Goal: Task Accomplishment & Management: Manage account settings

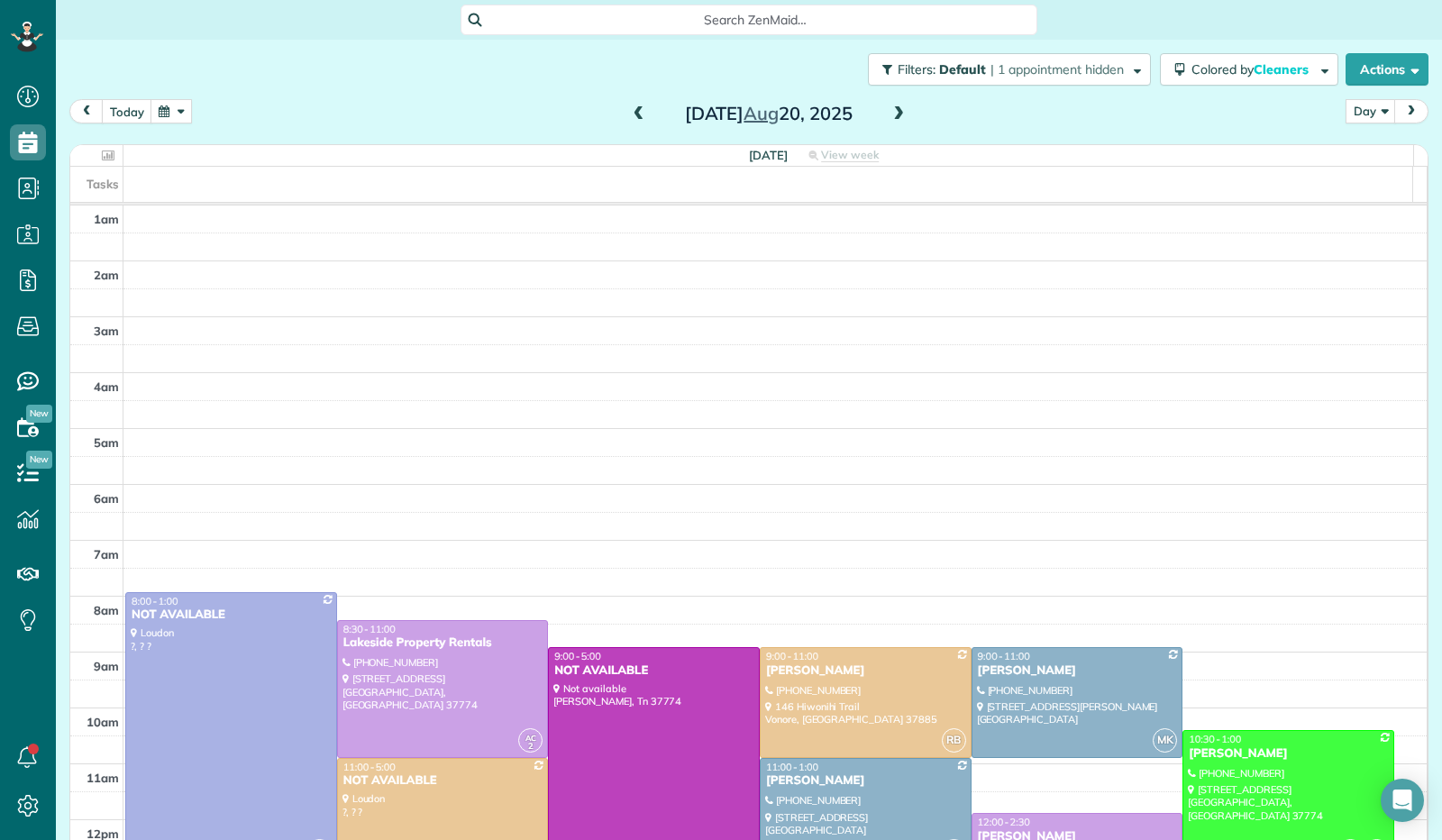
scroll to position [332, 0]
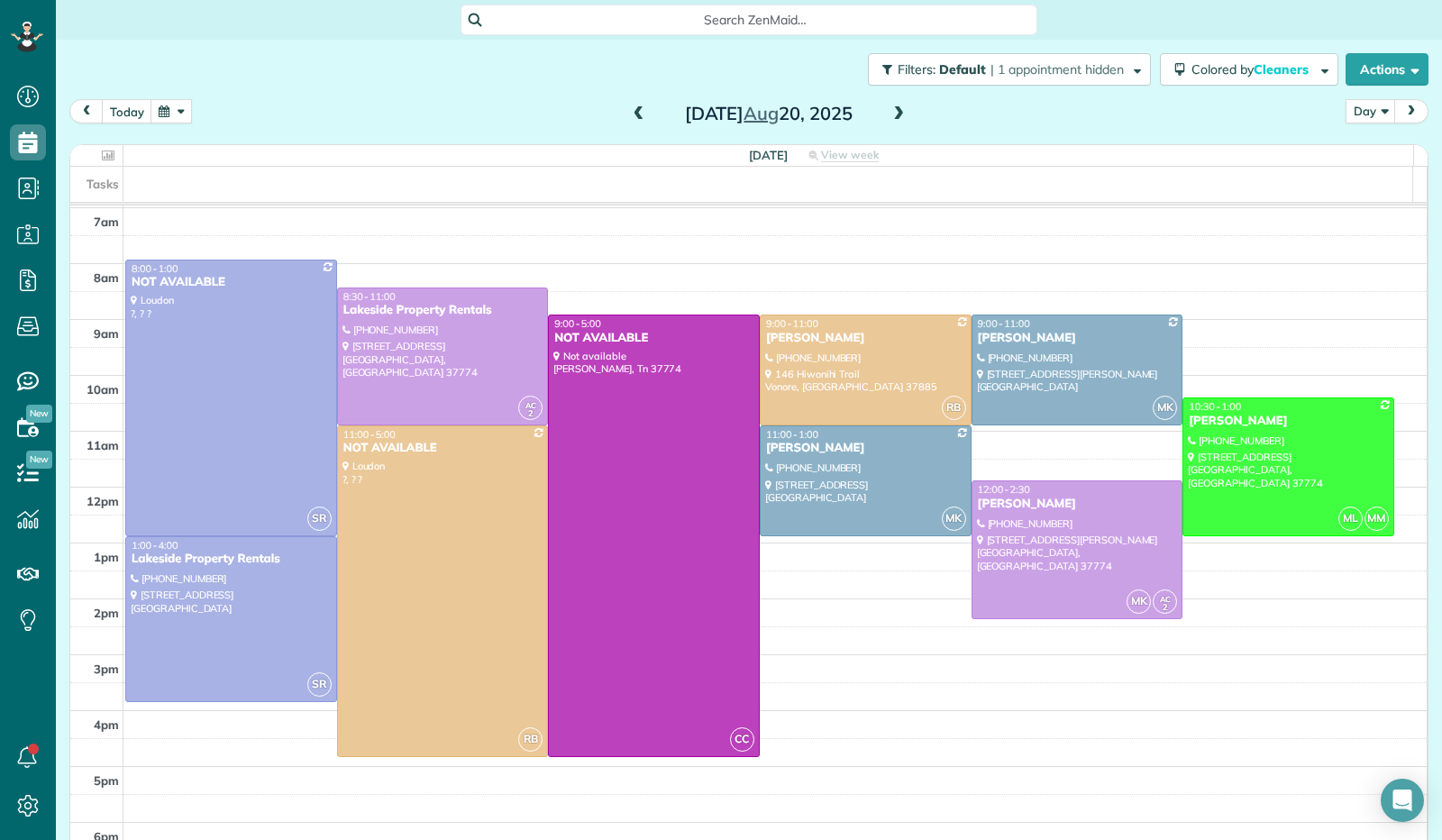
click at [177, 120] on button "button" at bounding box center [172, 111] width 42 height 25
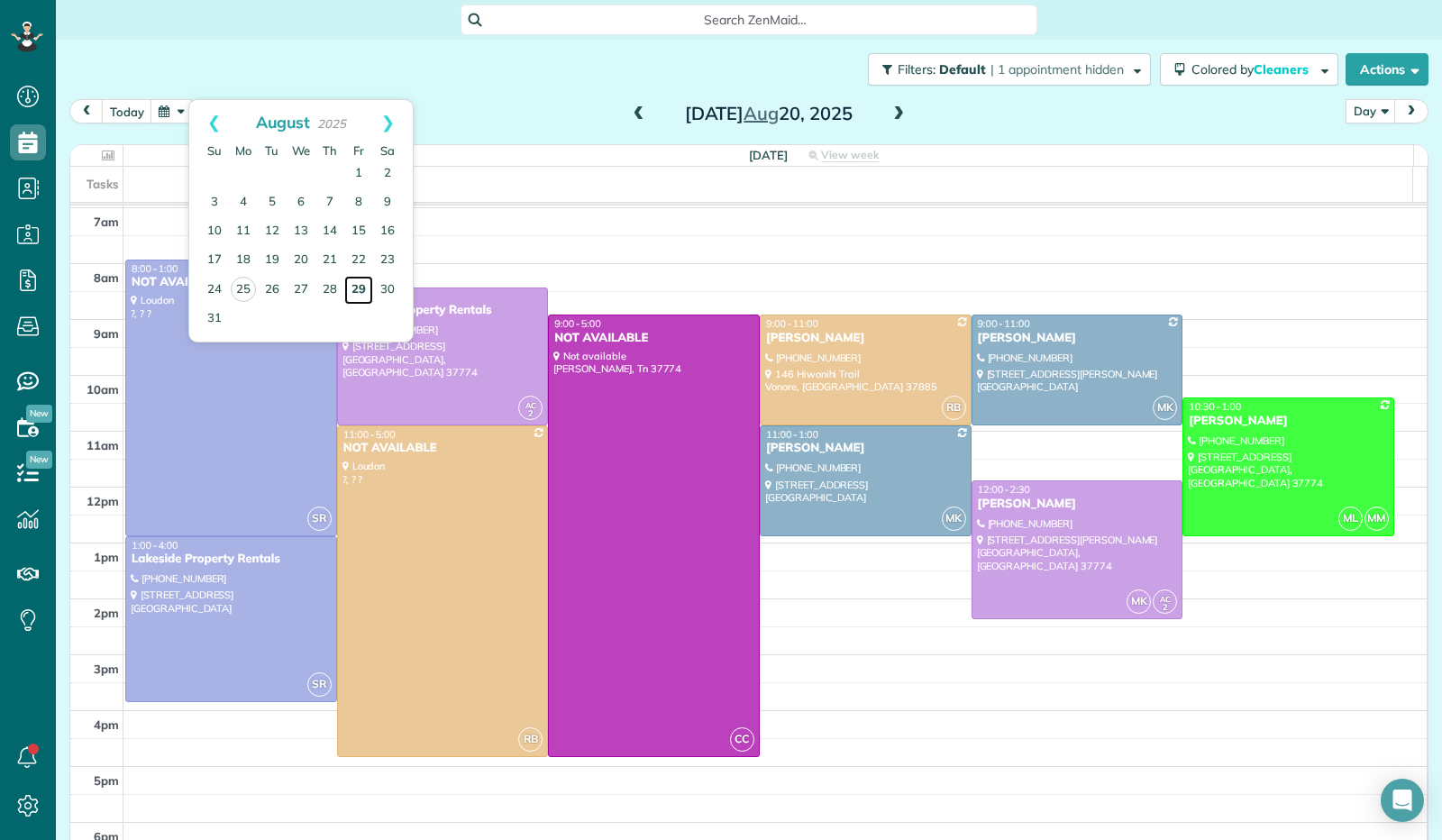
click at [359, 289] on link "29" at bounding box center [359, 290] width 28 height 28
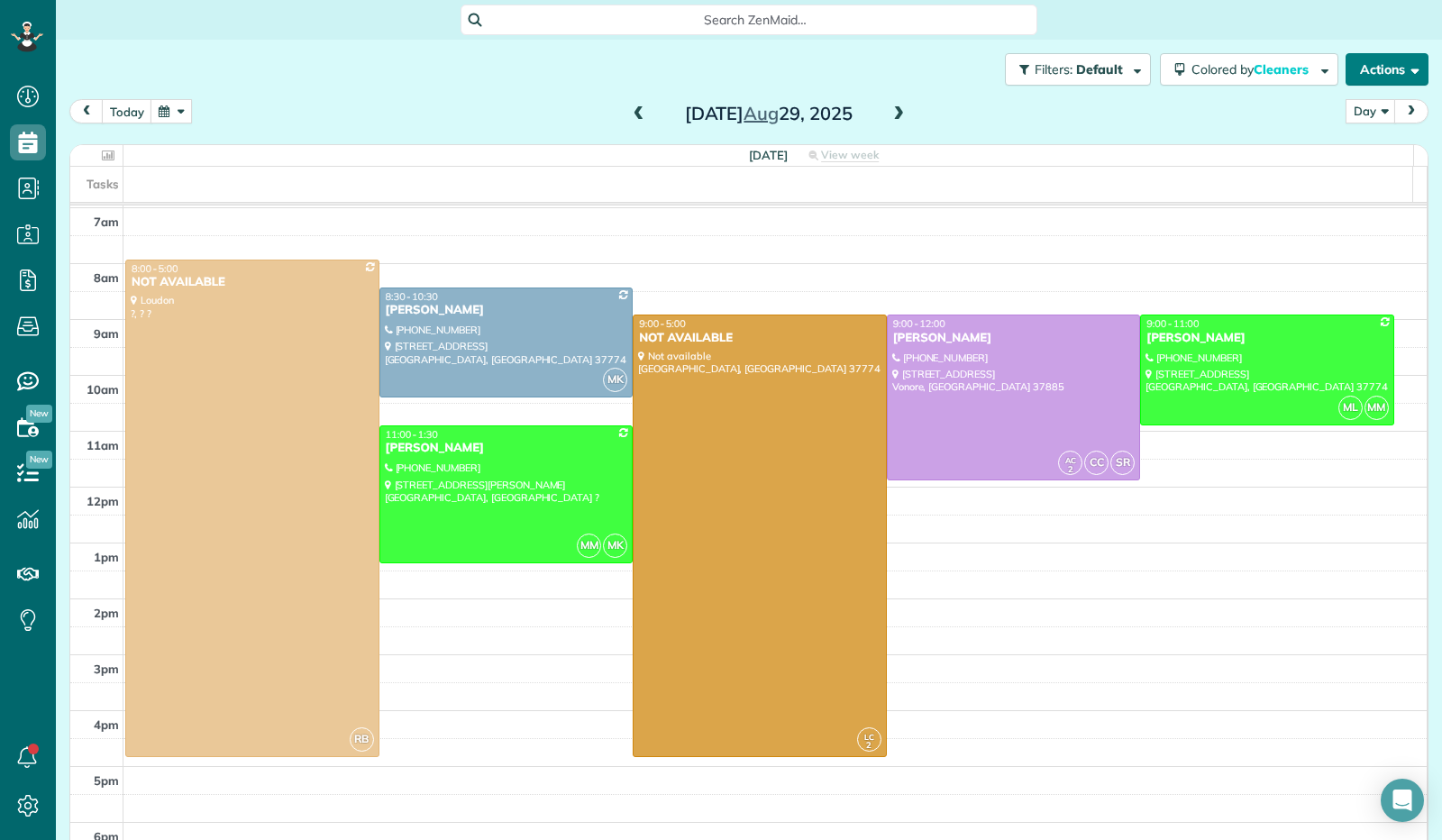
click at [1408, 80] on button "Actions" at bounding box center [1387, 69] width 83 height 32
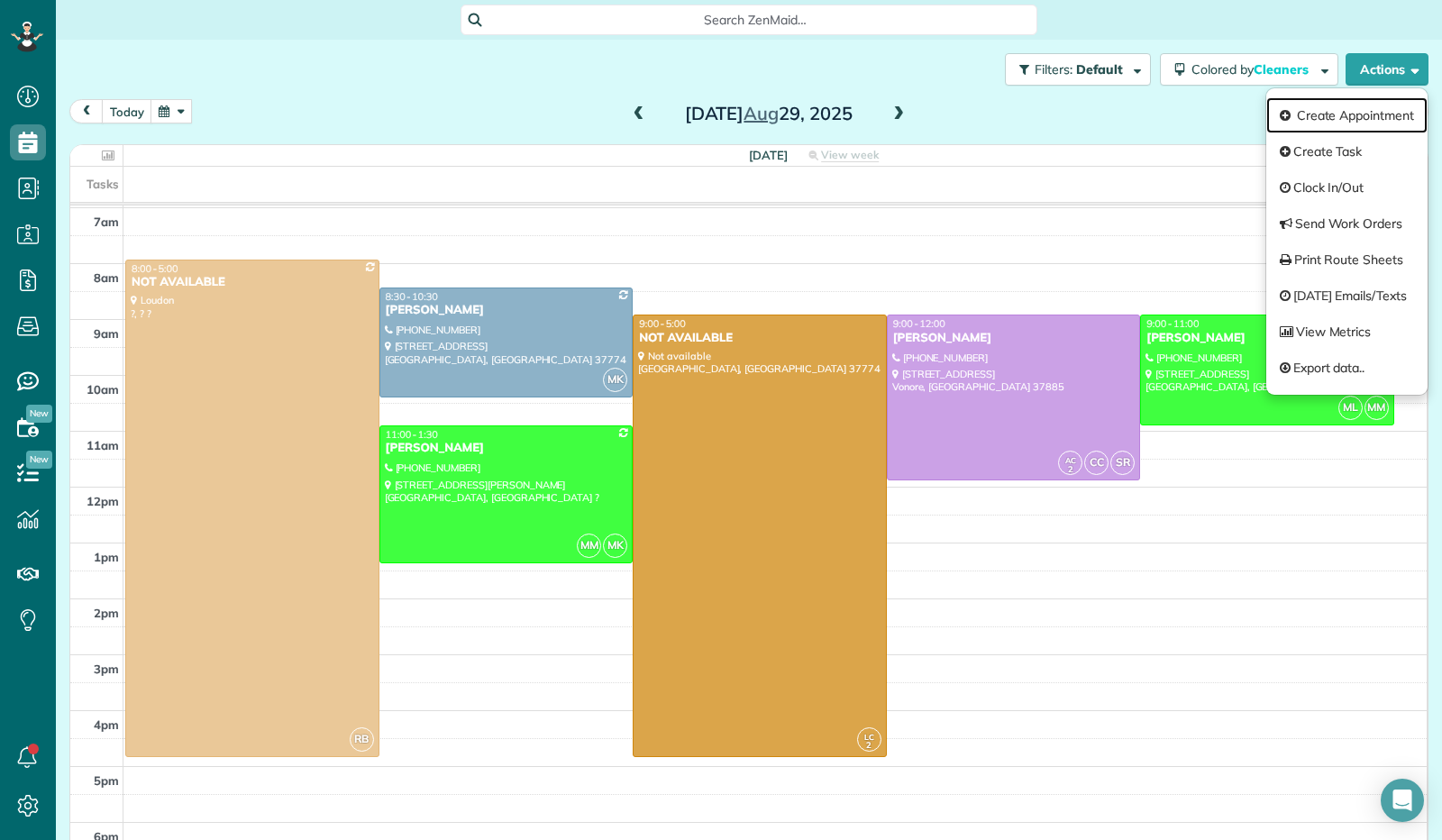
click at [1365, 116] on link "Create Appointment" at bounding box center [1347, 116] width 161 height 36
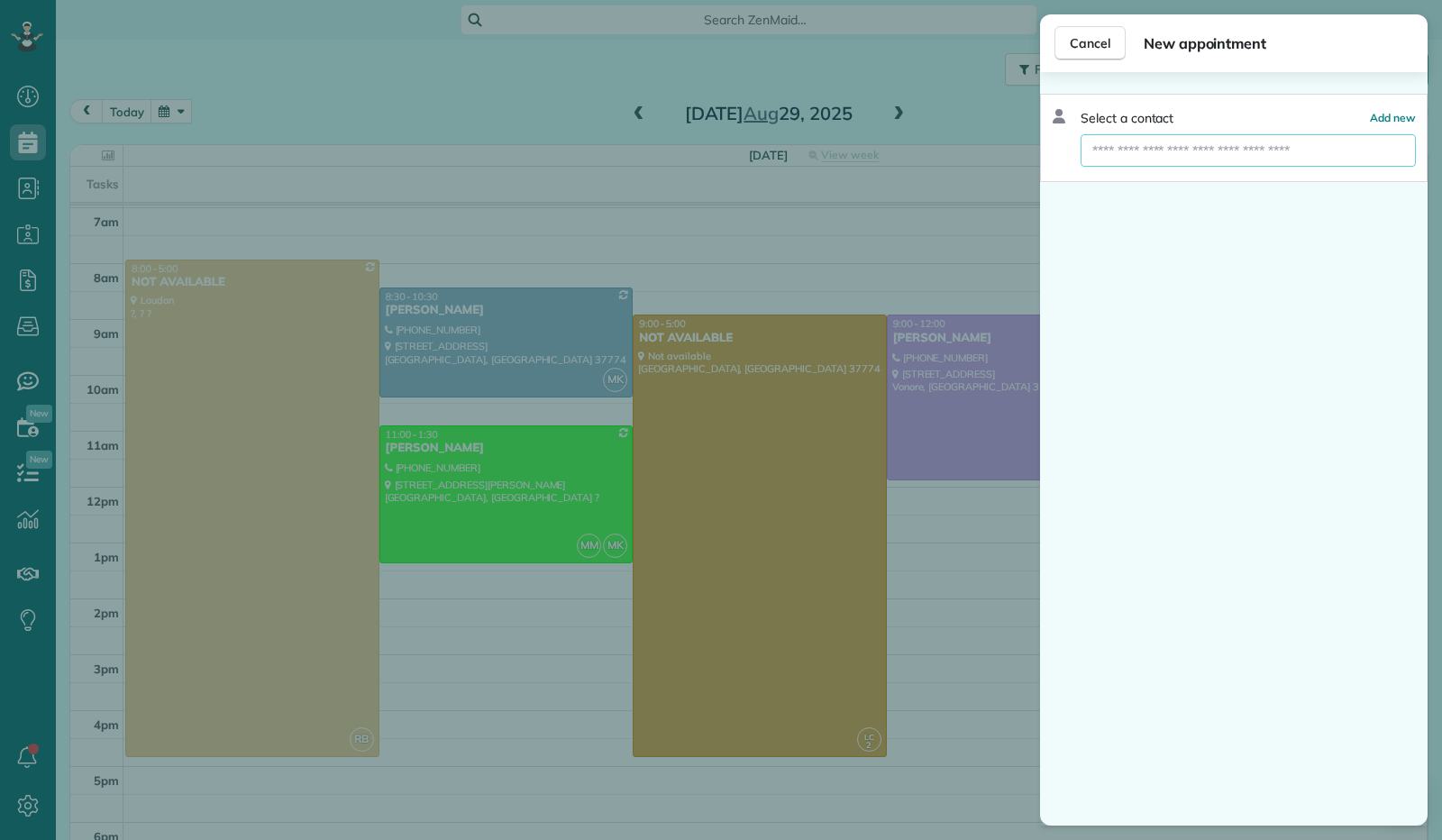
click at [1279, 150] on input "text" at bounding box center [1248, 150] width 335 height 32
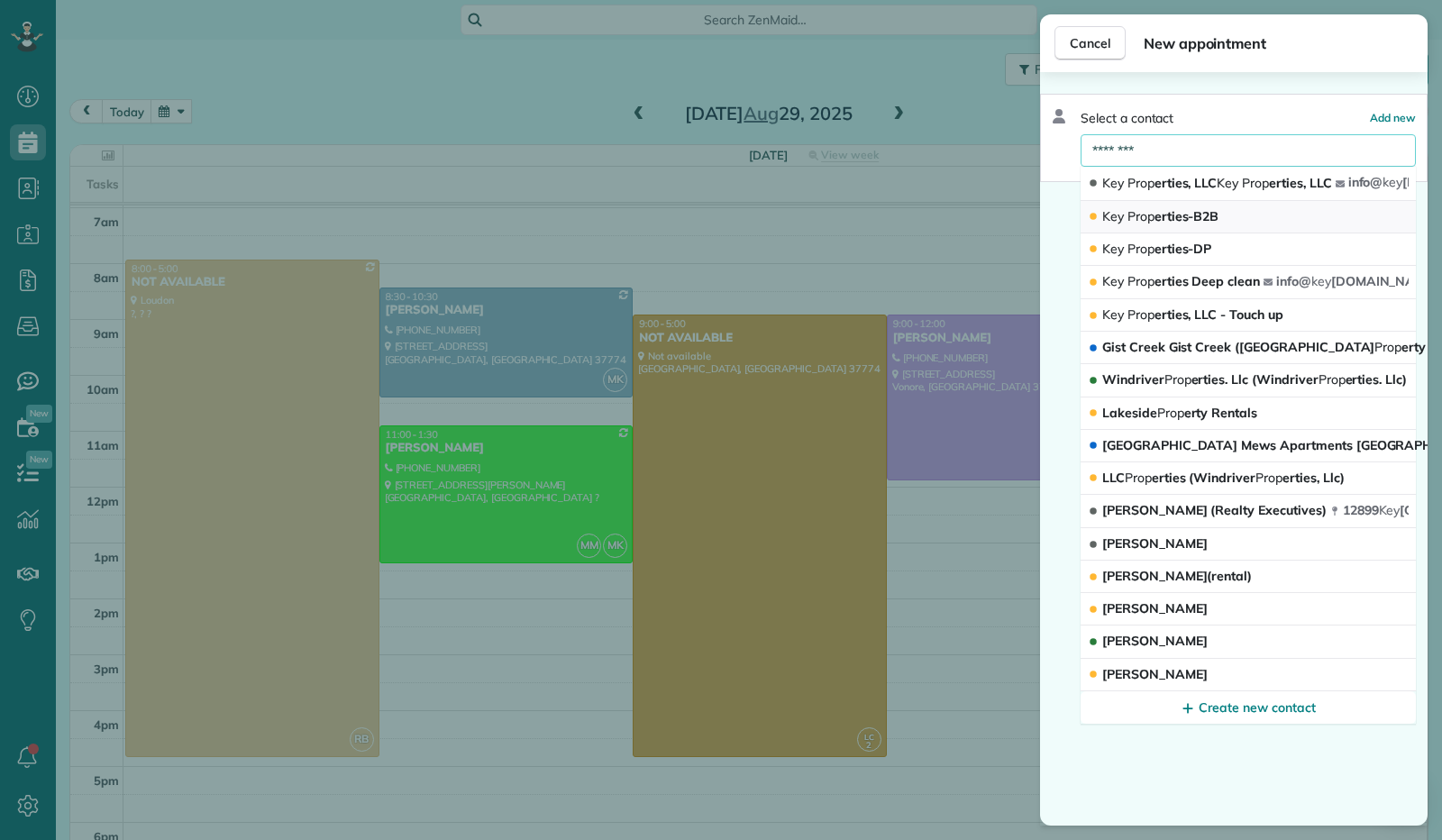
type input "********"
click at [1146, 223] on span "Key Prop erties-B2B" at bounding box center [1160, 216] width 116 height 17
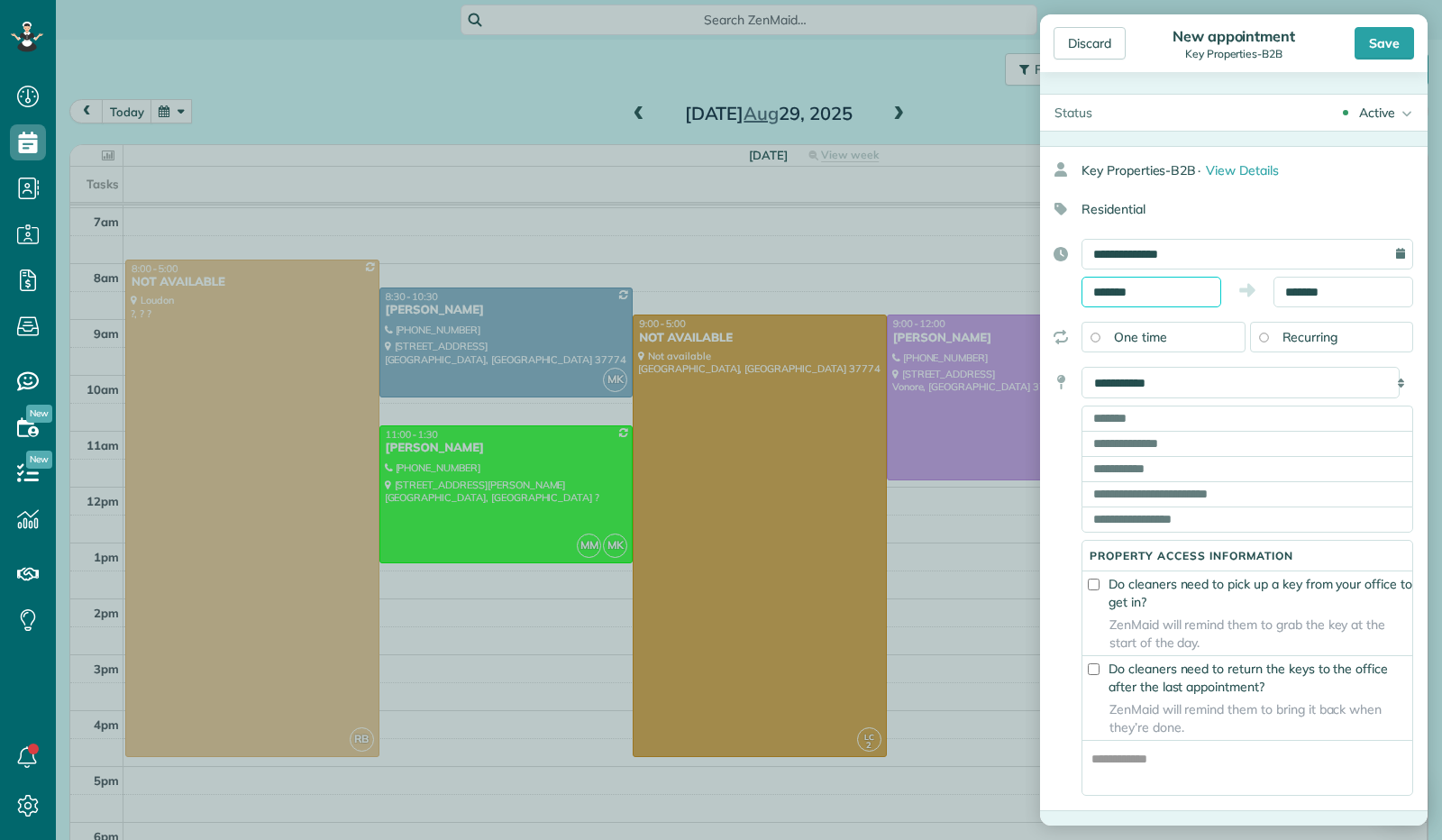
click at [1121, 282] on input "*******" at bounding box center [1152, 292] width 140 height 30
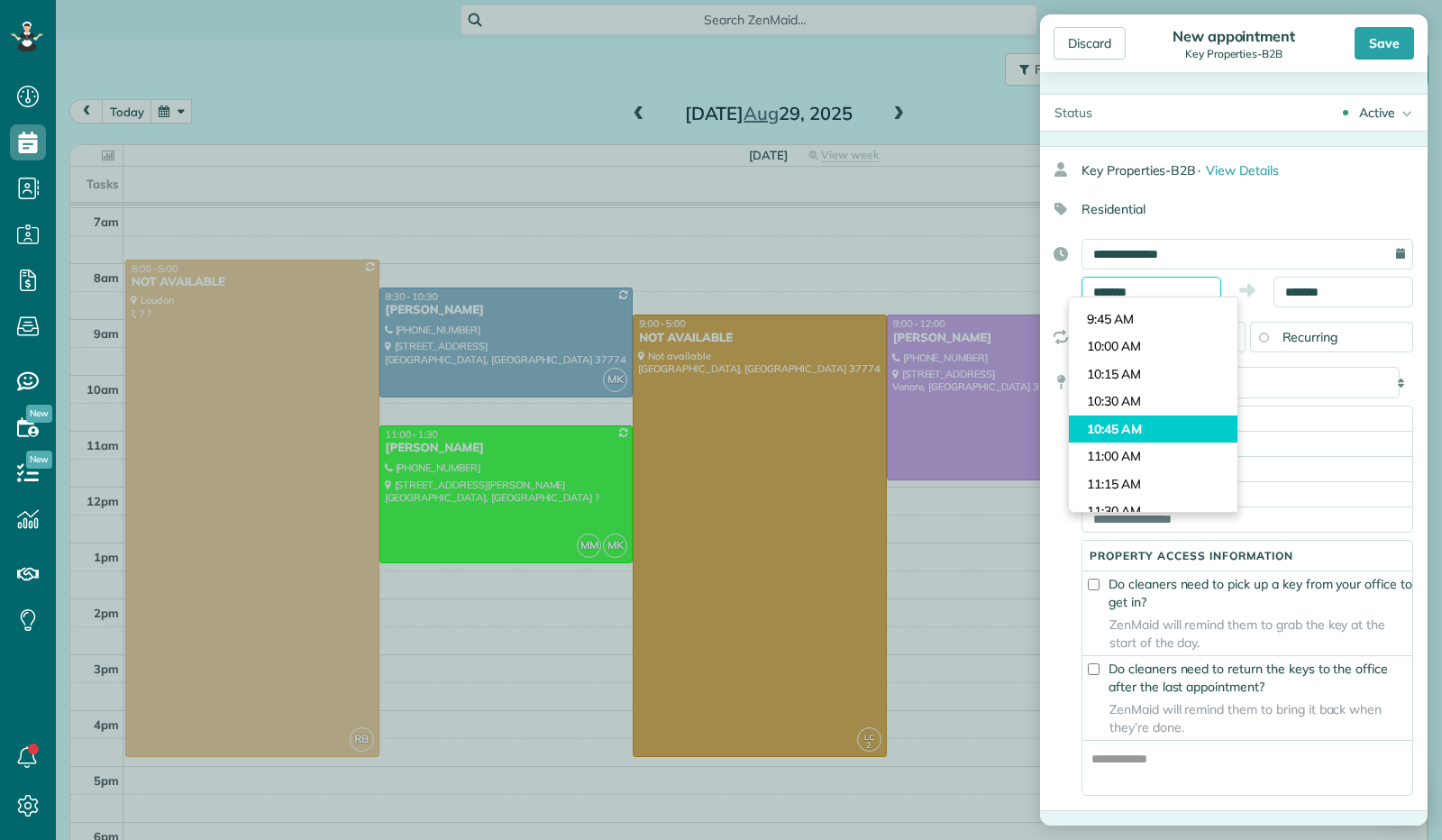
scroll to position [1035, 0]
type input "********"
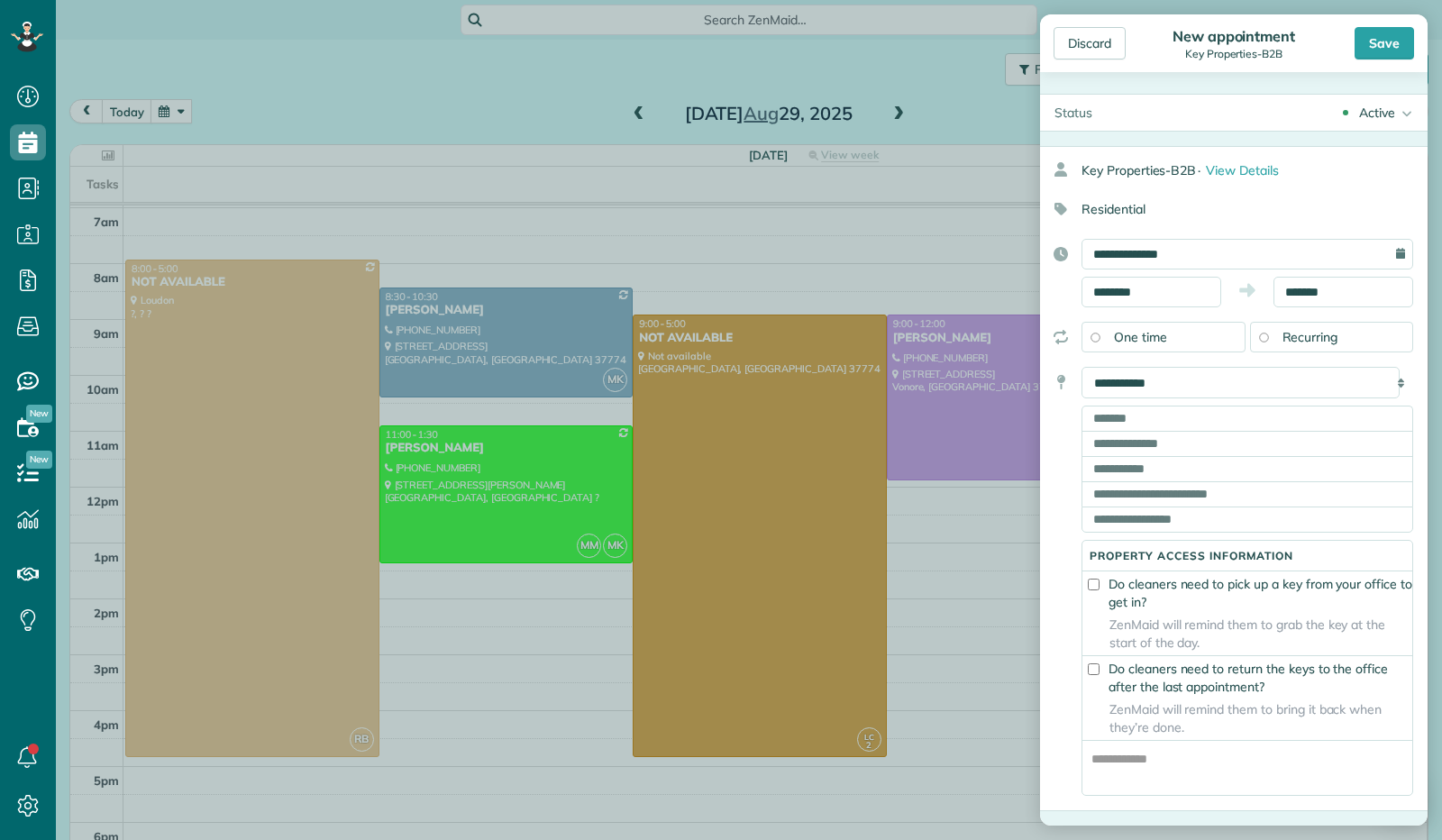
click at [1127, 349] on body "Dashboard Scheduling Calendar View List View Dispatch View - Weekly scheduling …" at bounding box center [721, 420] width 1442 height 840
click at [1326, 295] on input "*******" at bounding box center [1343, 292] width 140 height 30
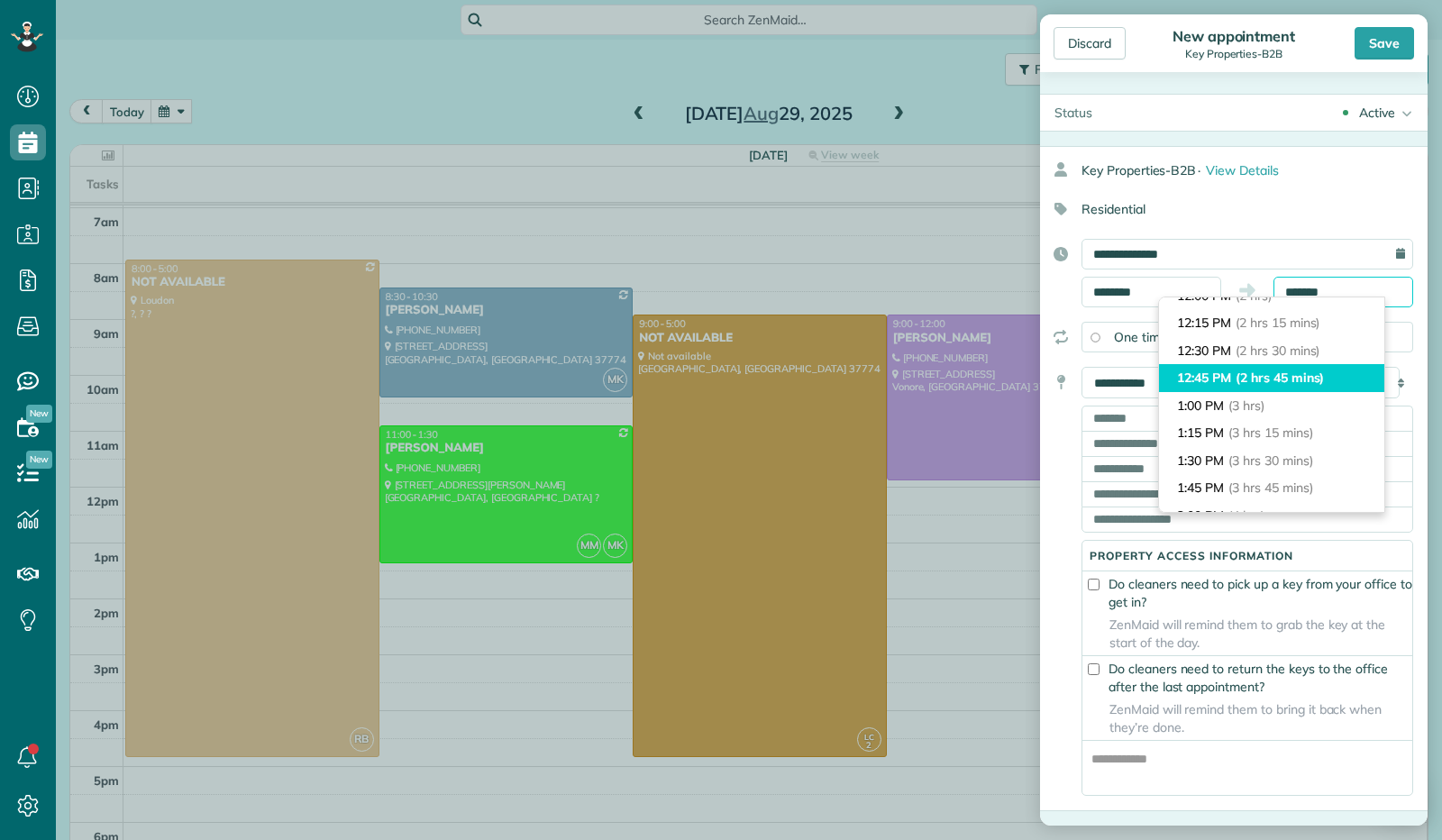
scroll to position [182, 0]
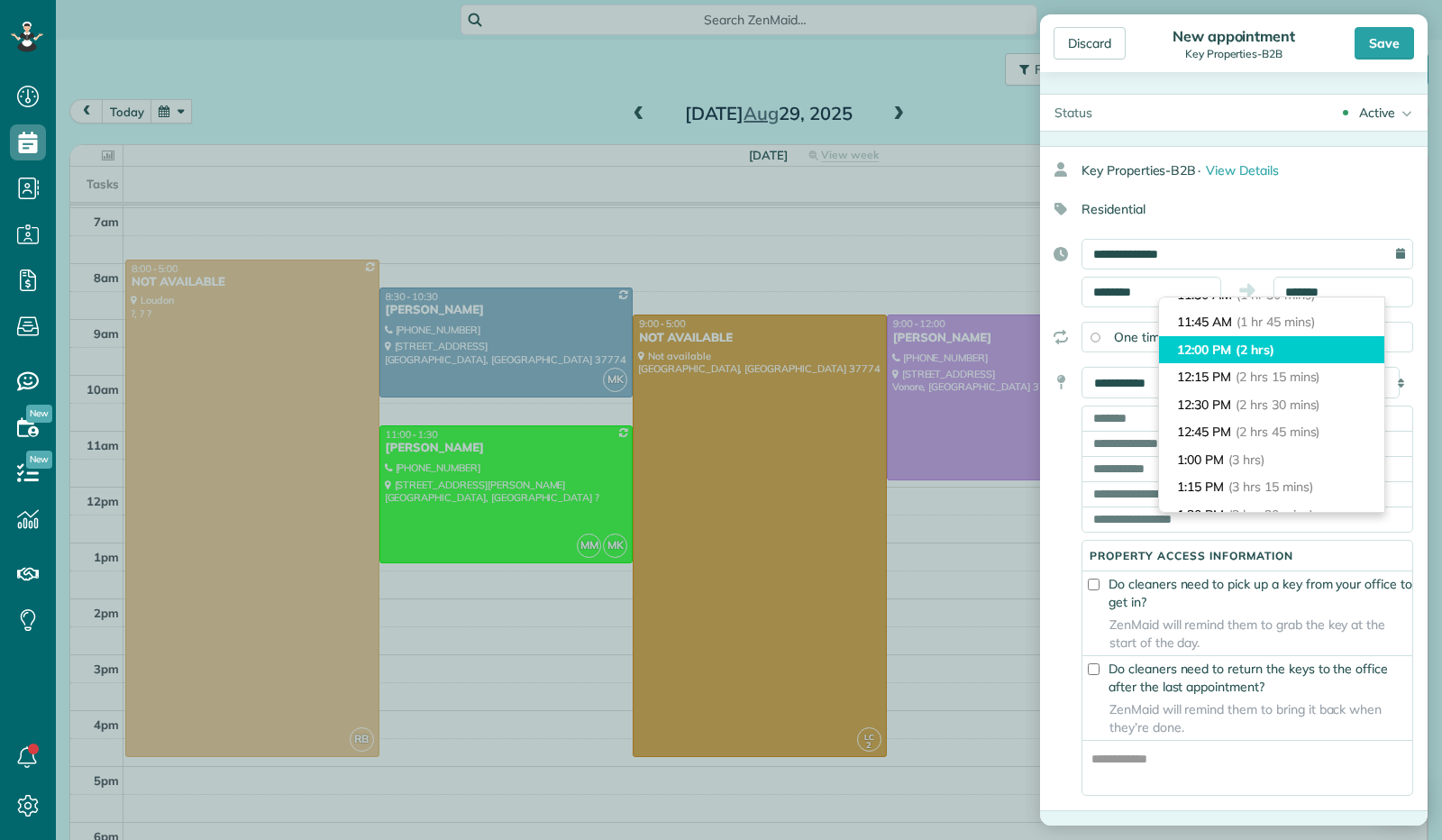
type input "********"
click at [1283, 348] on li "12:00 PM (2 hrs)" at bounding box center [1271, 349] width 225 height 28
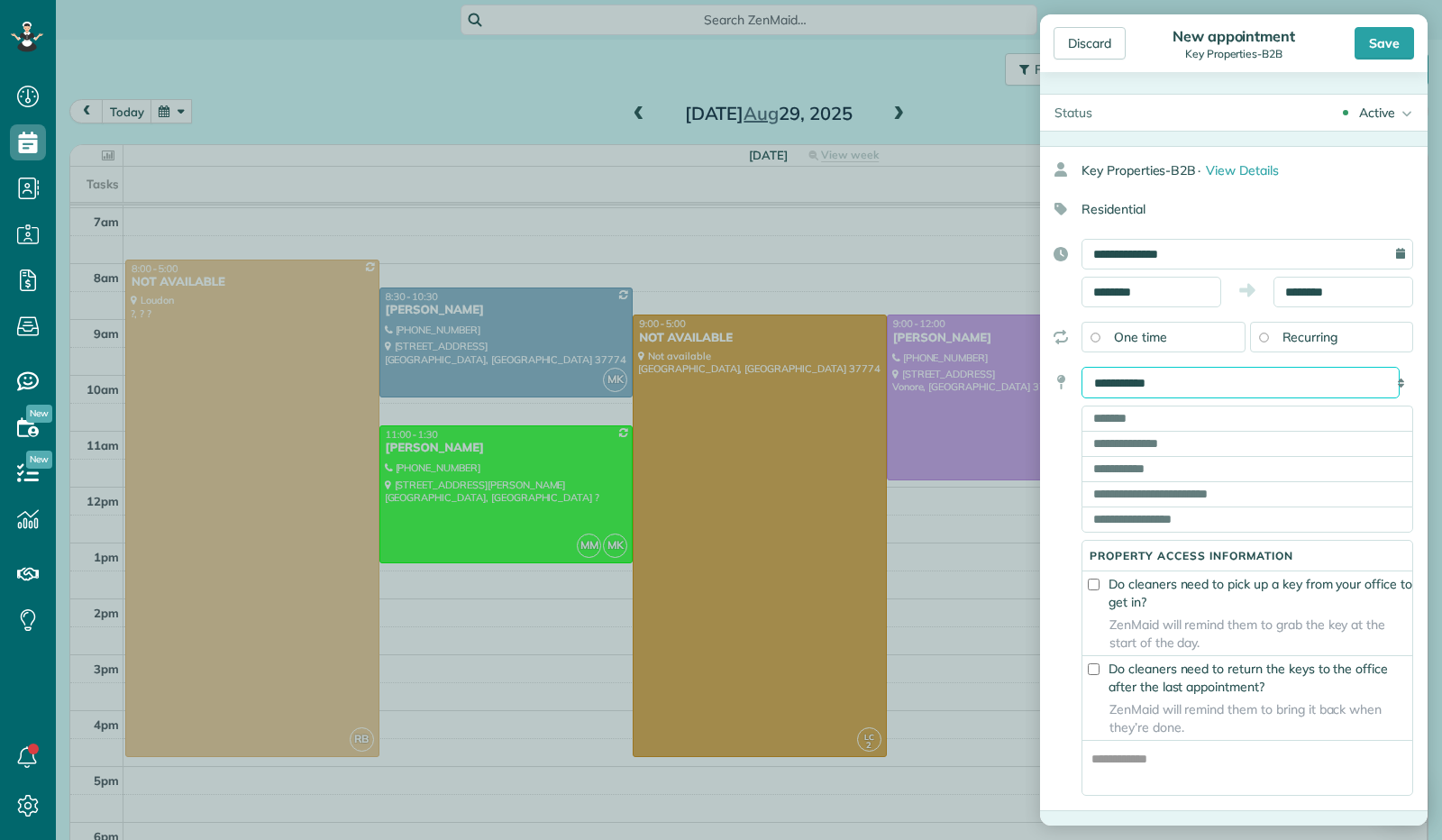
click at [1167, 381] on select "**********" at bounding box center [1241, 382] width 318 height 31
select select "*******"
click at [1082, 366] on select "**********" at bounding box center [1241, 382] width 318 height 31
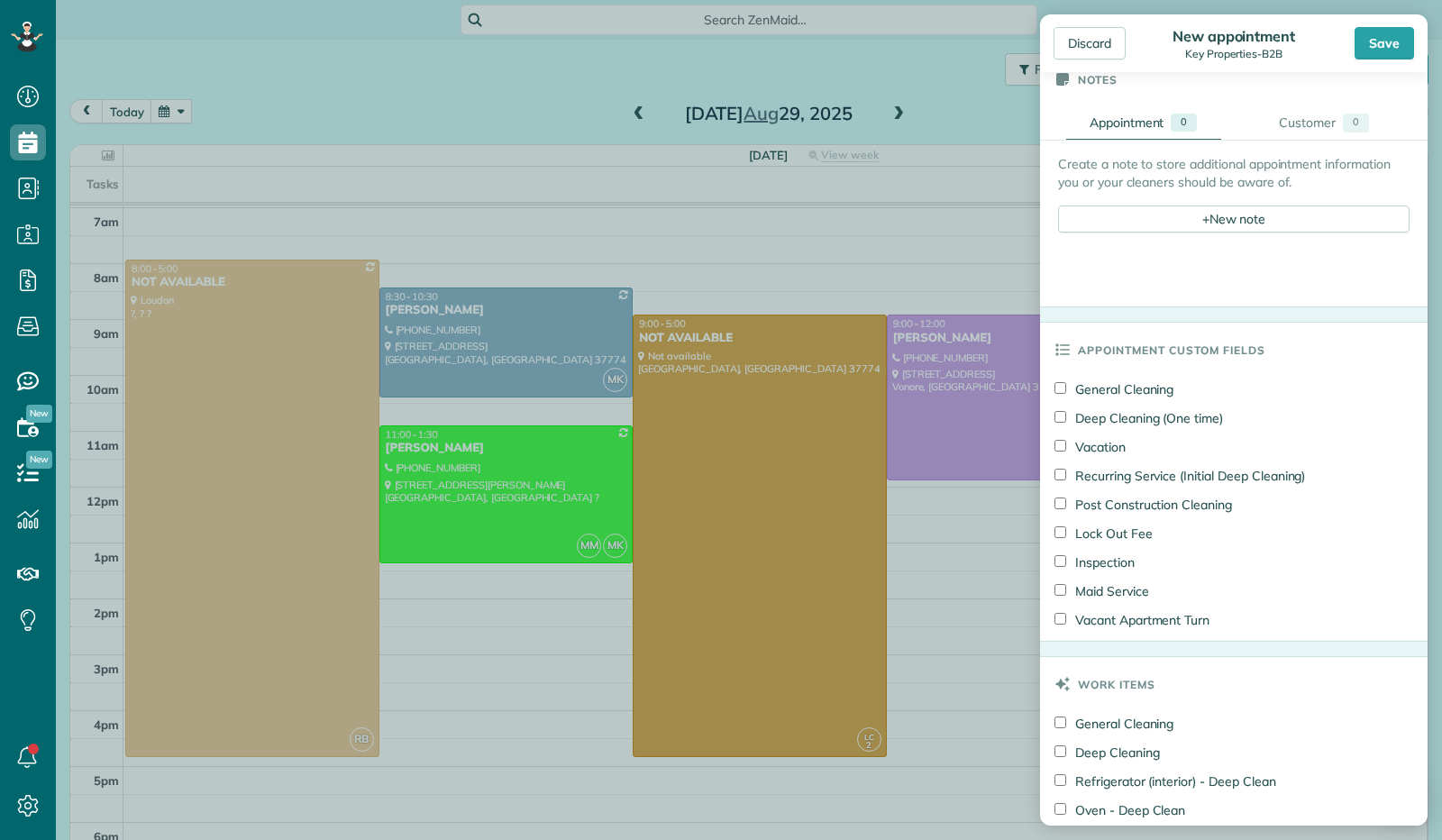
scroll to position [631, 0]
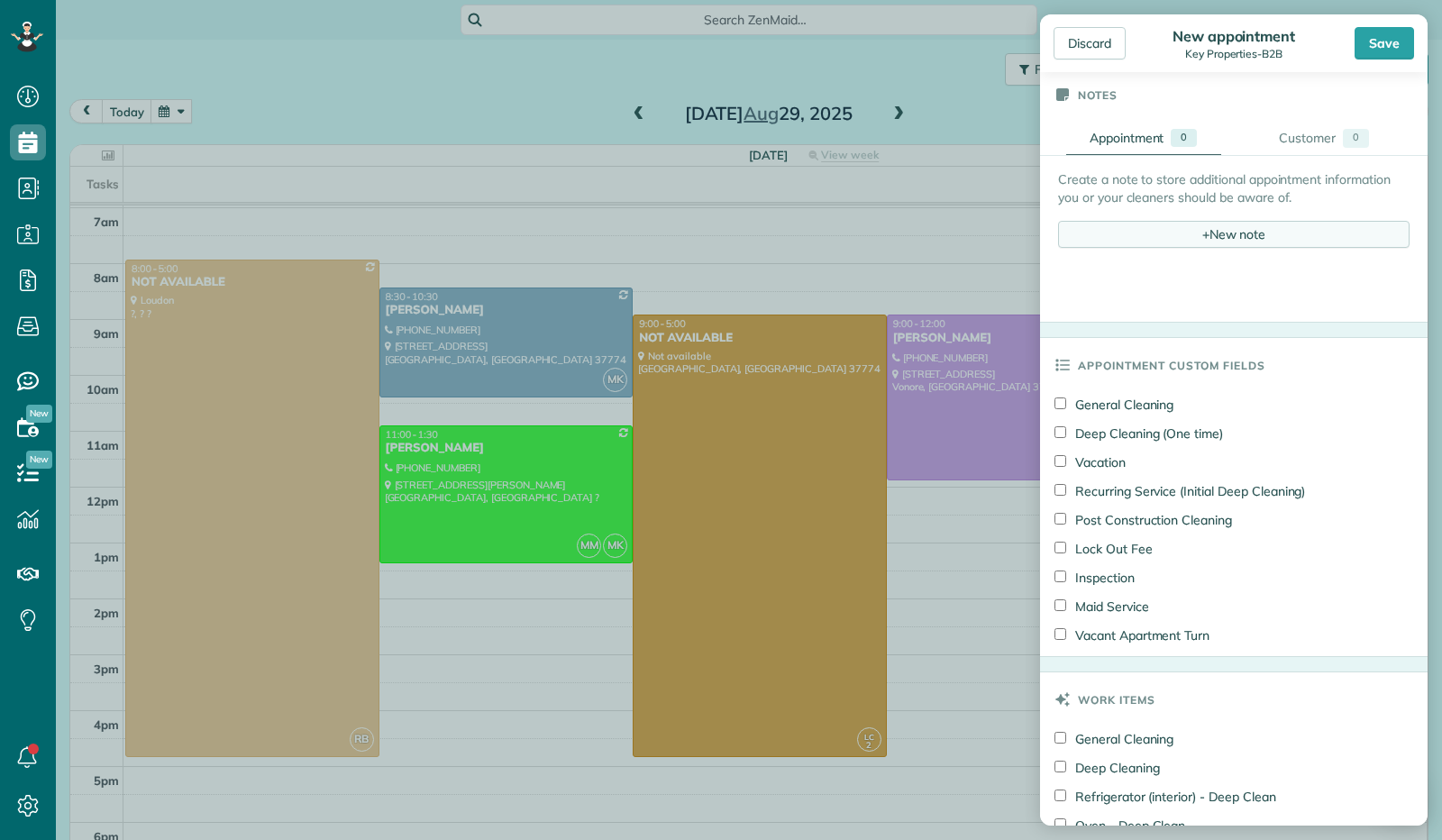
click at [1168, 226] on div "+ New note" at bounding box center [1234, 234] width 351 height 27
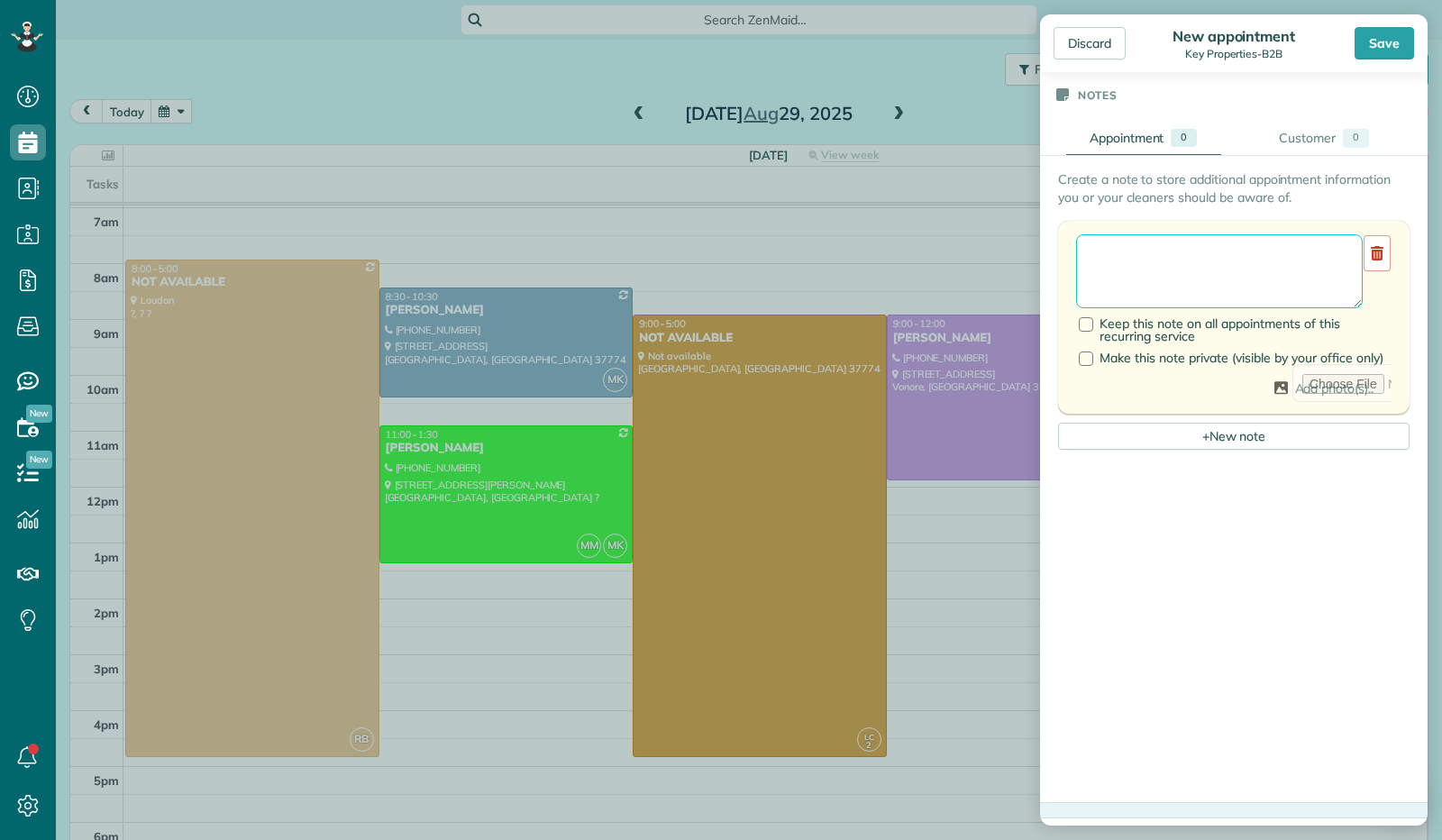
click at [1160, 267] on textarea at bounding box center [1220, 271] width 287 height 74
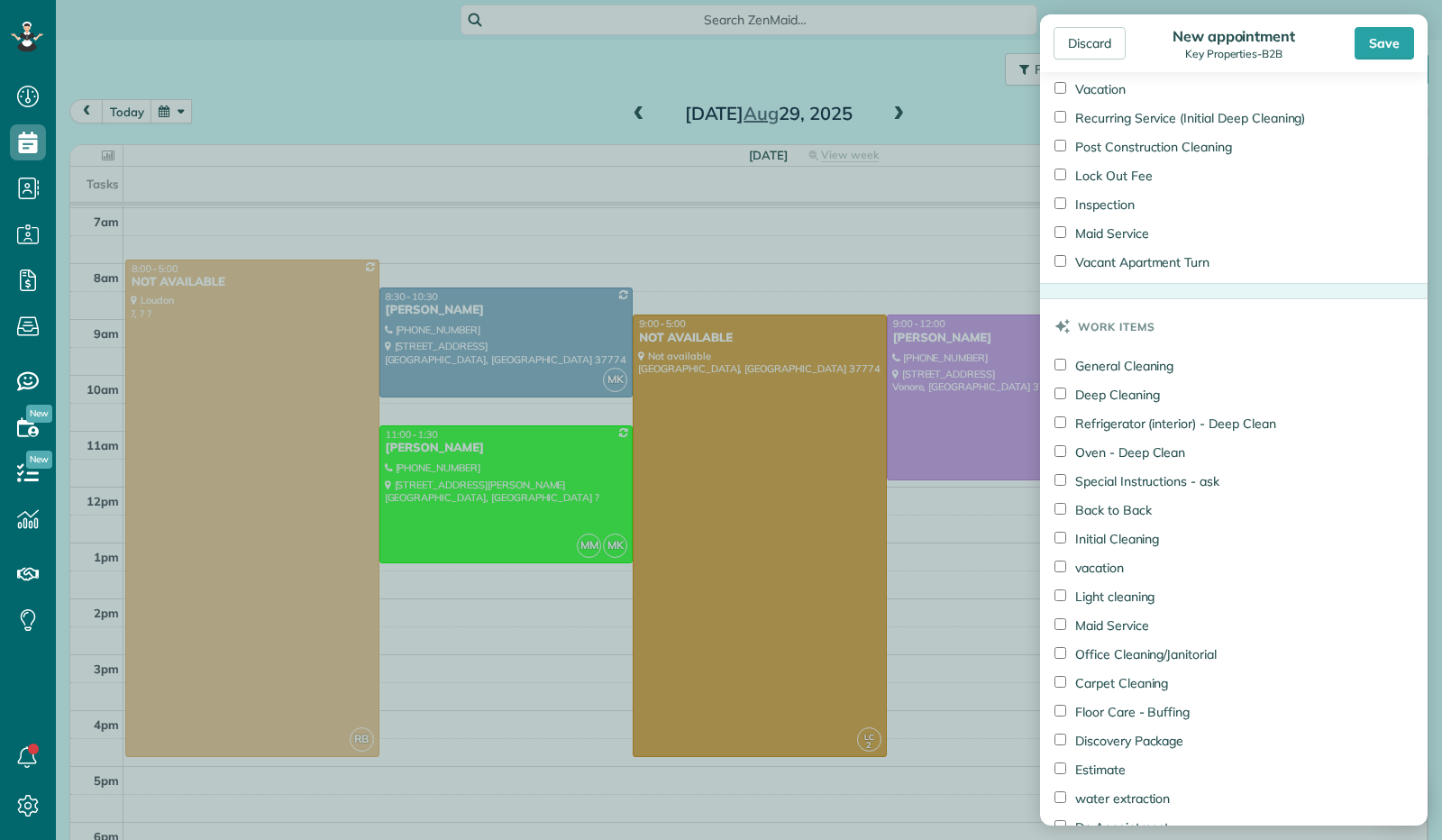
scroll to position [1712, 0]
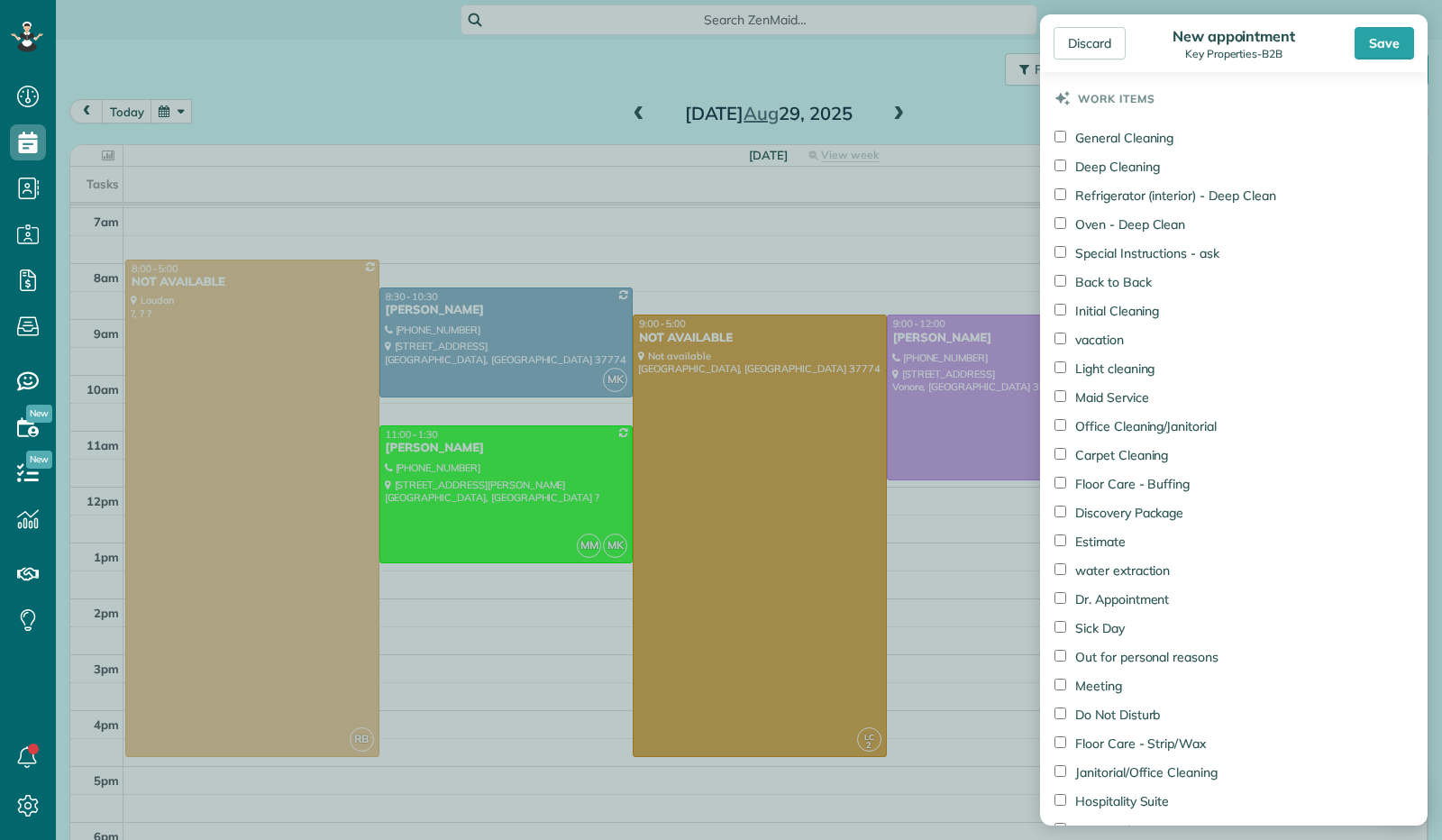
type textarea "**********"
click at [1390, 40] on div "Save" at bounding box center [1384, 43] width 60 height 32
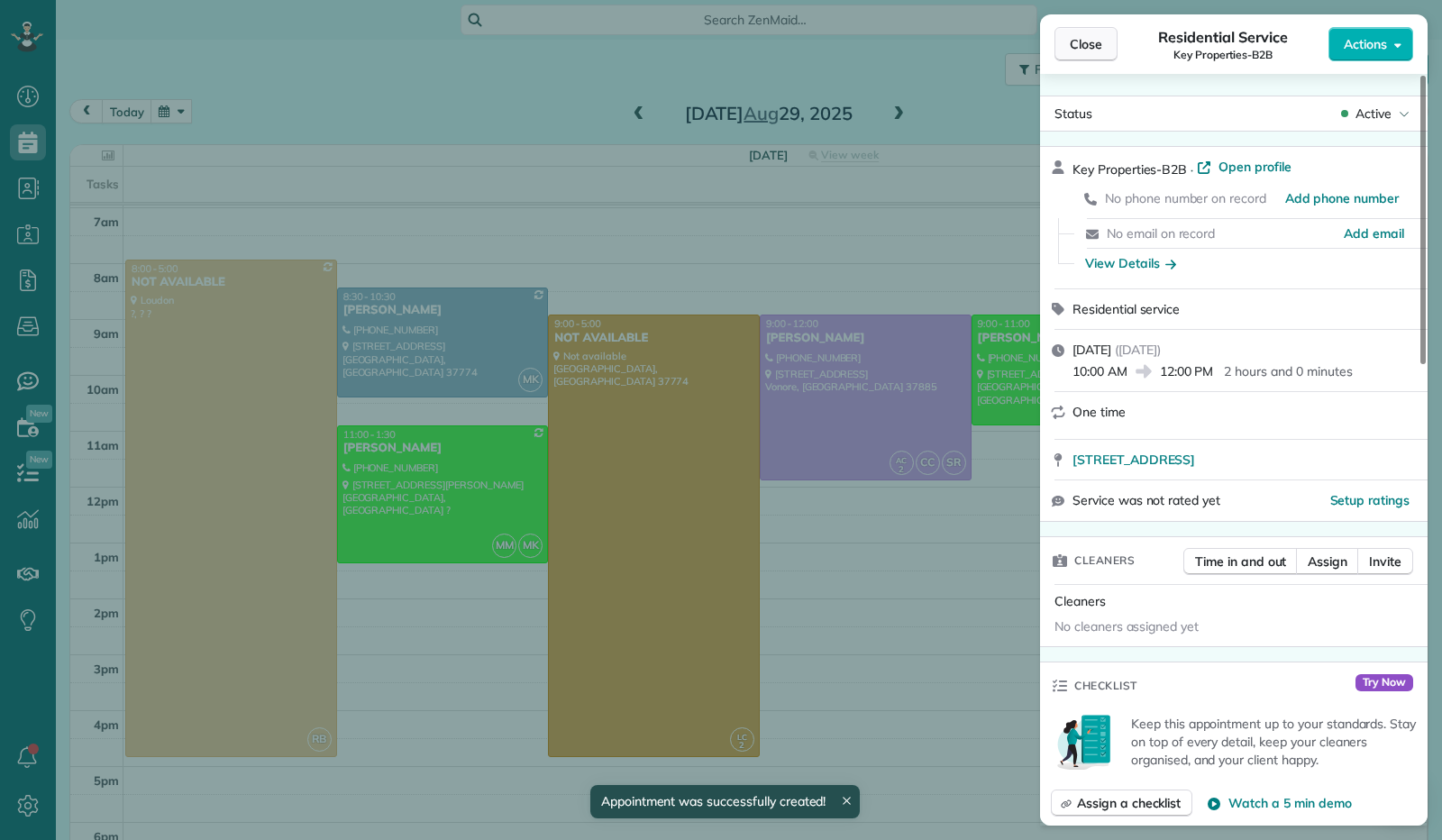
click at [1072, 39] on span "Close" at bounding box center [1086, 44] width 32 height 18
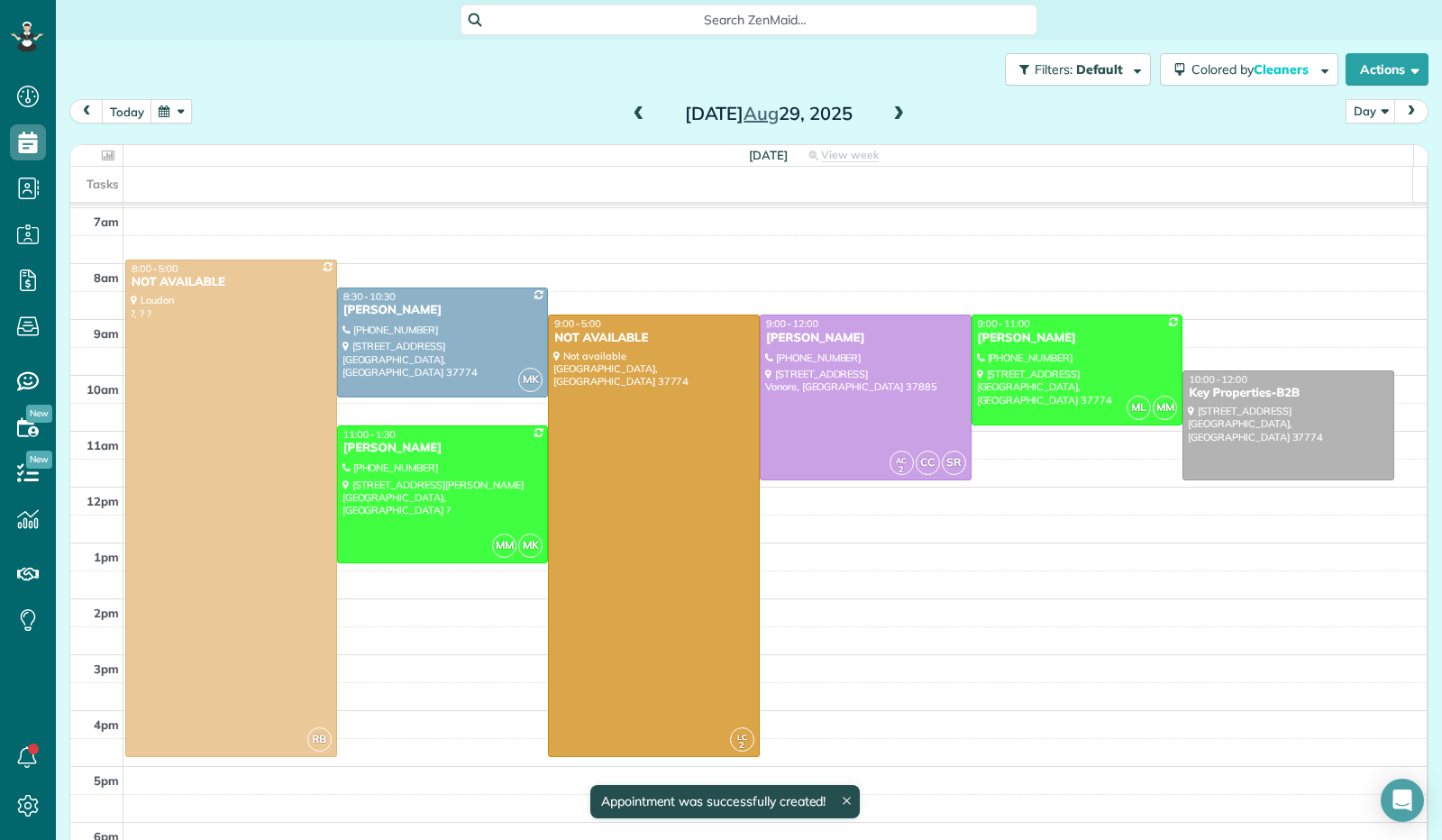
click at [889, 118] on span at bounding box center [898, 114] width 20 height 16
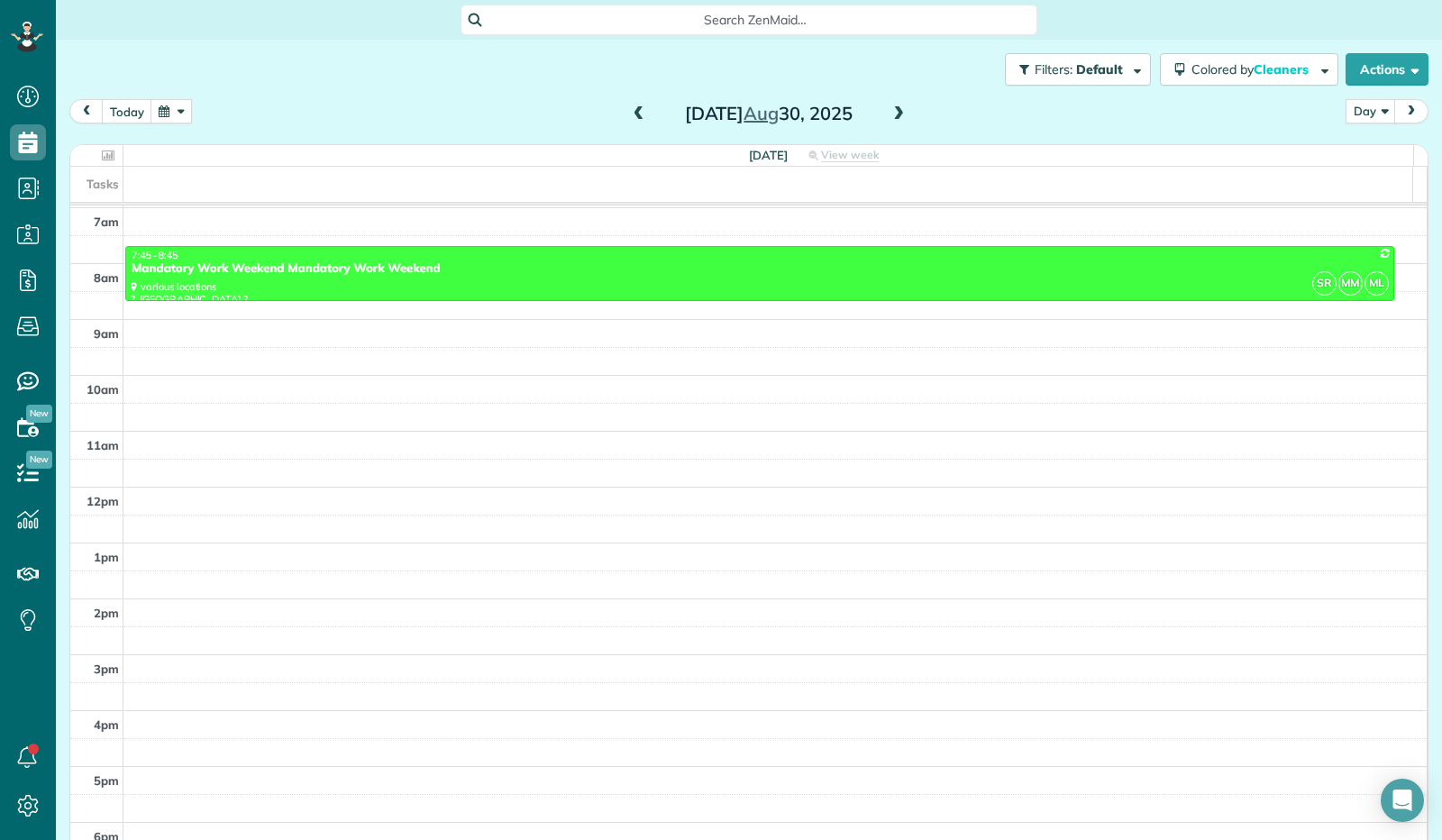
click at [889, 118] on span at bounding box center [898, 114] width 20 height 16
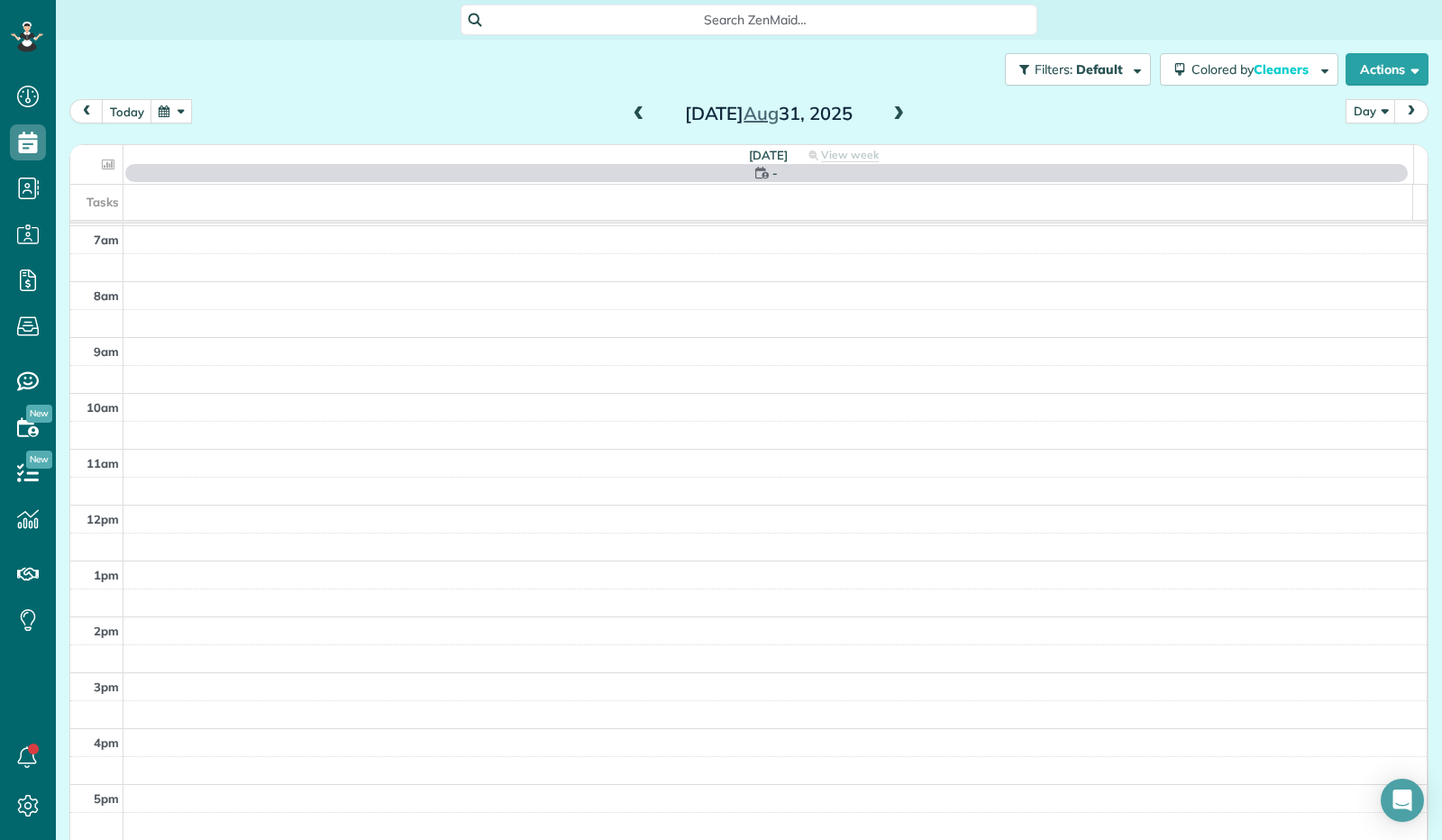
click at [908, 109] on div "[DATE] Day Day Week Month [DATE]" at bounding box center [749, 115] width 1359 height 33
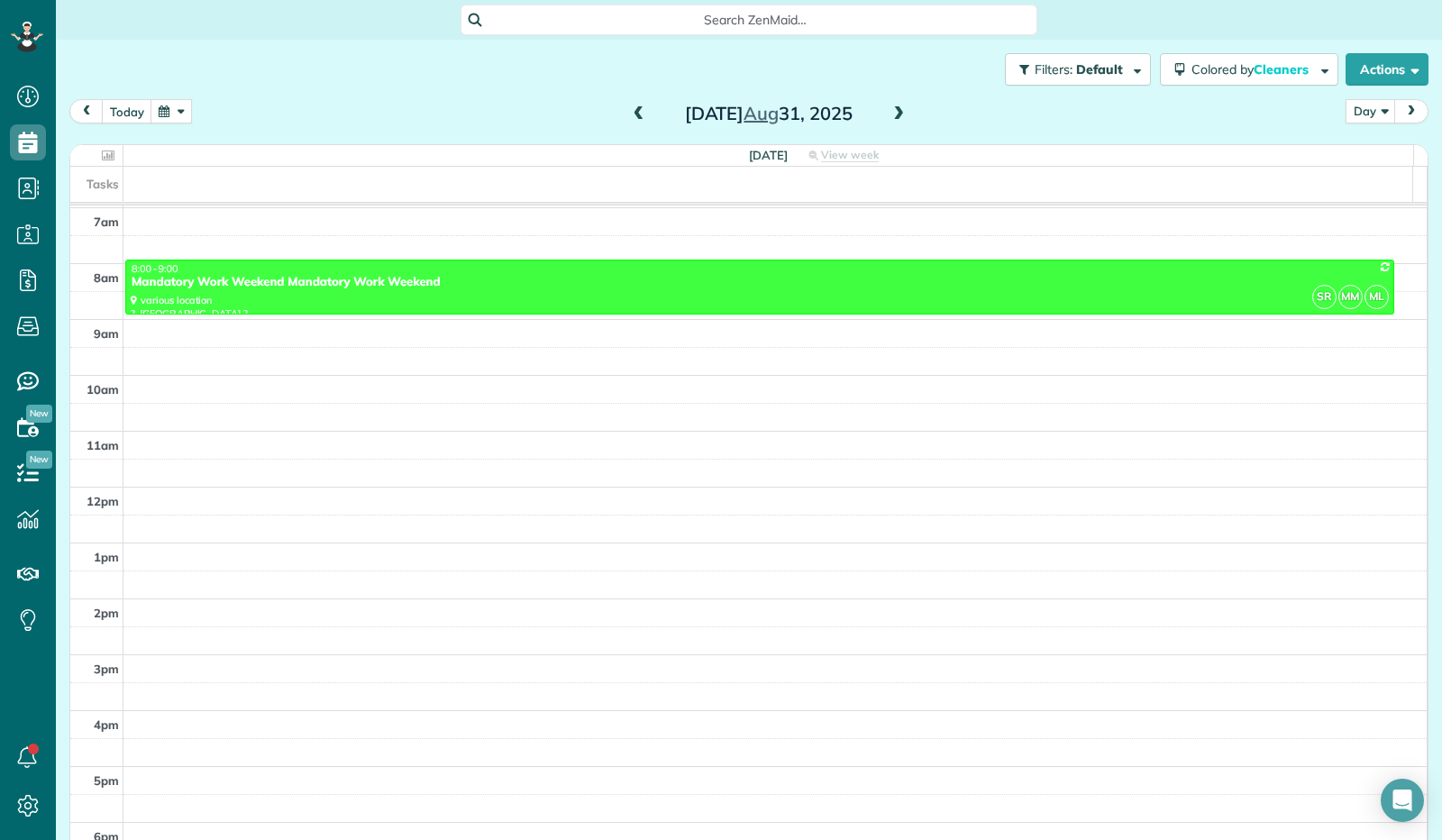
click at [896, 116] on span at bounding box center [898, 114] width 20 height 16
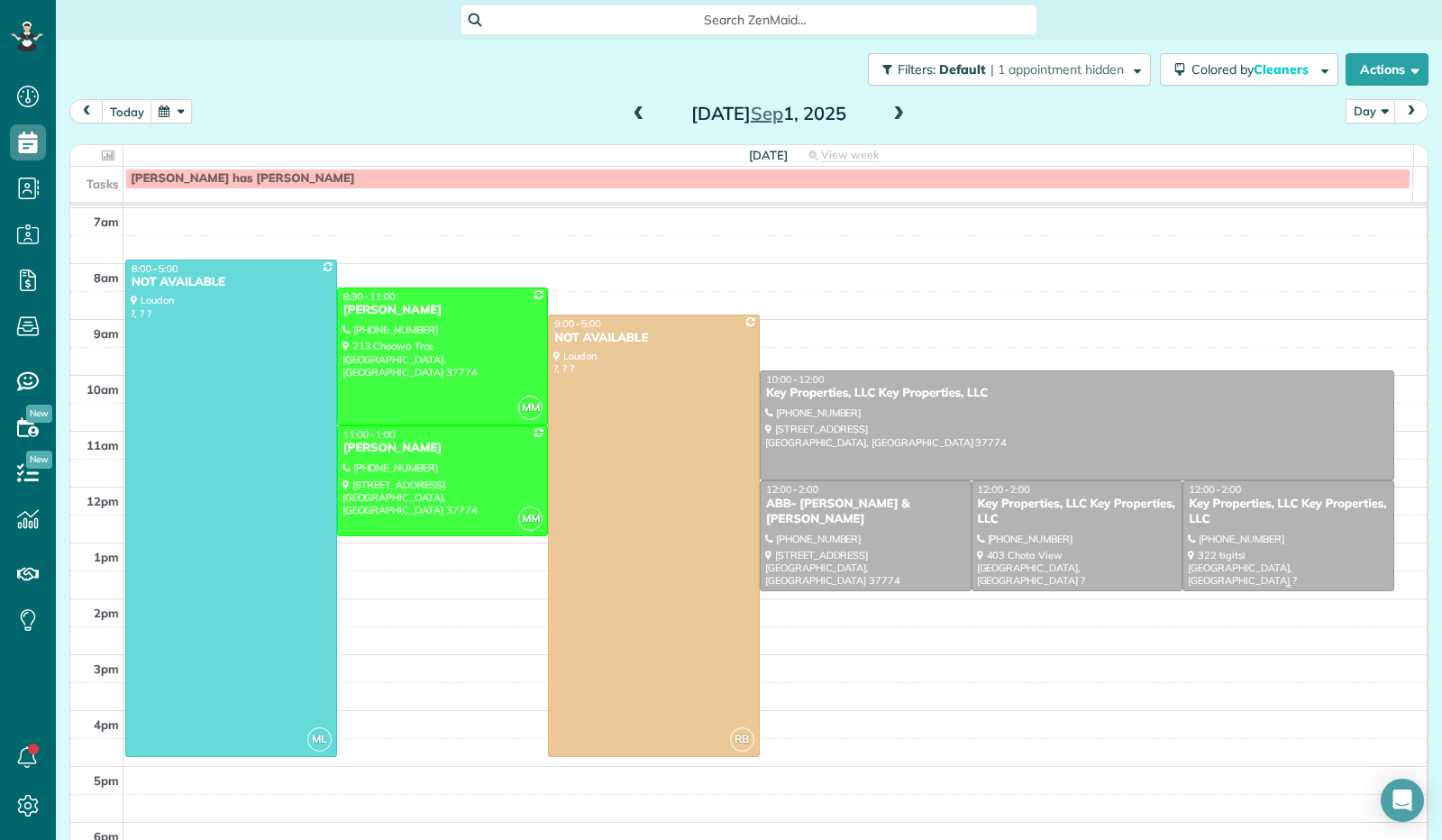
click at [1261, 528] on div at bounding box center [1288, 535] width 210 height 109
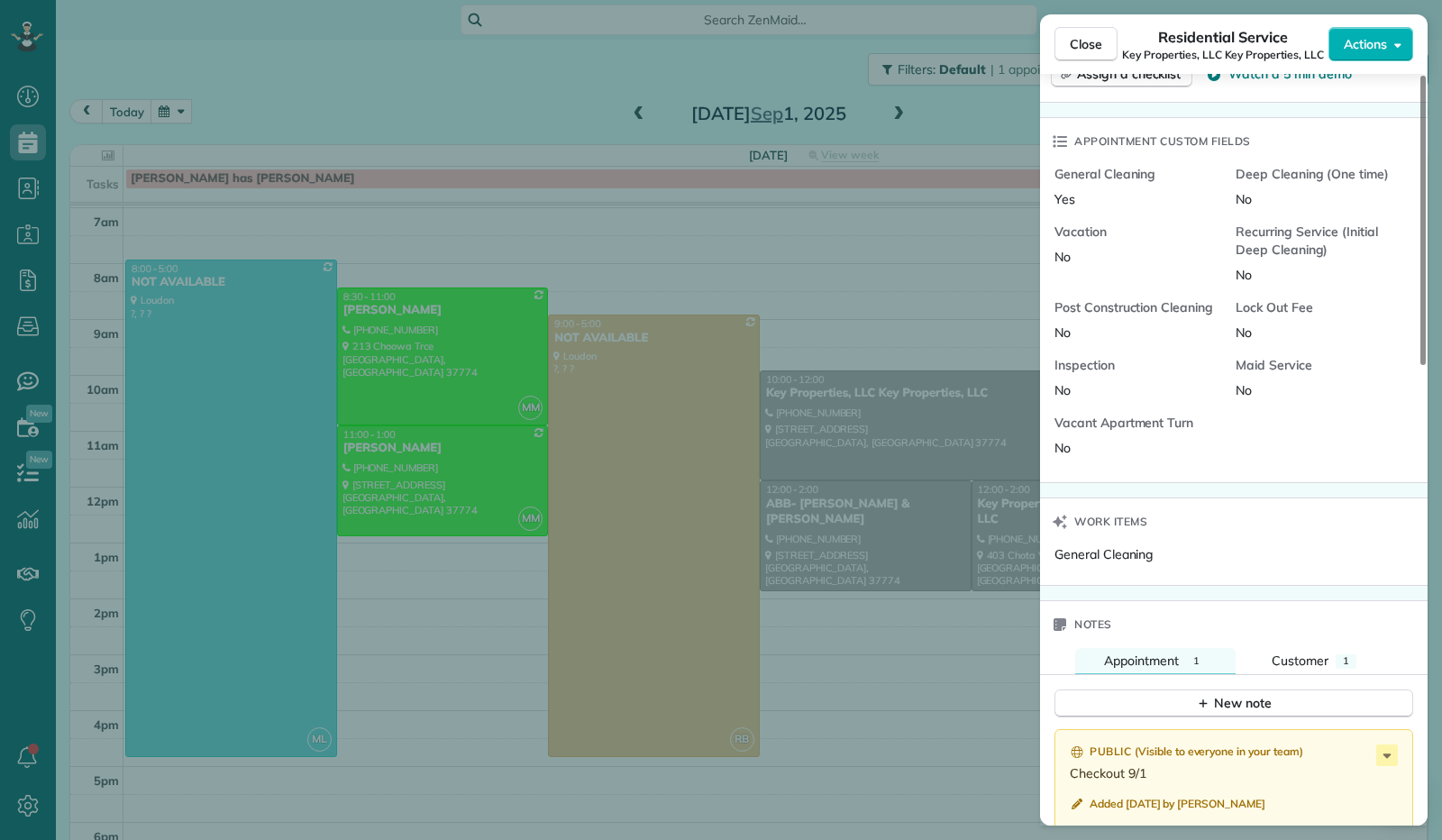
scroll to position [1175, 0]
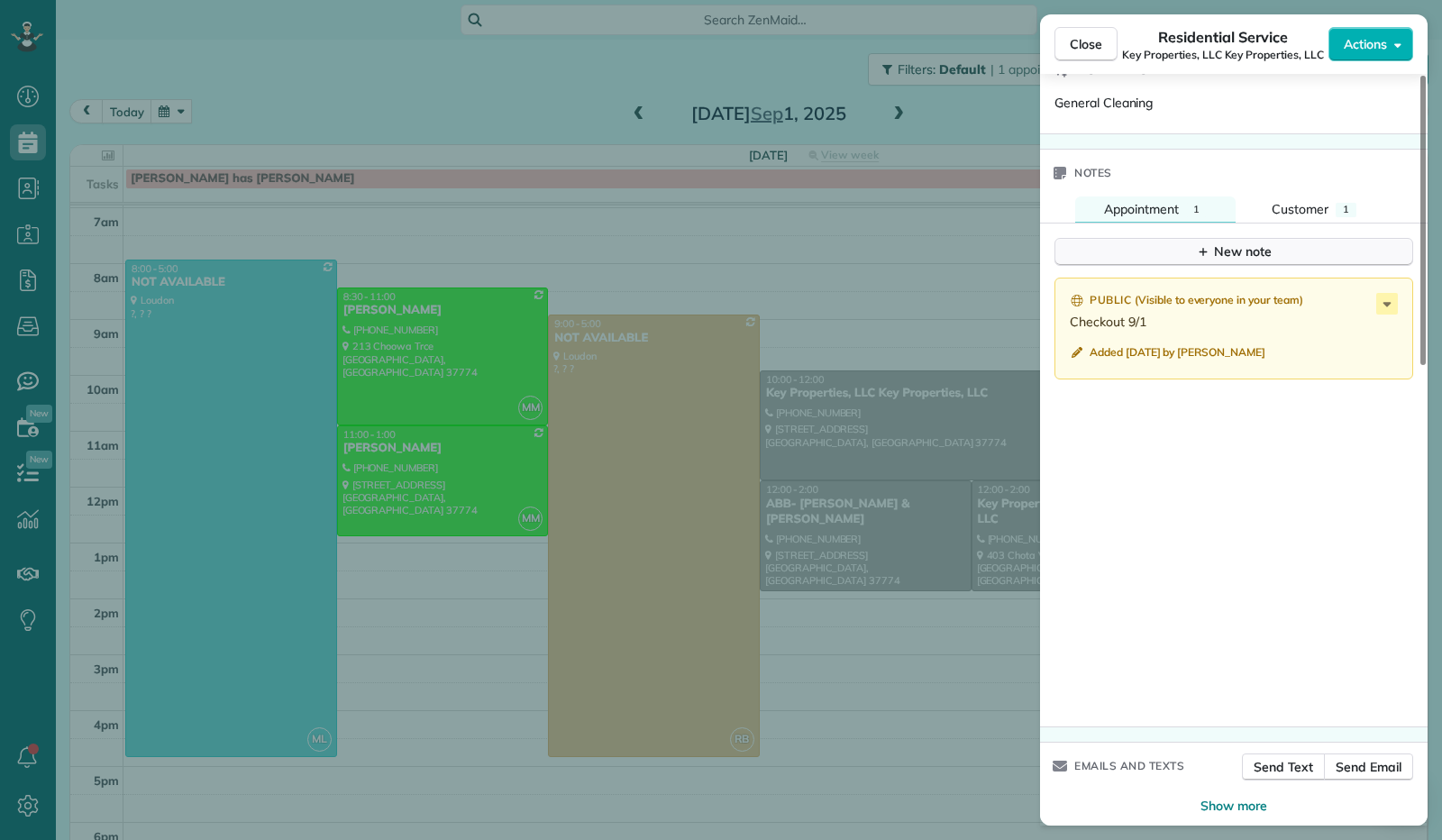
click at [1250, 253] on div "New note" at bounding box center [1234, 252] width 76 height 19
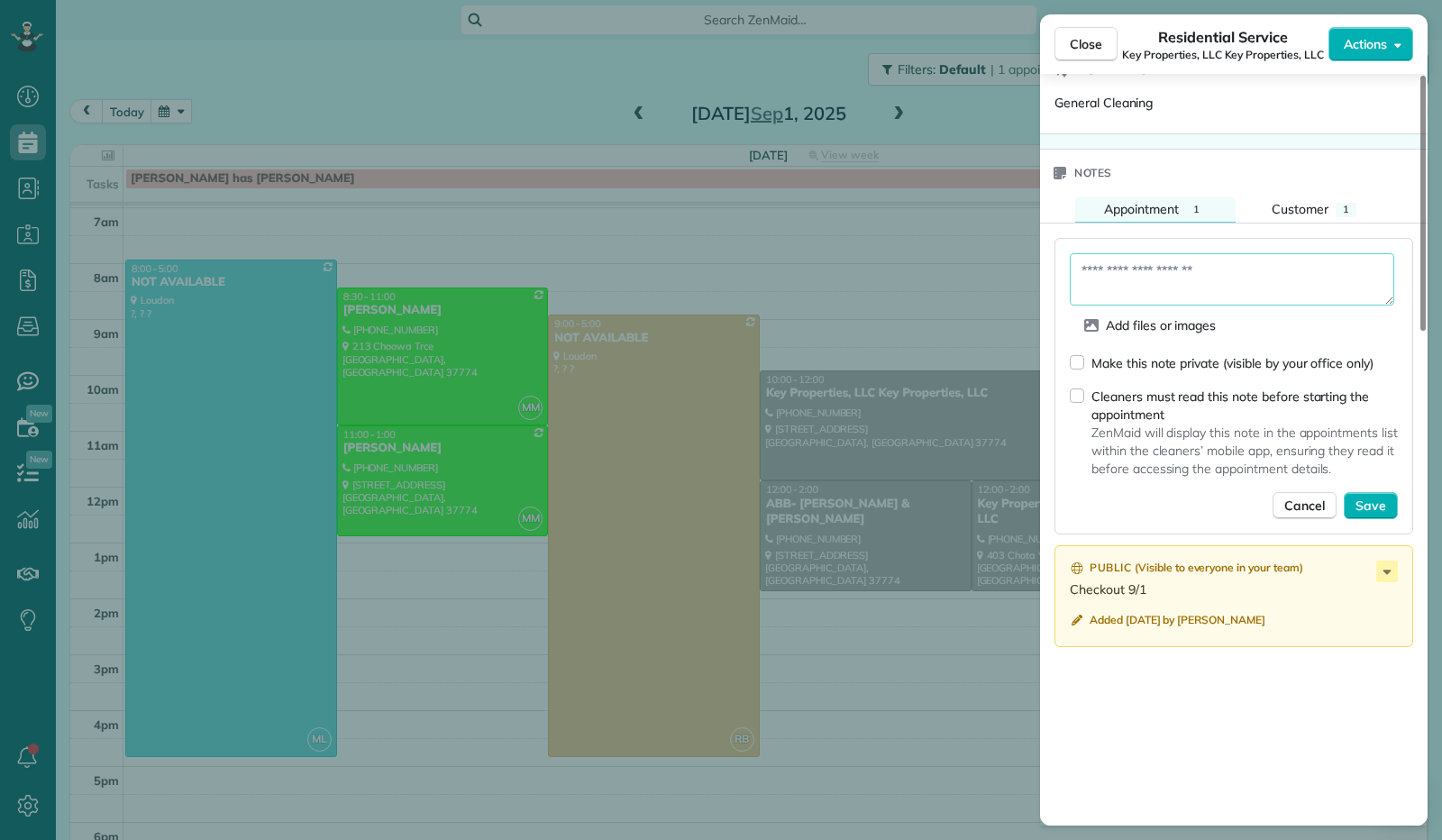
click at [1212, 296] on textarea at bounding box center [1232, 279] width 325 height 52
click at [1395, 570] on icon at bounding box center [1387, 571] width 22 height 22
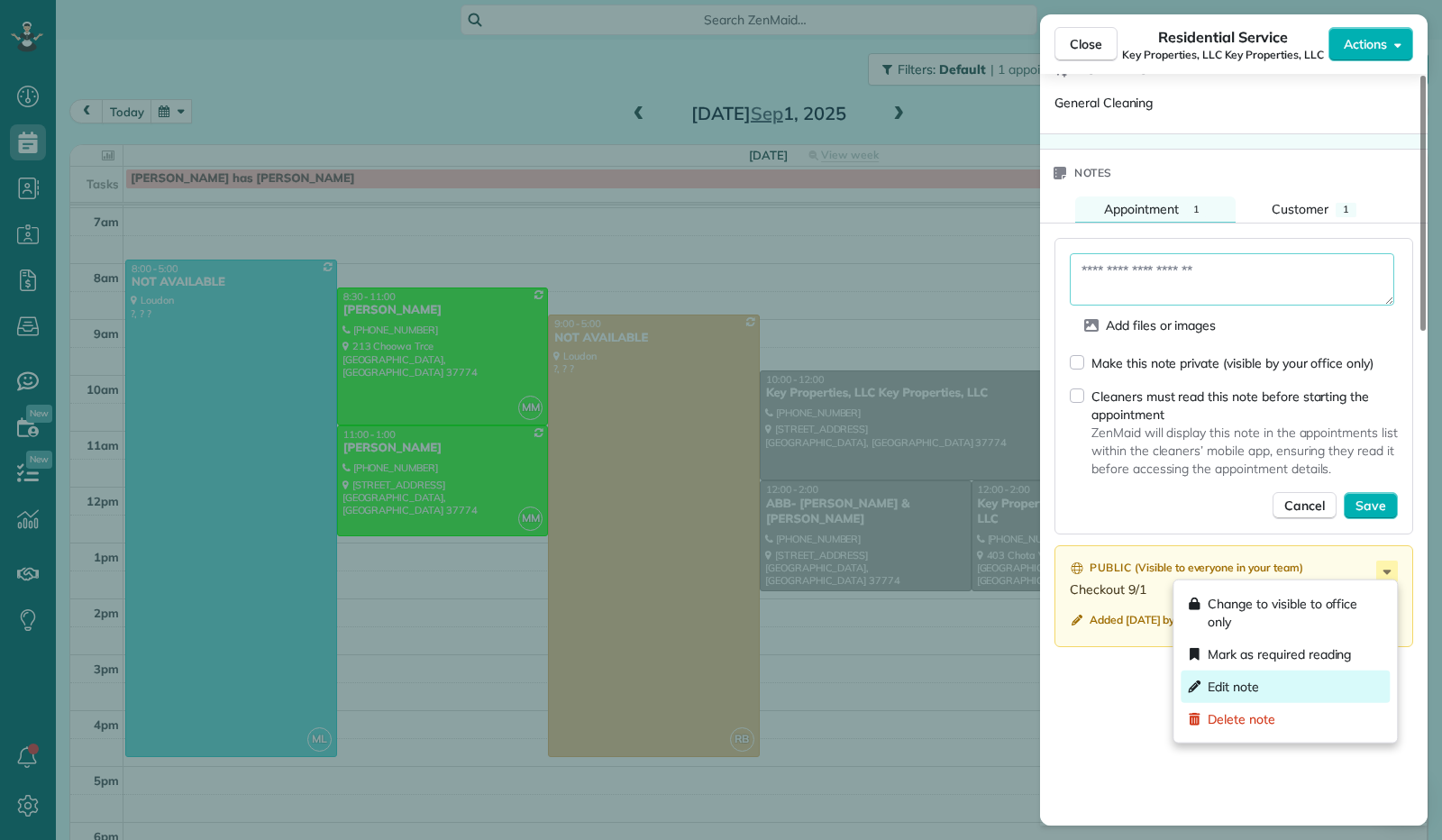
click at [1289, 688] on div "Edit note" at bounding box center [1285, 687] width 209 height 32
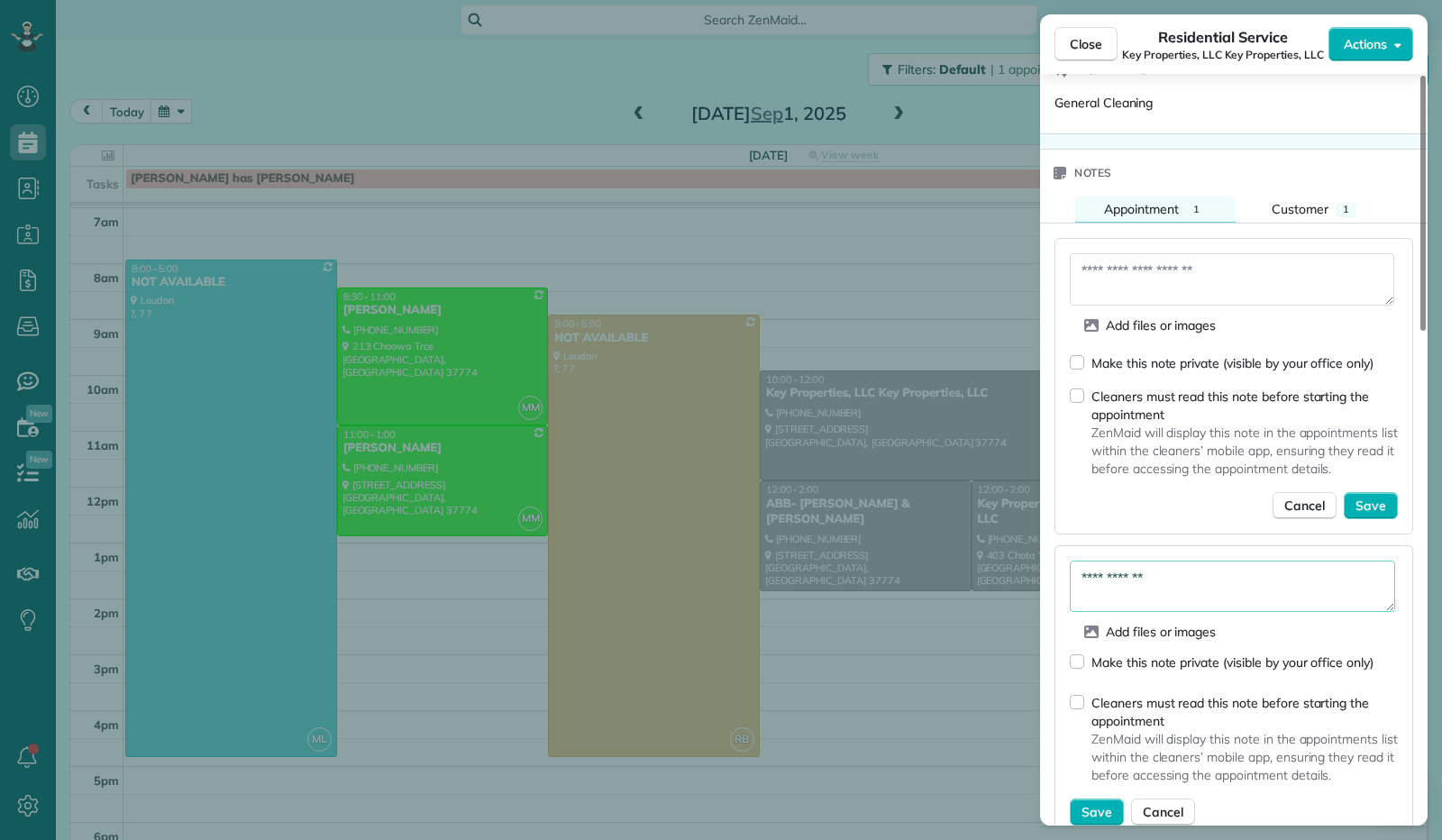
click at [1175, 581] on textarea "**********" at bounding box center [1232, 587] width 326 height 51
type textarea "**********"
click at [1089, 810] on span "Save" at bounding box center [1097, 812] width 30 height 18
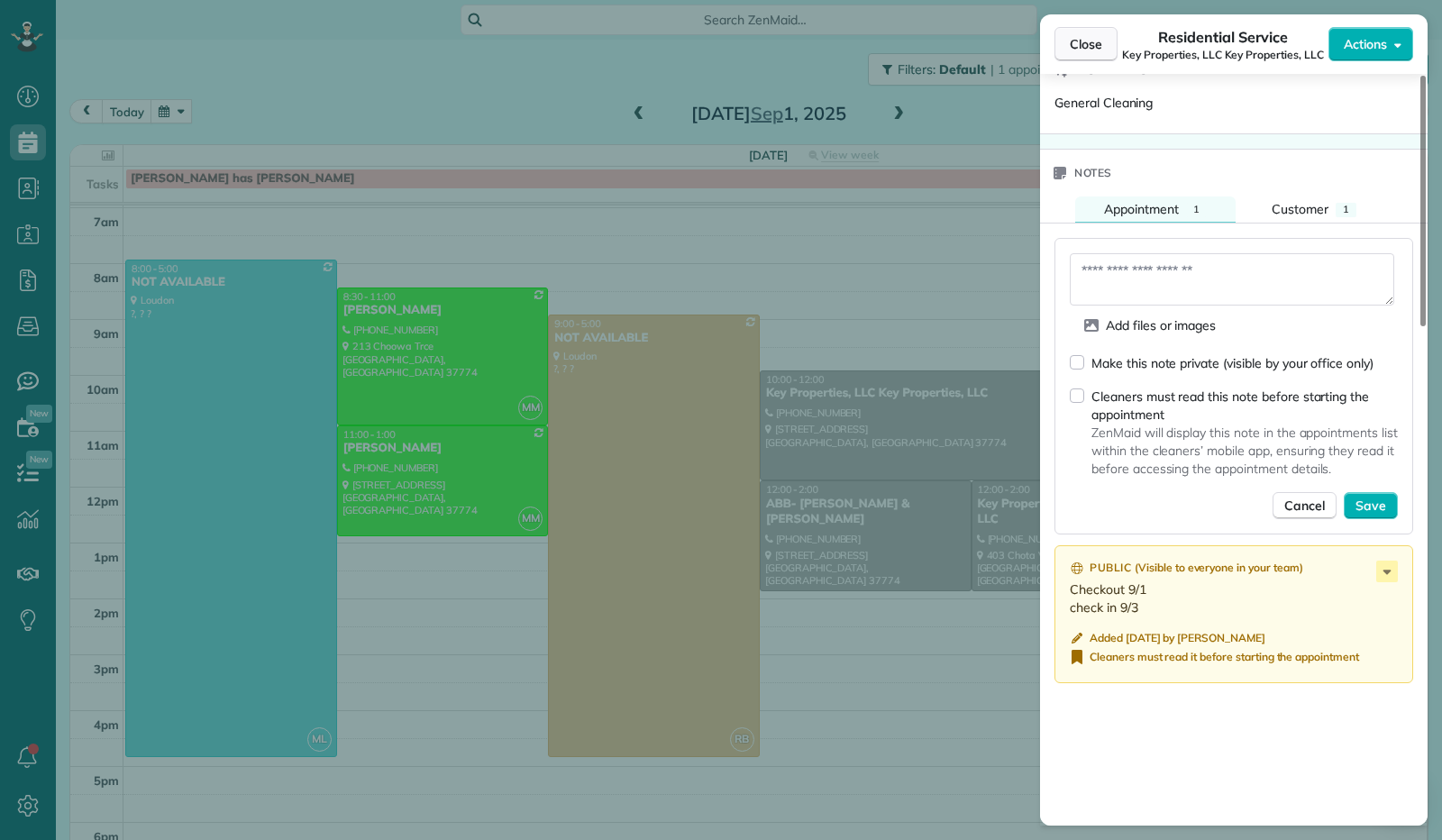
click at [1079, 29] on button "Close" at bounding box center [1086, 44] width 63 height 34
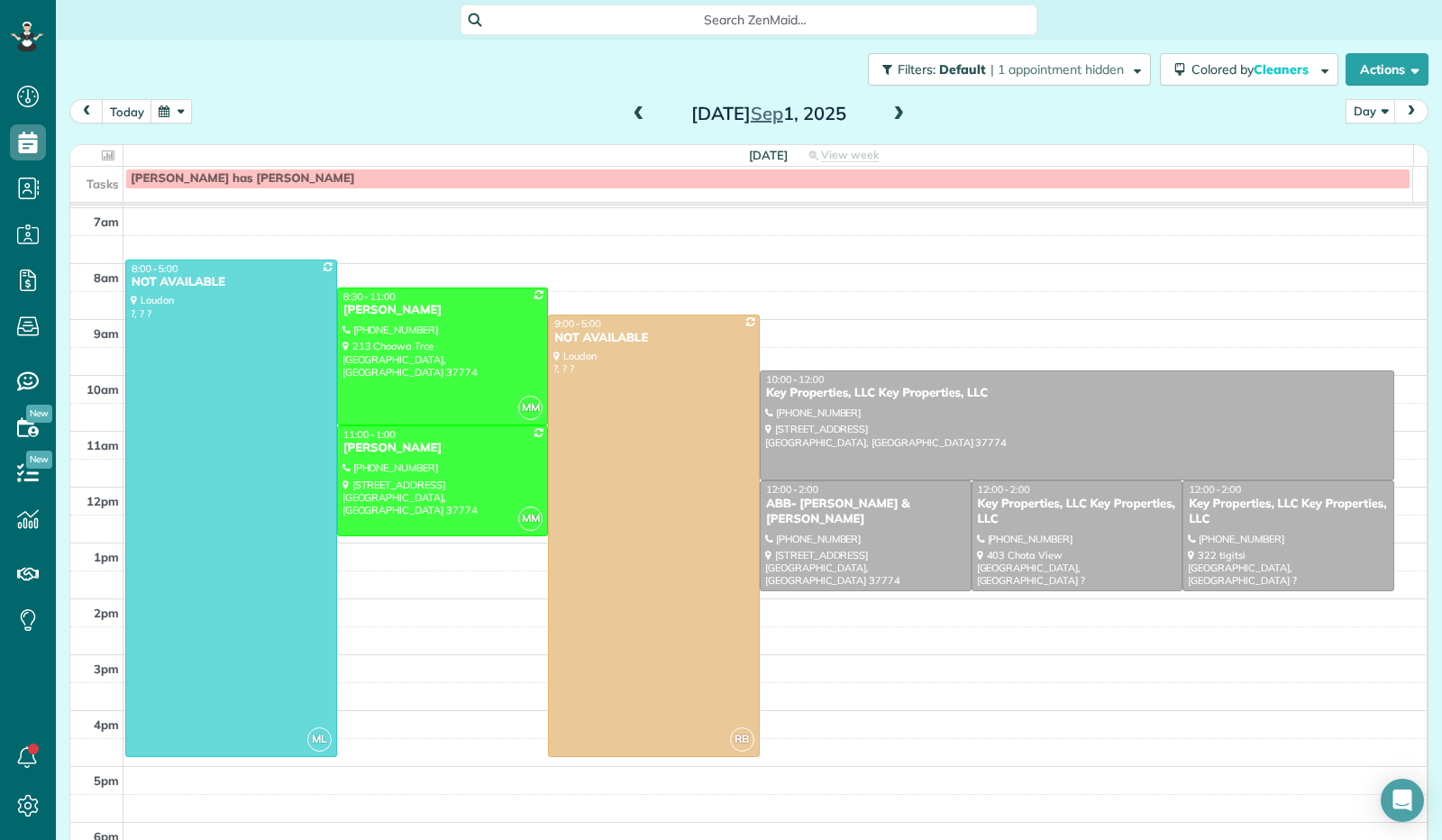
click at [184, 113] on button "button" at bounding box center [172, 111] width 42 height 25
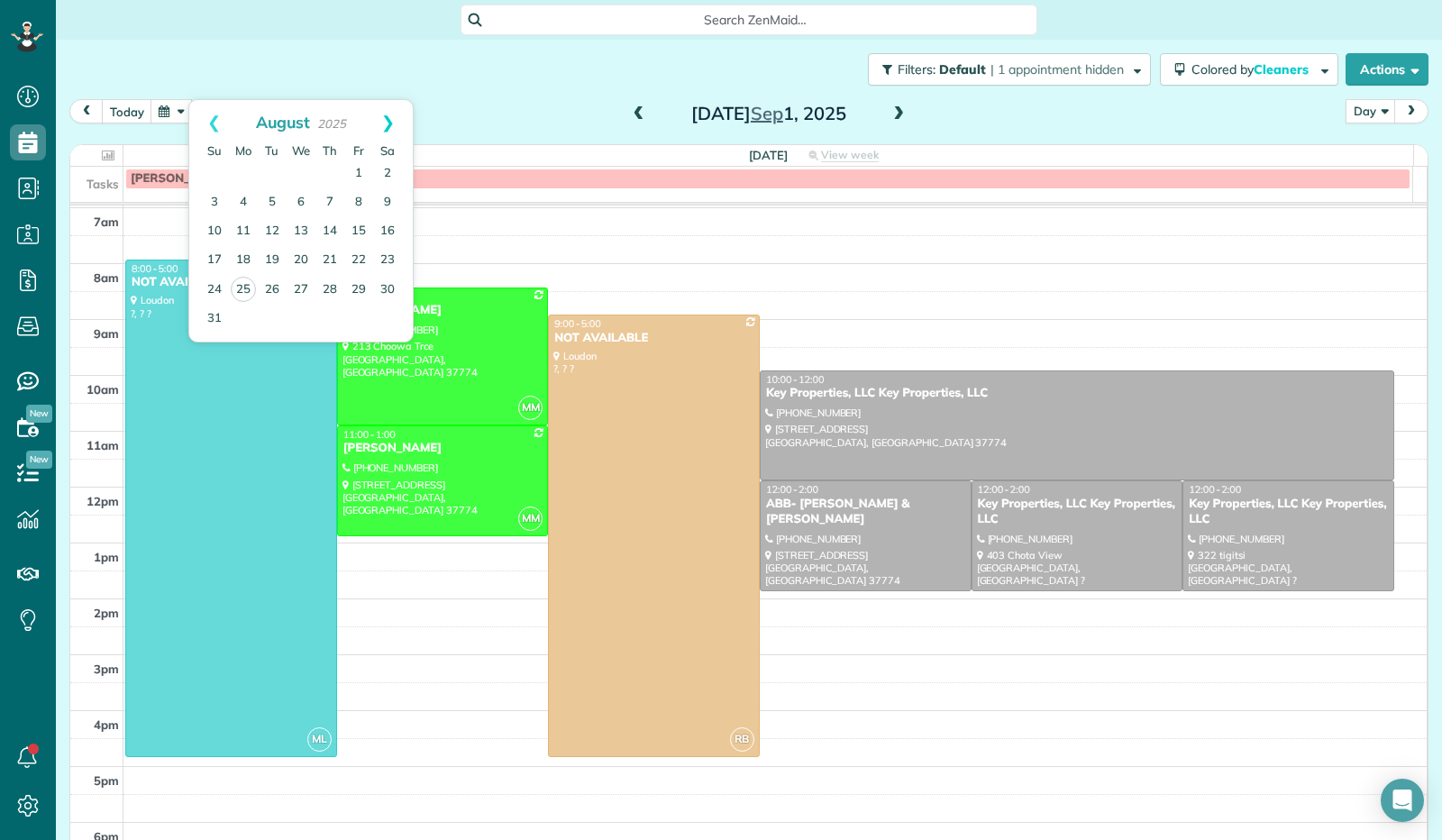
click at [396, 123] on link "Next" at bounding box center [388, 121] width 49 height 45
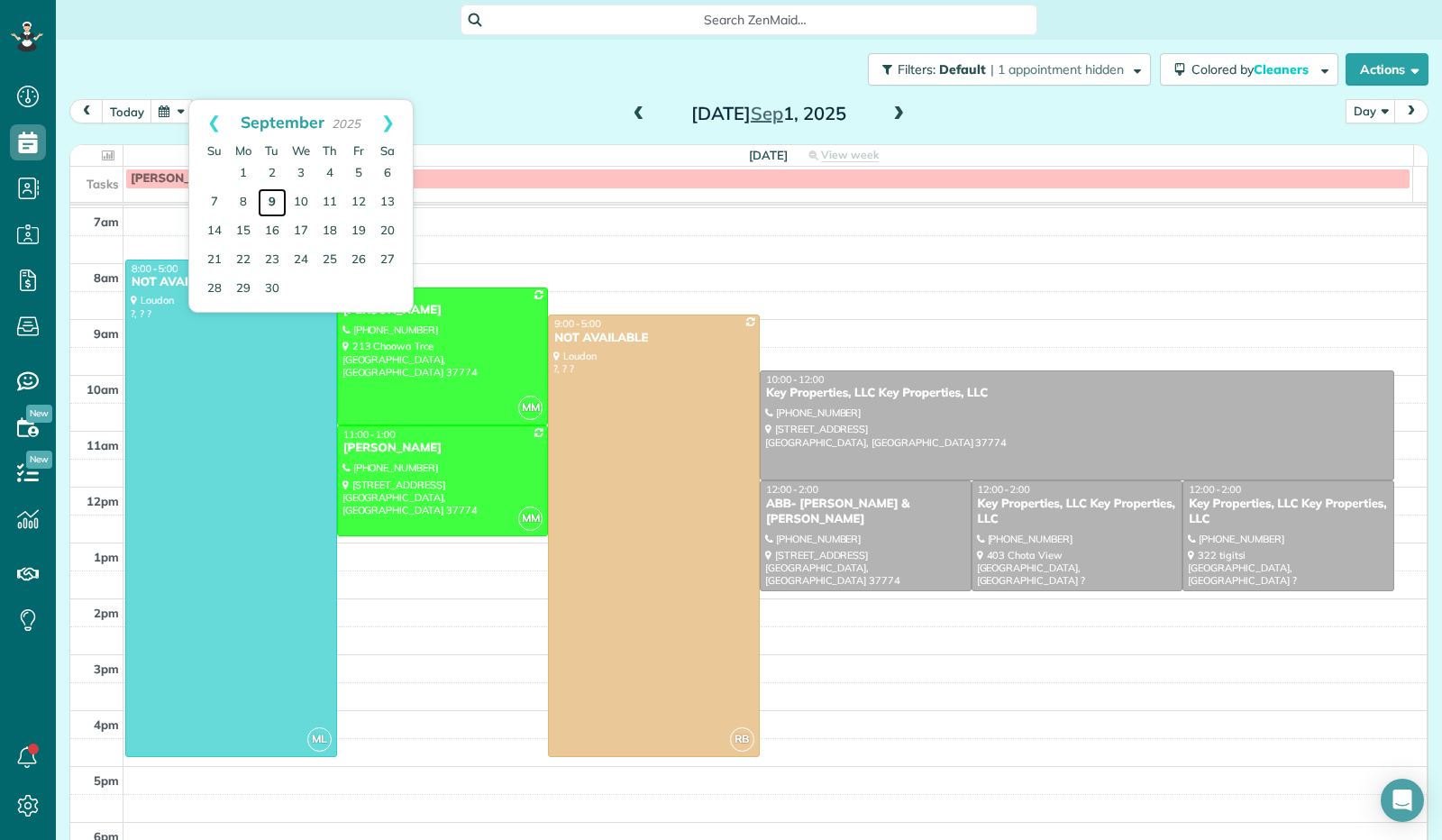
click at [266, 201] on link "9" at bounding box center [272, 202] width 28 height 28
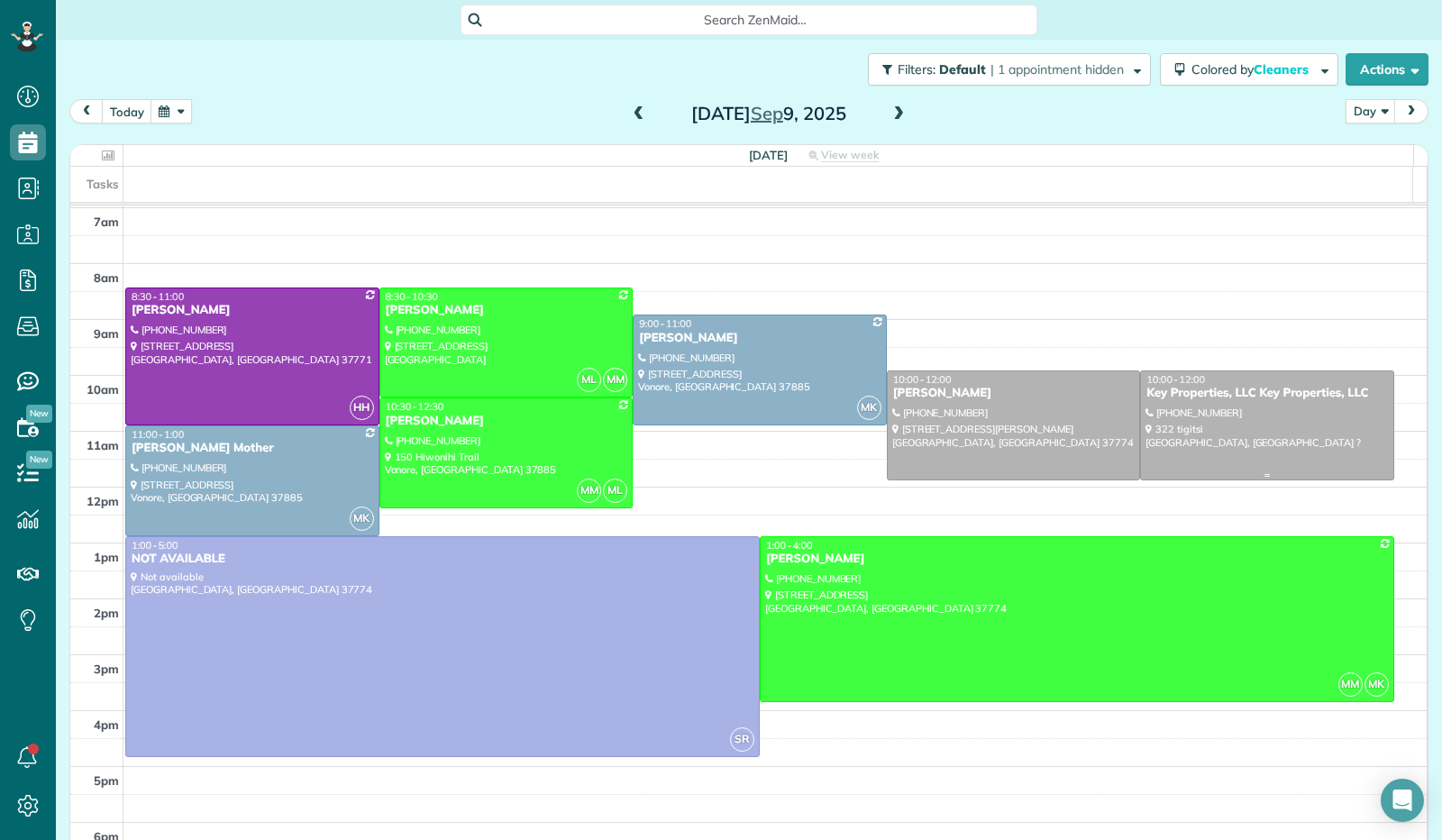
click at [1167, 416] on div at bounding box center [1267, 425] width 253 height 109
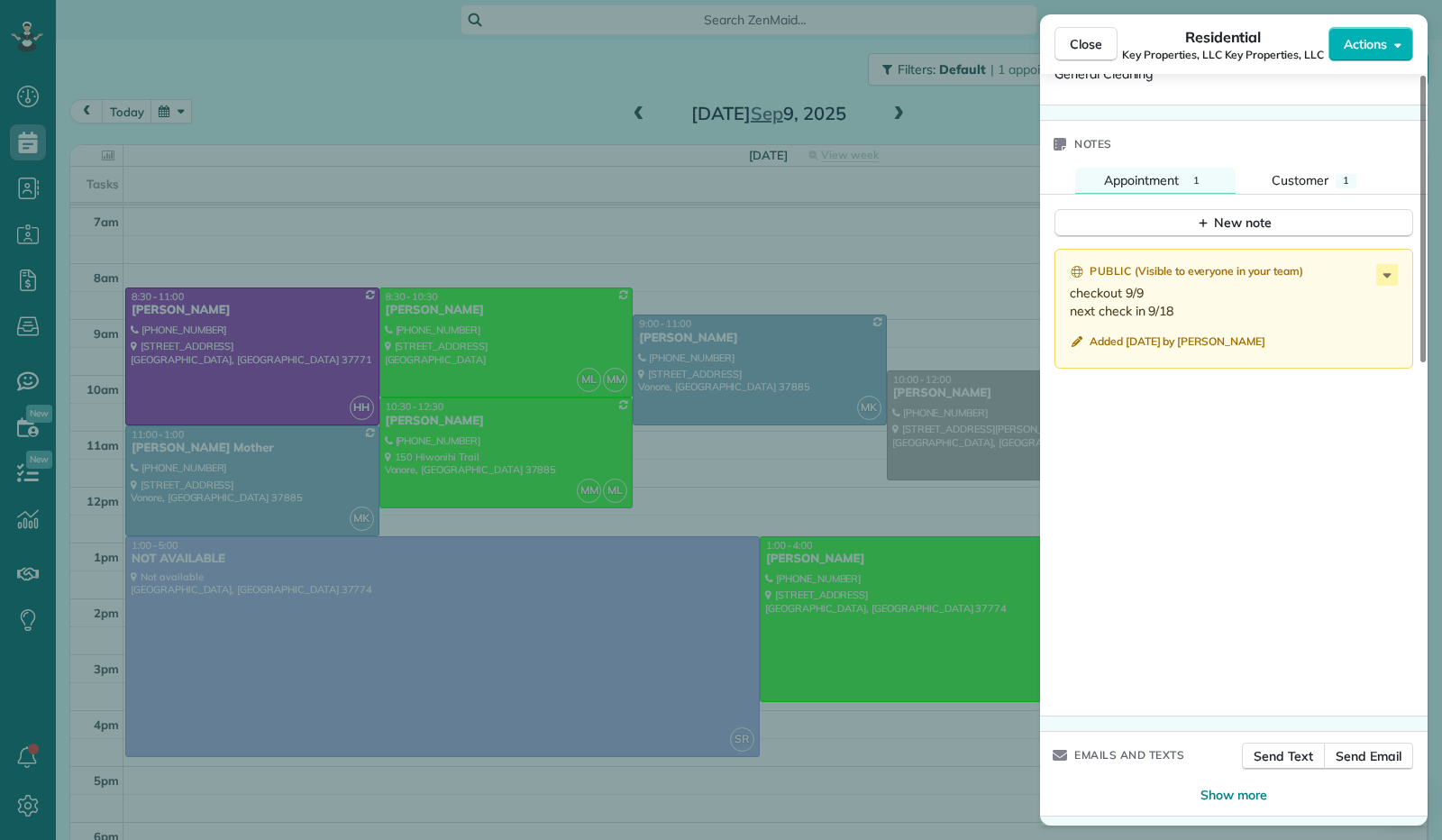
scroll to position [1208, 0]
click at [1091, 56] on button "Close" at bounding box center [1086, 44] width 63 height 34
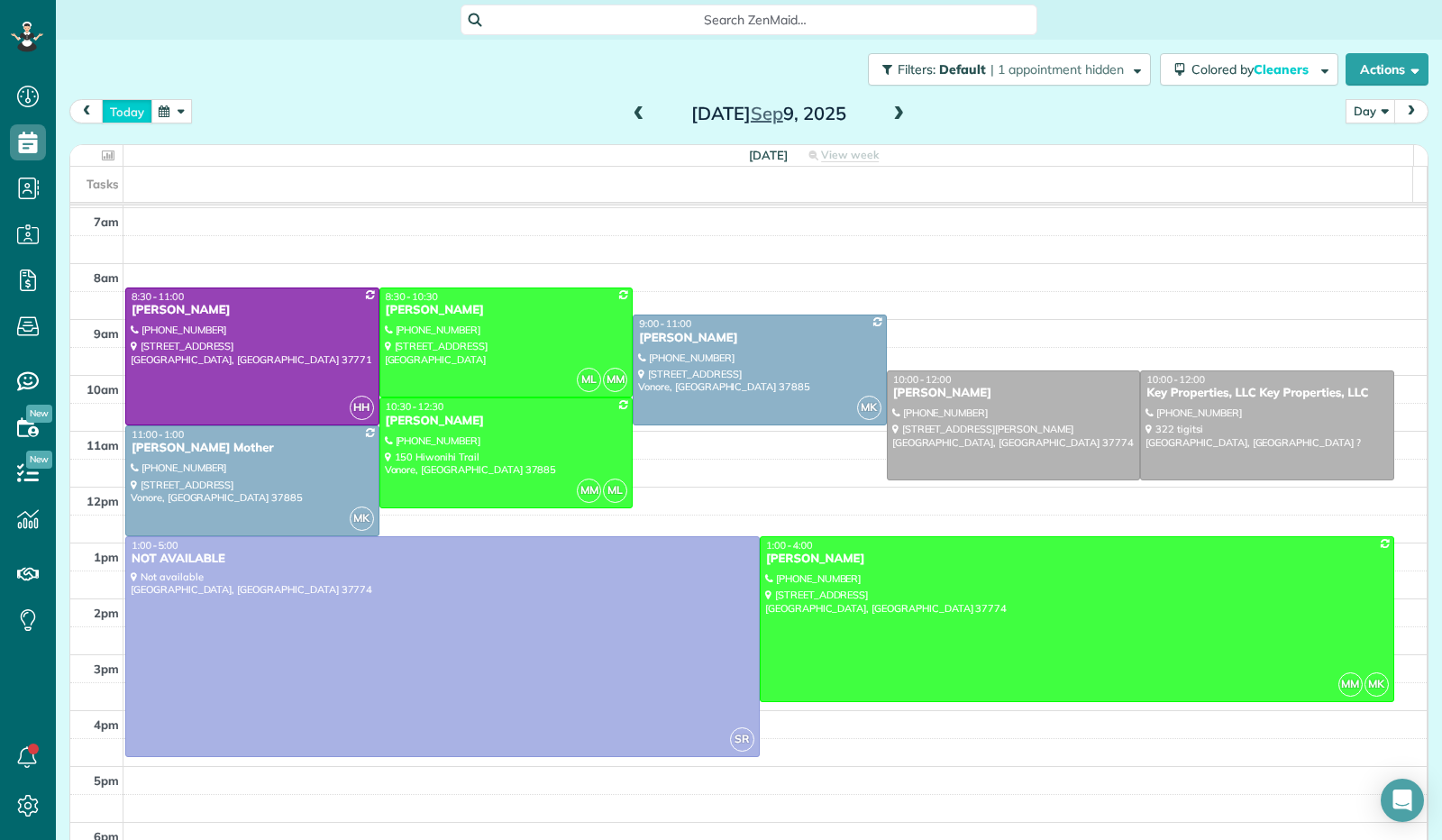
click at [132, 113] on button "today" at bounding box center [126, 111] width 50 height 25
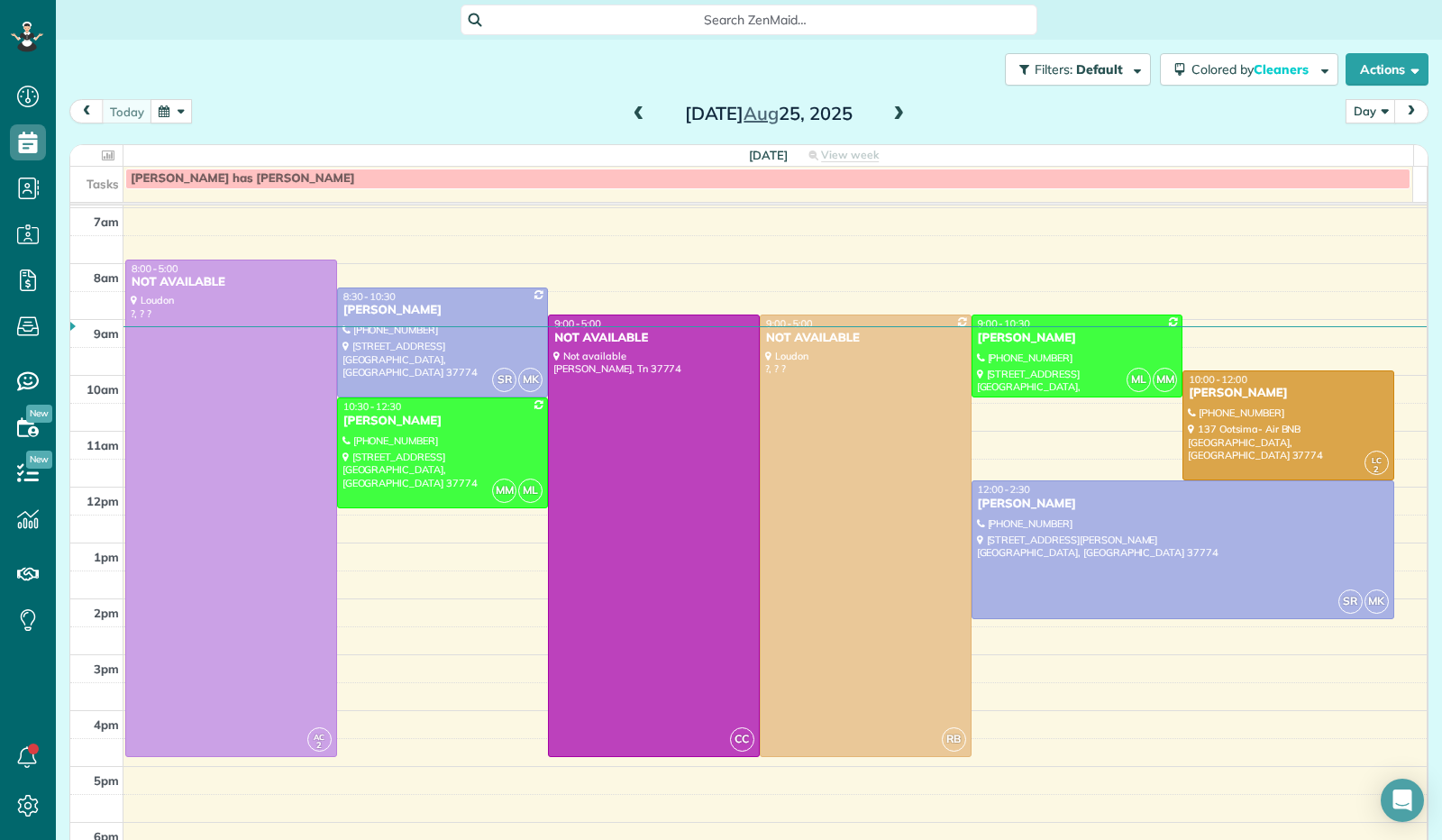
click at [174, 110] on button "button" at bounding box center [172, 111] width 42 height 25
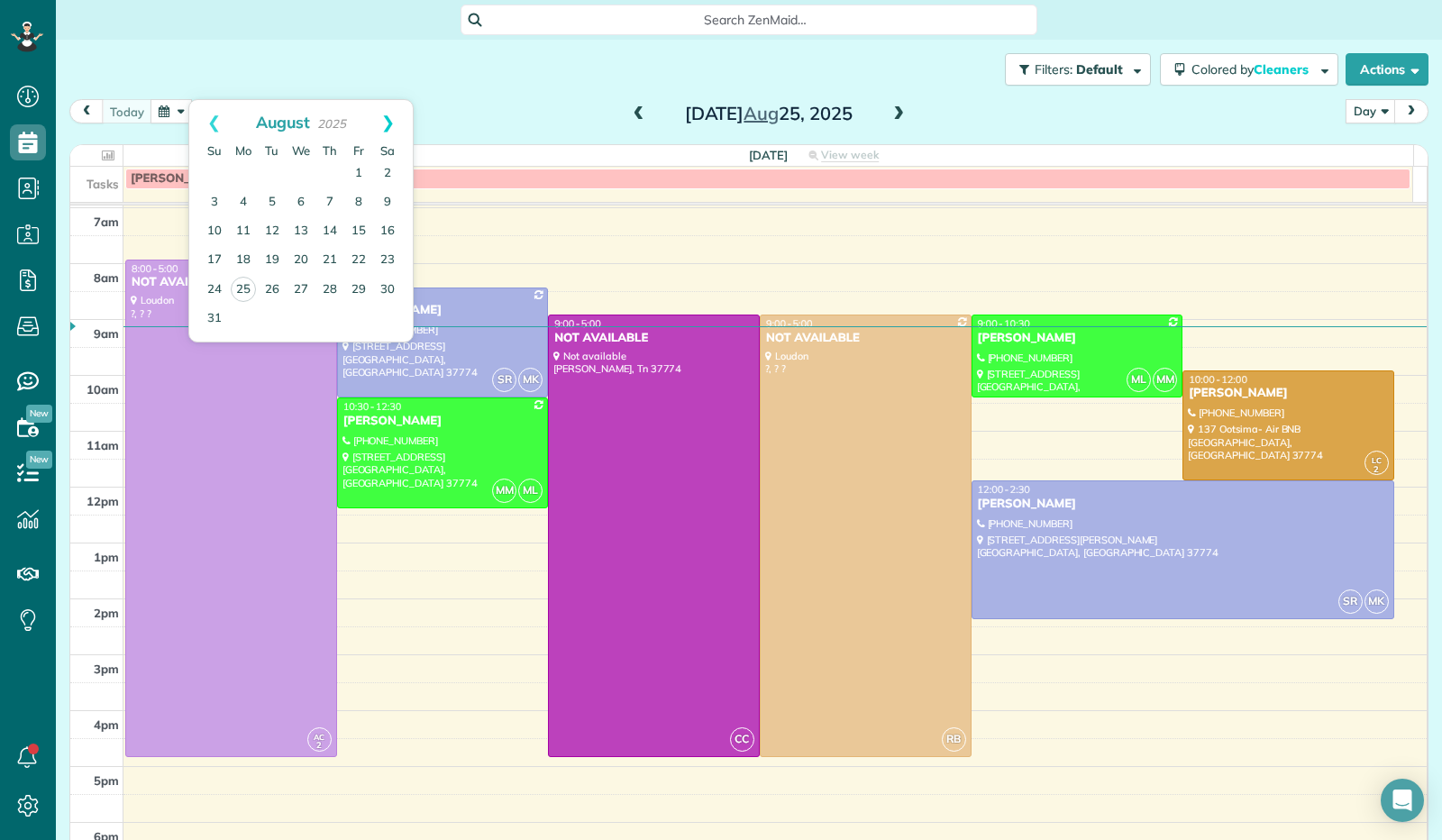
click at [389, 116] on link "Next" at bounding box center [388, 121] width 49 height 45
click at [249, 177] on link "1" at bounding box center [243, 174] width 28 height 28
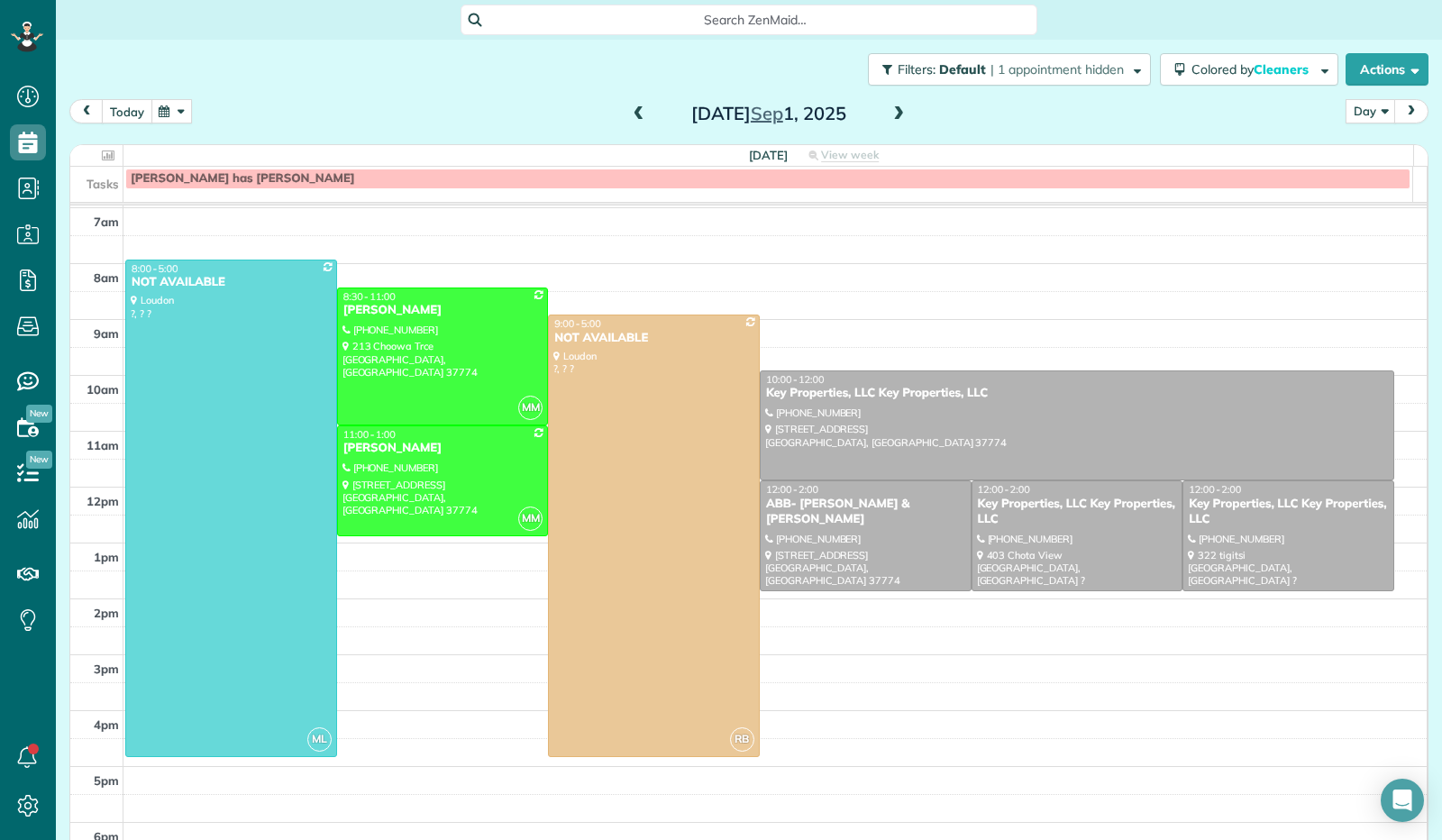
click at [124, 112] on button "today" at bounding box center [126, 111] width 50 height 25
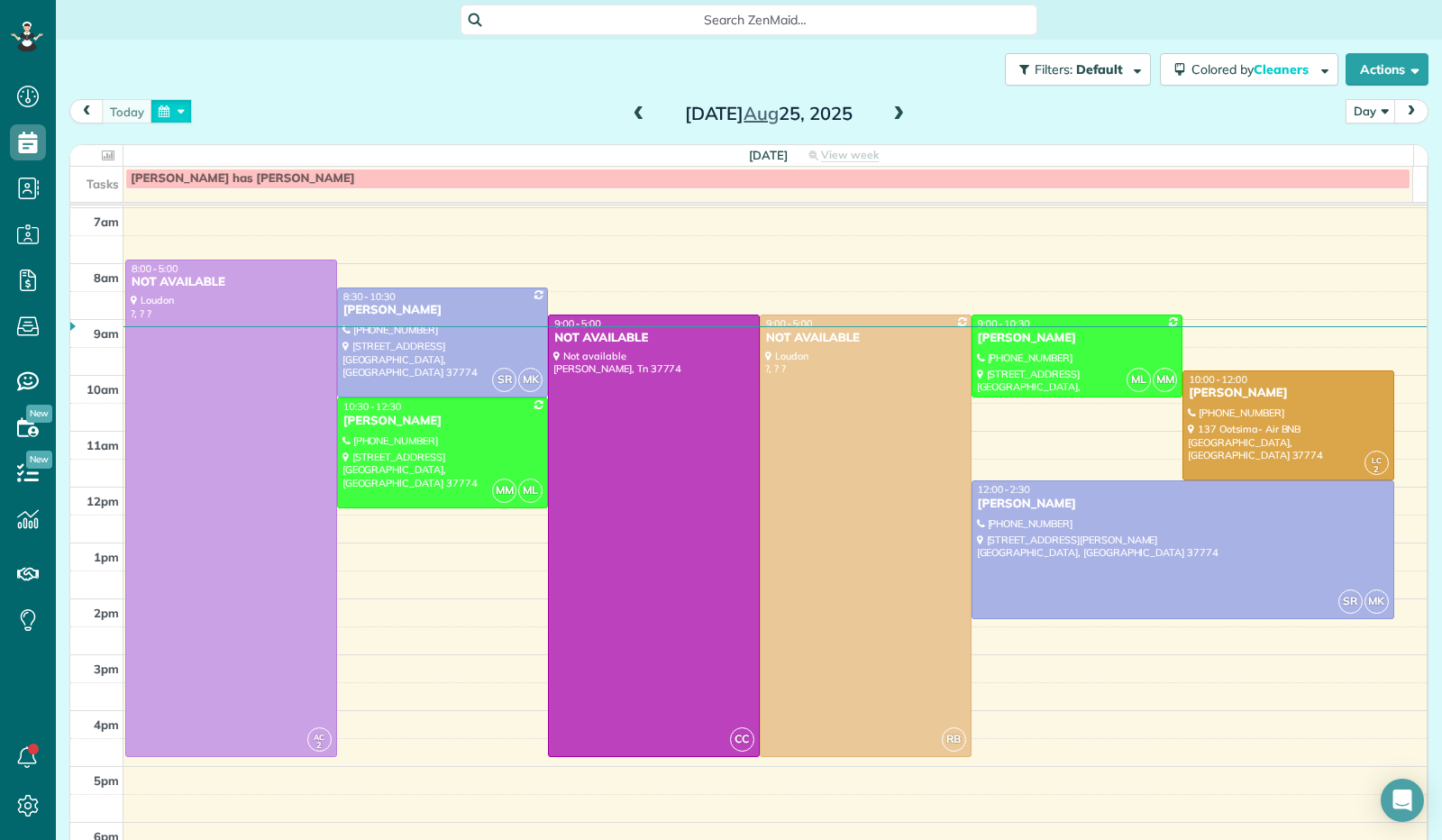
click at [173, 111] on button "button" at bounding box center [172, 111] width 42 height 25
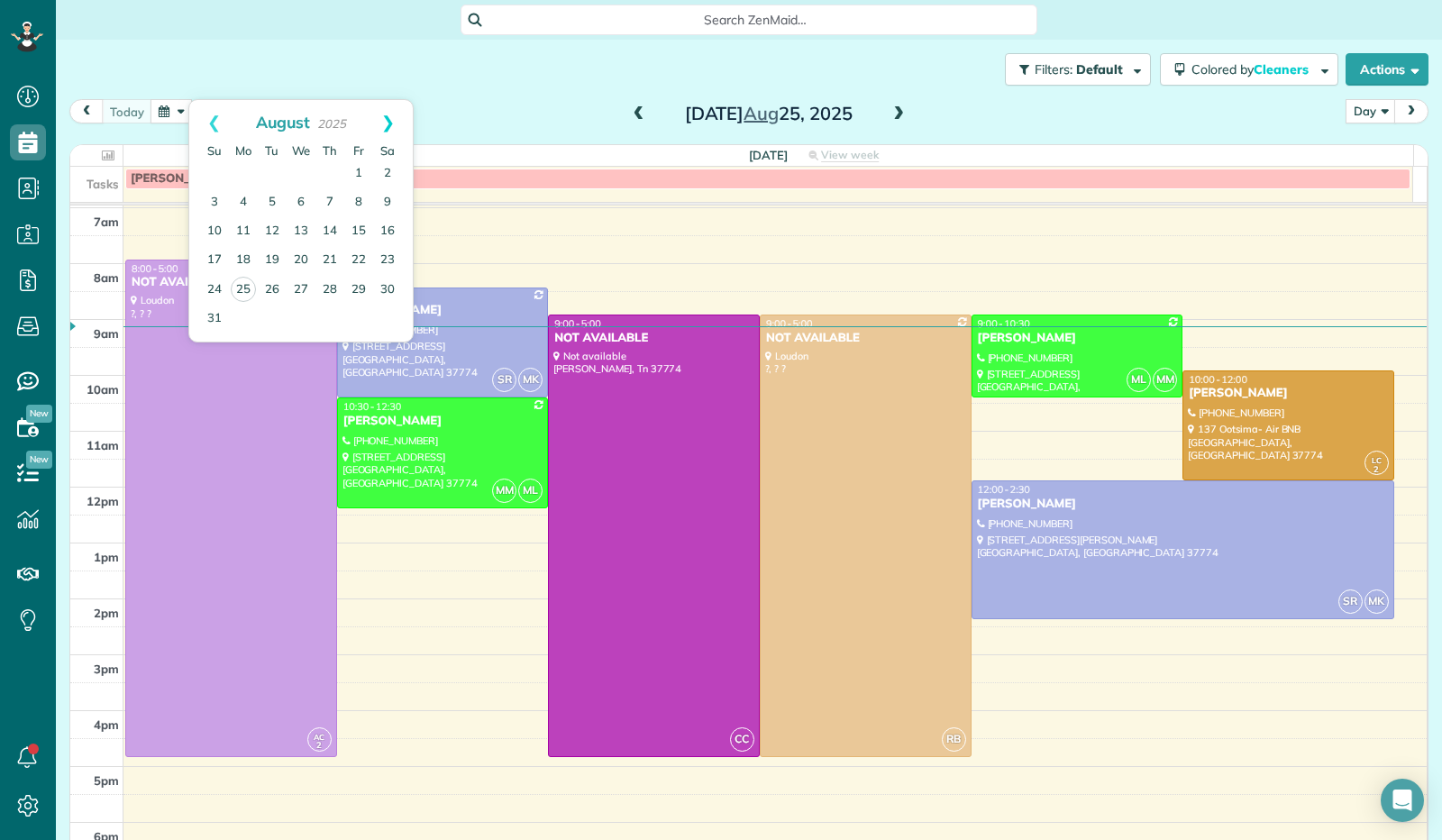
click at [385, 121] on link "Next" at bounding box center [388, 121] width 49 height 45
click at [244, 175] on link "1" at bounding box center [243, 174] width 28 height 28
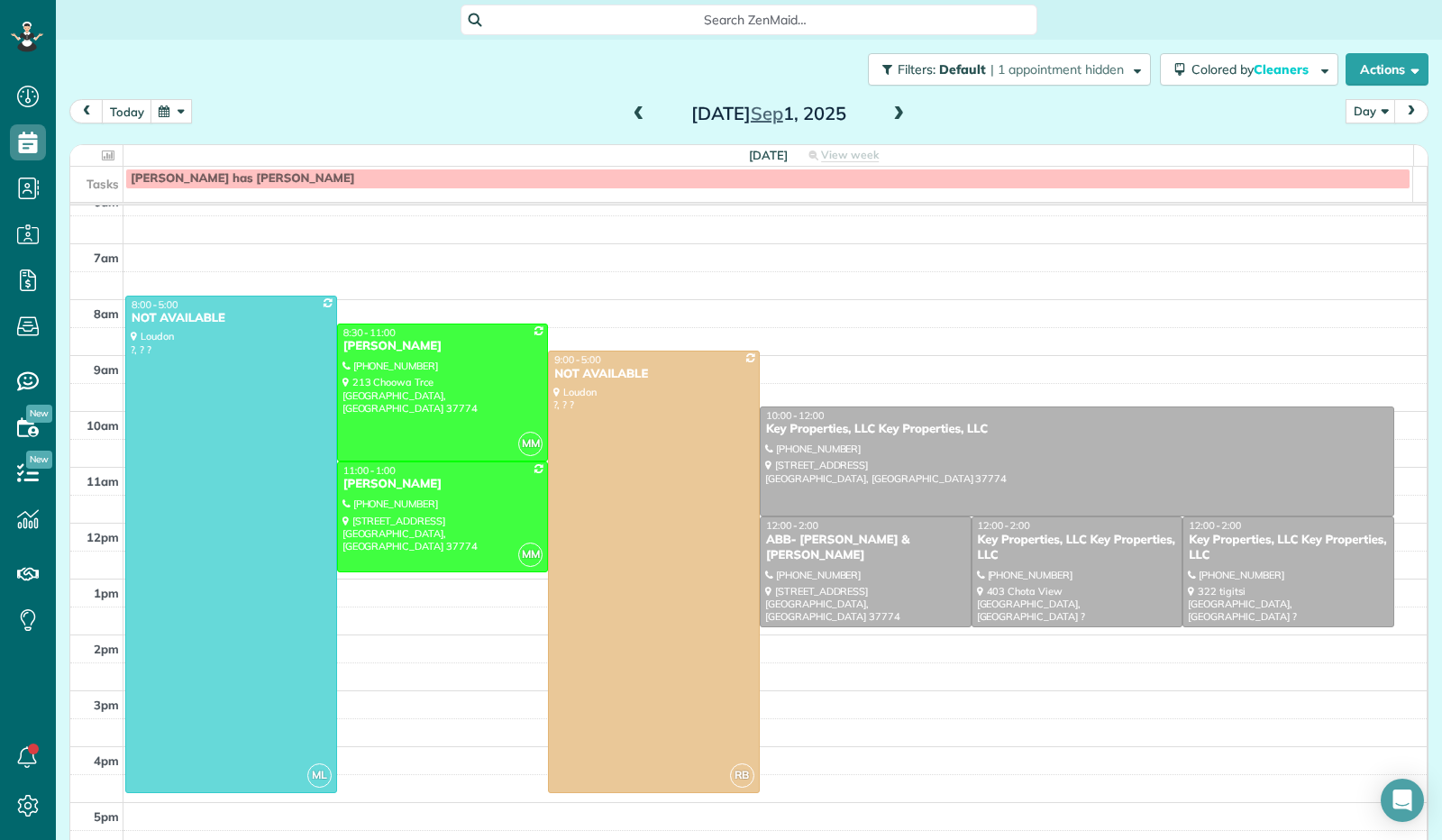
scroll to position [242, 0]
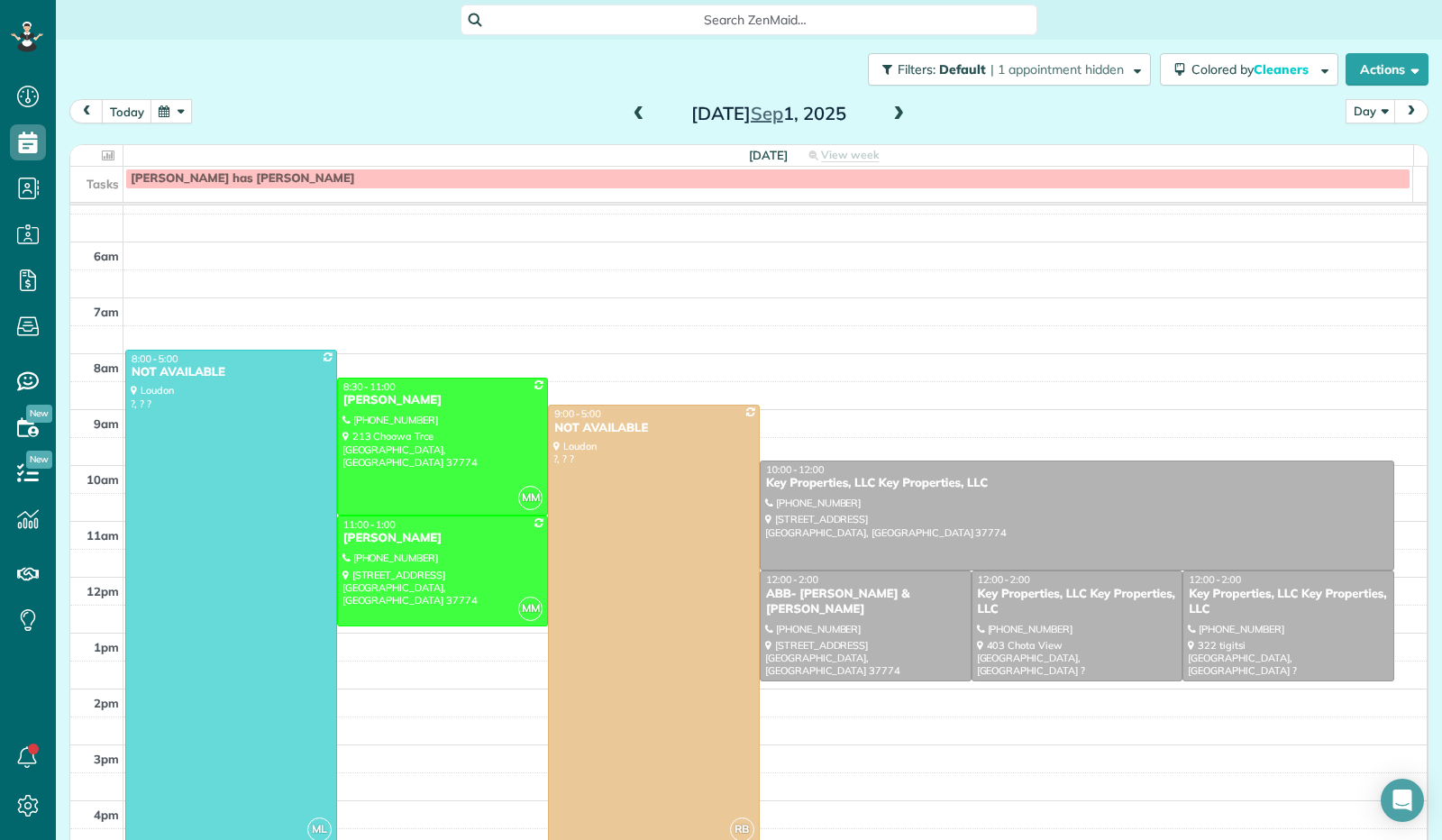
click at [629, 120] on span at bounding box center [639, 114] width 20 height 16
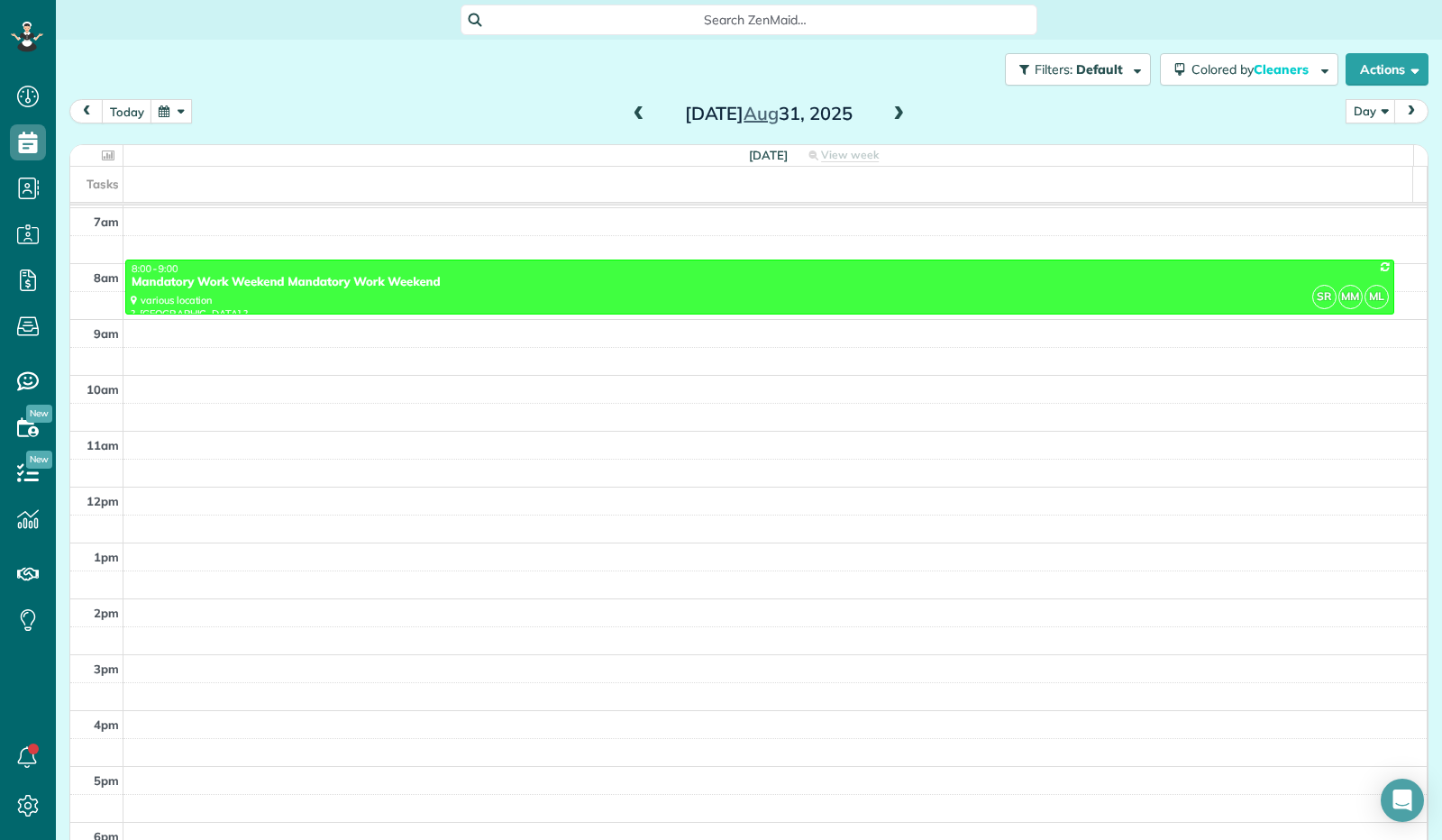
click at [629, 120] on span at bounding box center [639, 114] width 20 height 16
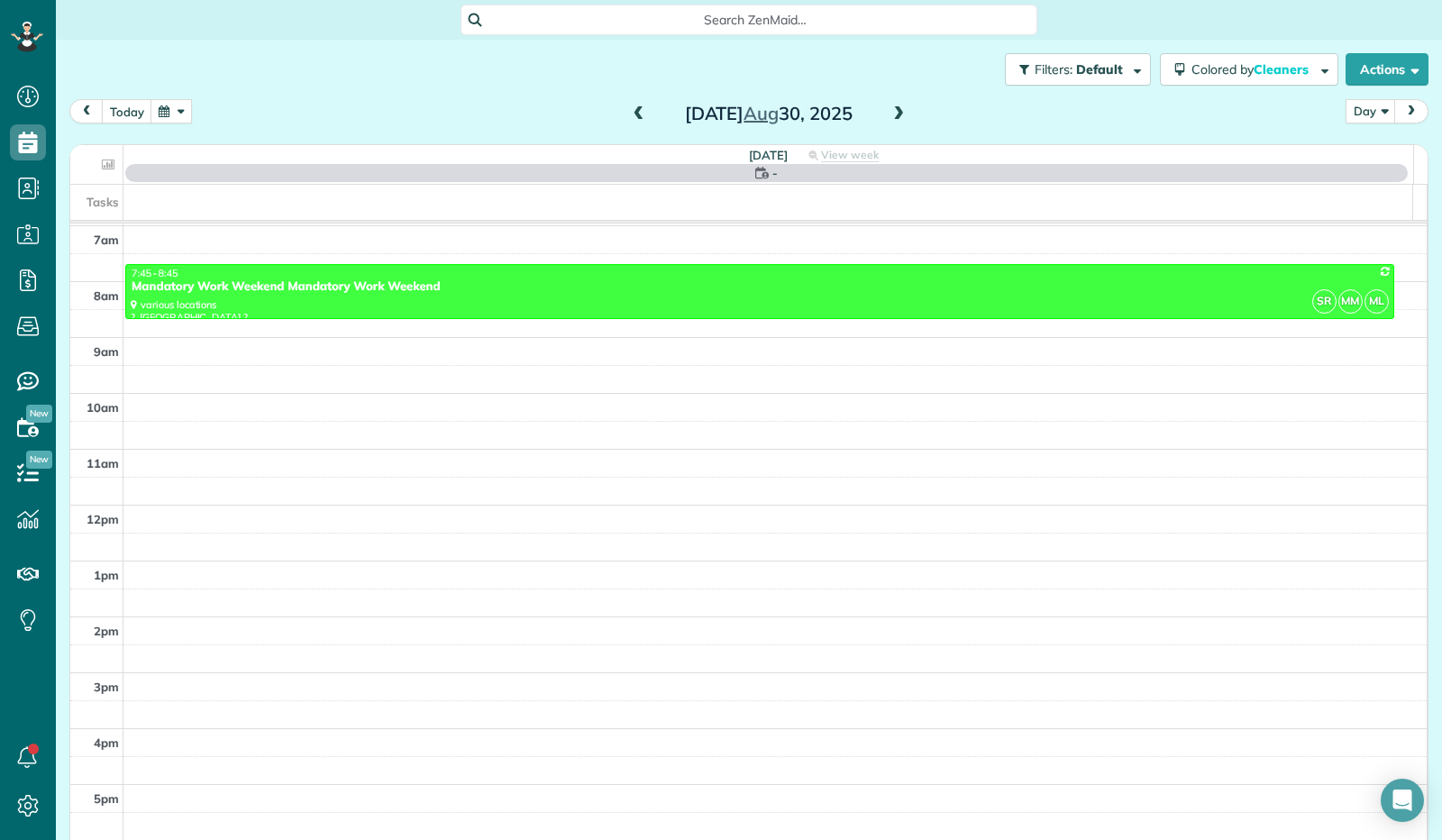
click at [629, 118] on span at bounding box center [639, 114] width 20 height 16
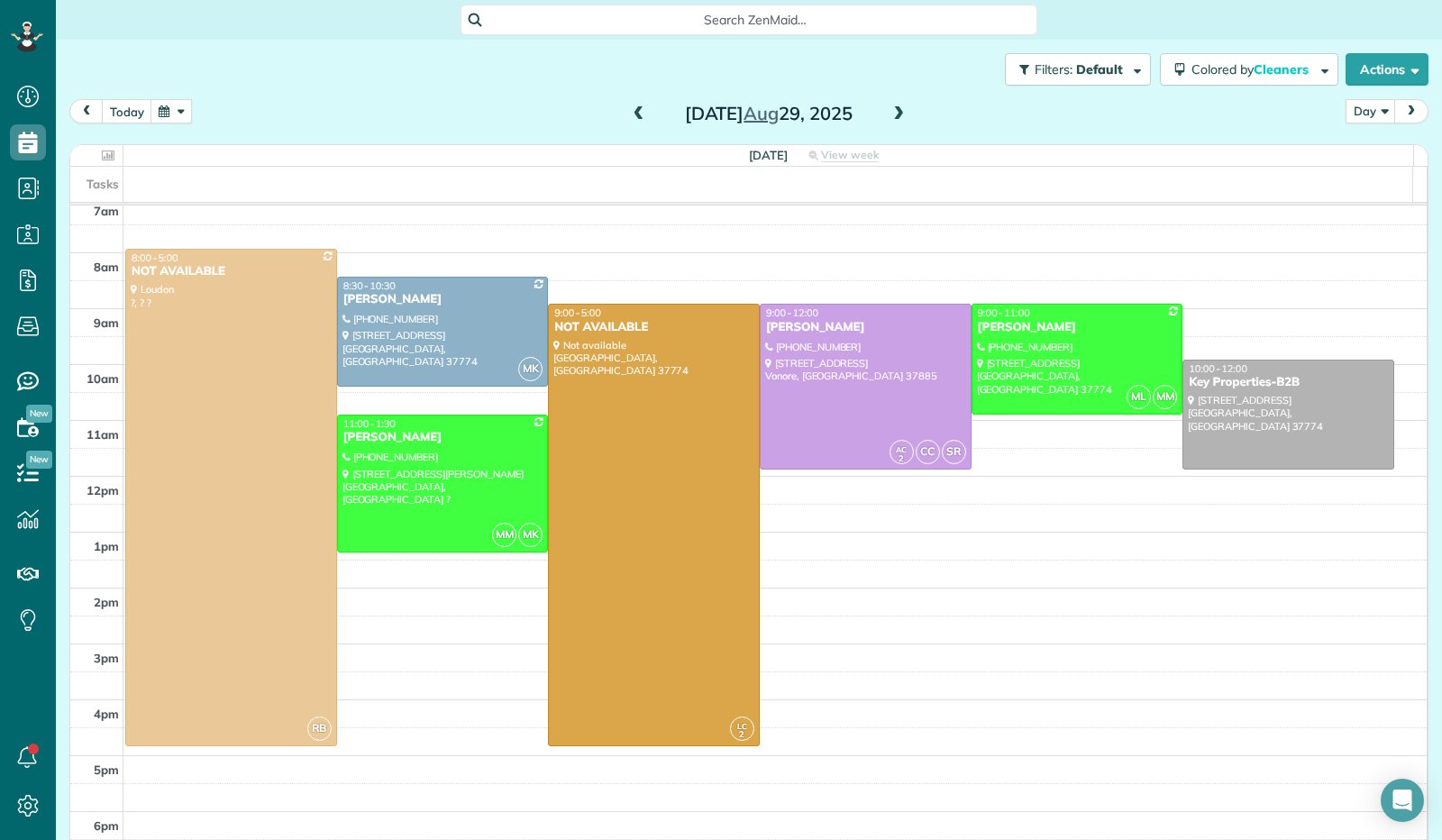
scroll to position [353, 0]
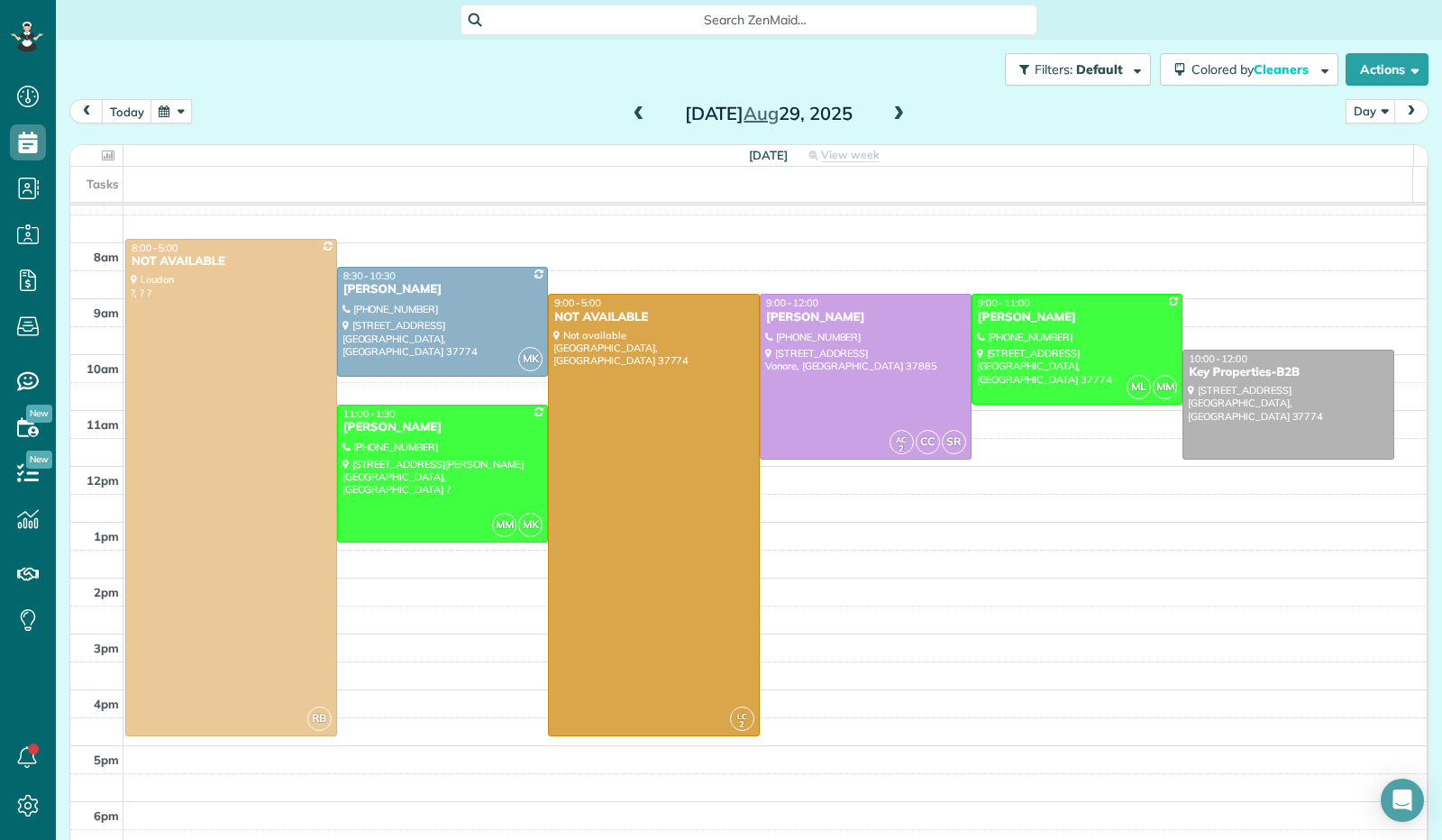
click at [890, 108] on span at bounding box center [898, 114] width 20 height 16
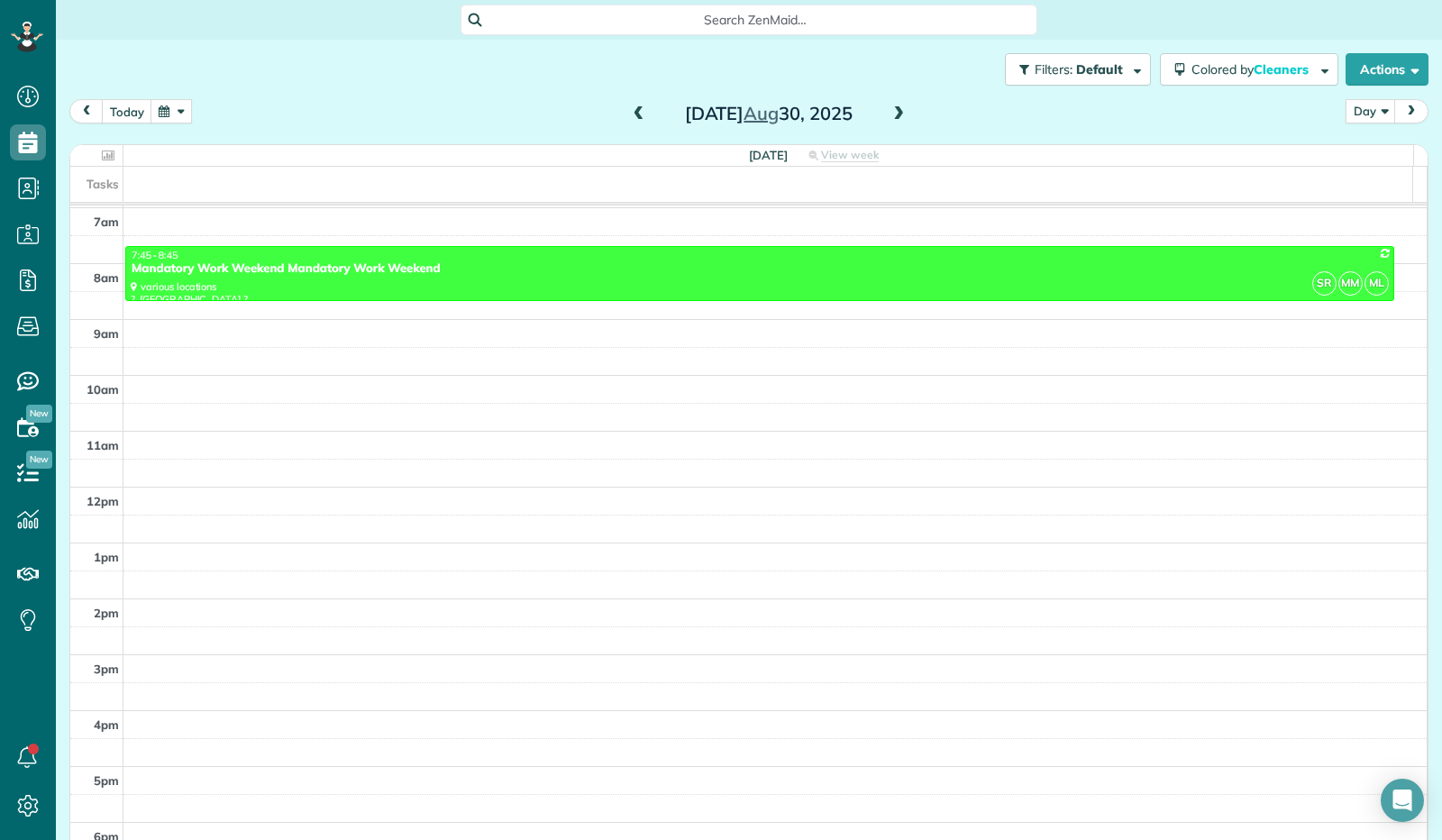
click at [890, 108] on span at bounding box center [898, 114] width 20 height 16
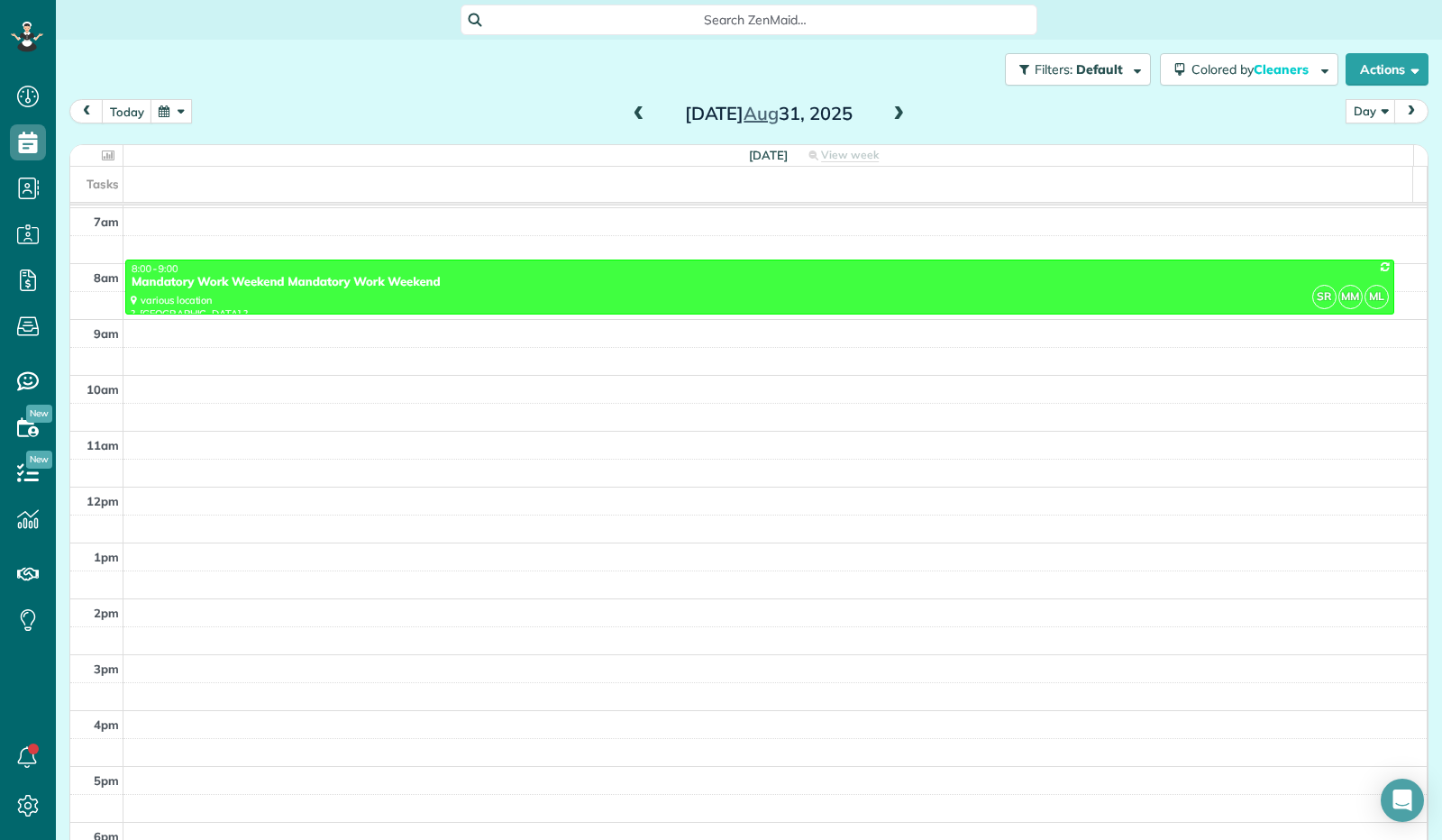
click at [890, 108] on span at bounding box center [898, 114] width 20 height 16
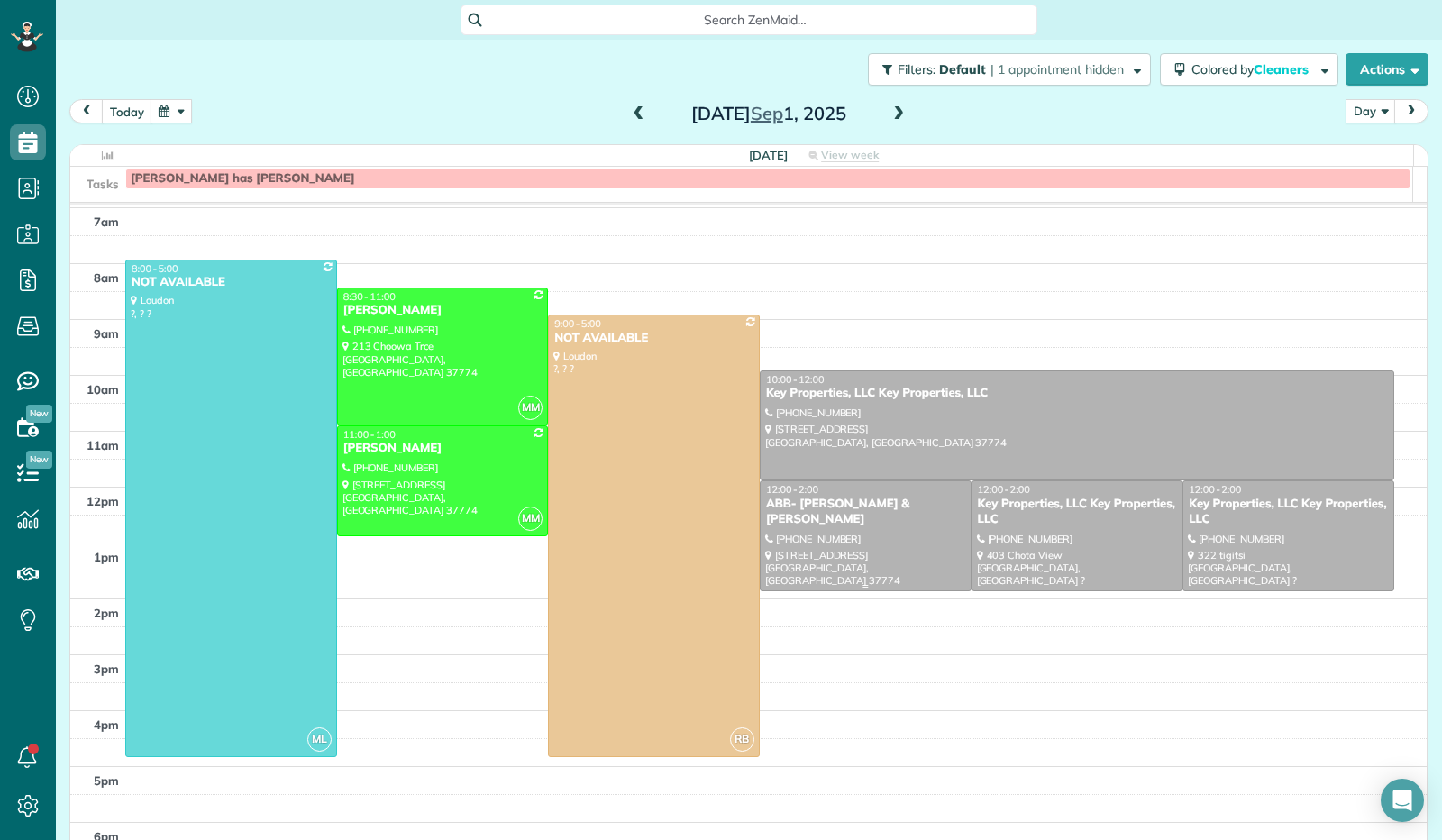
click at [848, 529] on div at bounding box center [865, 535] width 210 height 109
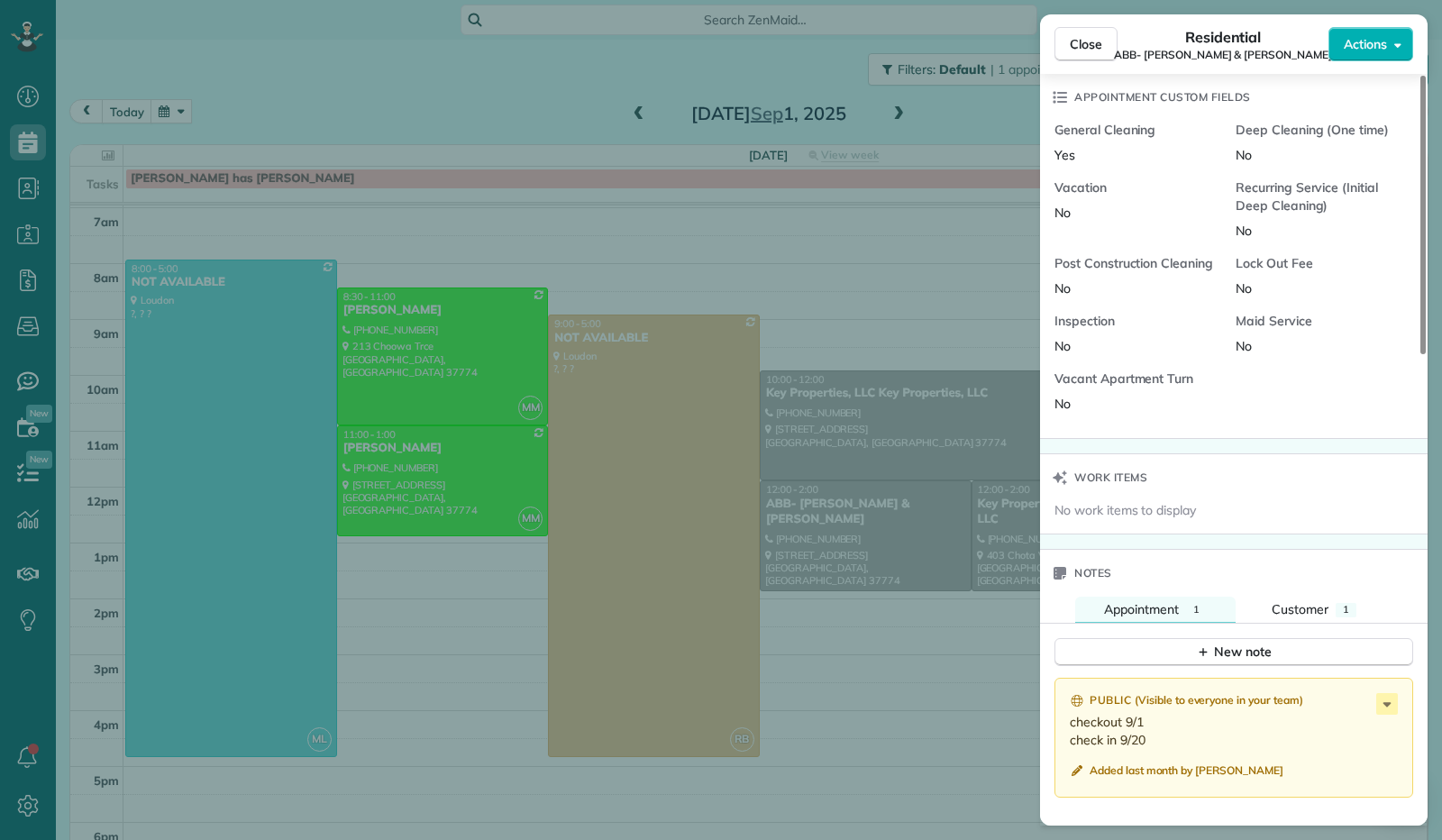
scroll to position [1263, 0]
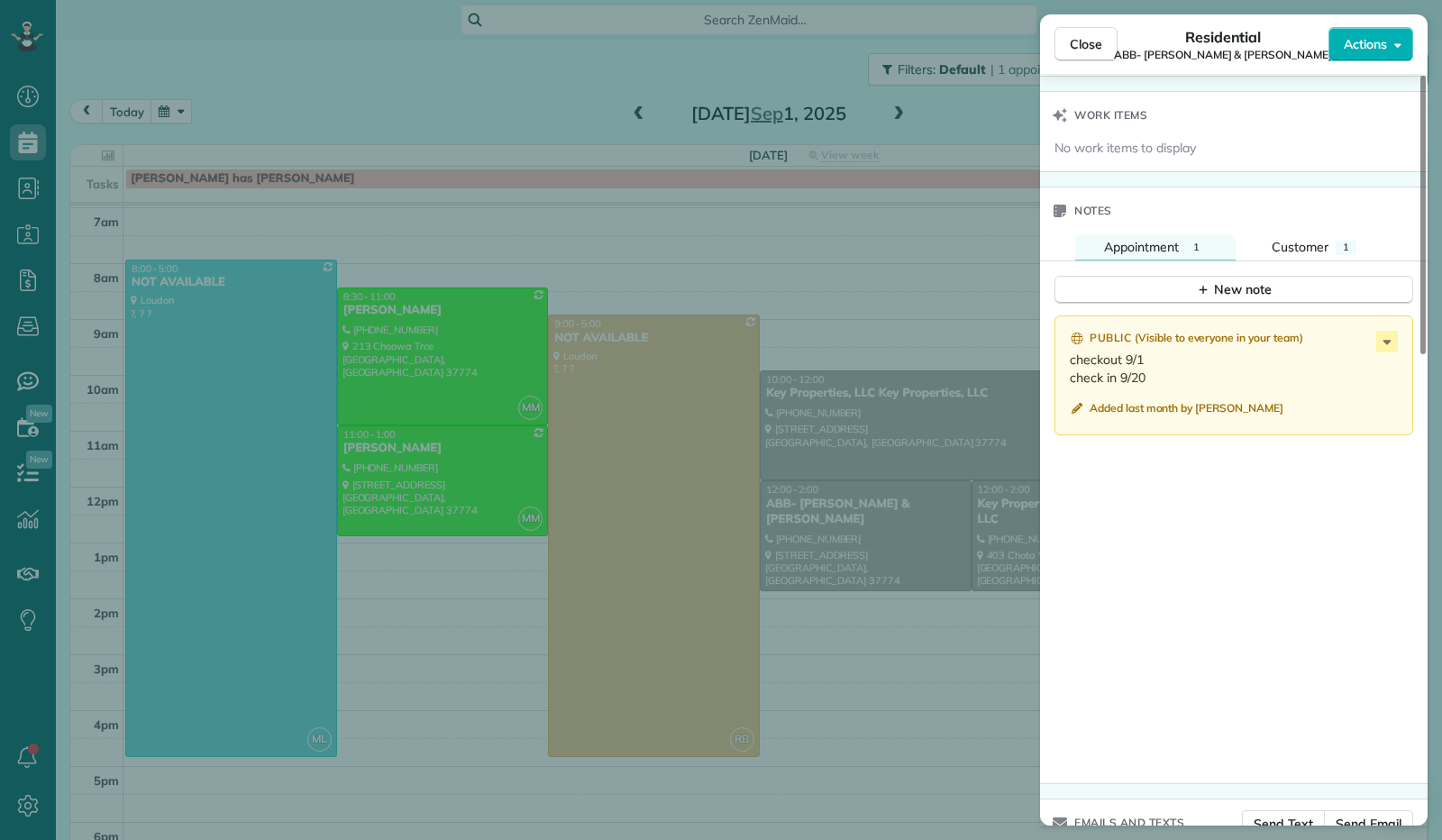
click at [1078, 65] on div "Close Residential ABB- [PERSON_NAME] & [PERSON_NAME] Actions" at bounding box center [1234, 44] width 387 height 60
click at [1077, 59] on button "Close" at bounding box center [1086, 44] width 63 height 34
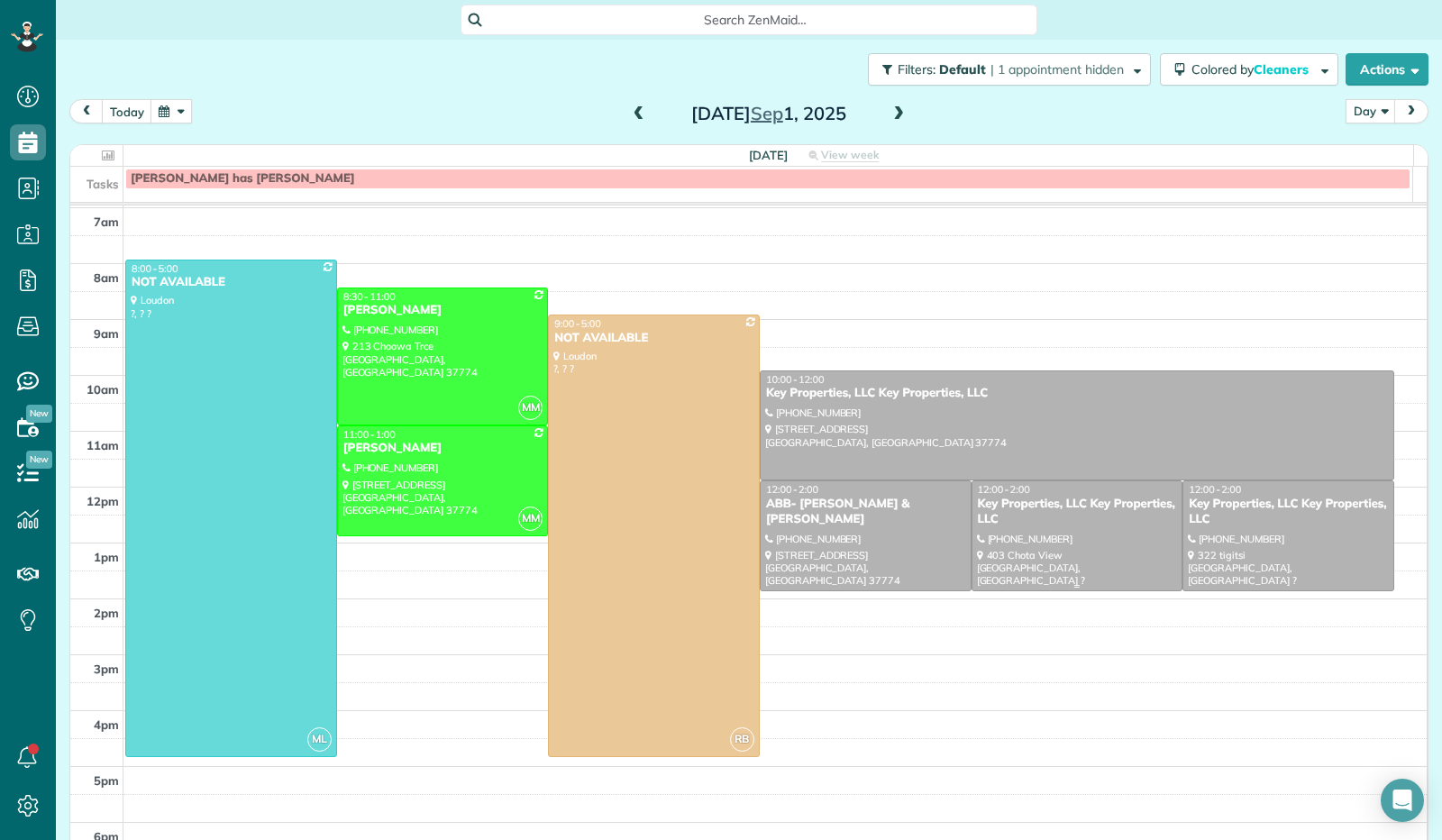
click at [1040, 519] on div "Key Properties, LLC Key Properties, LLC" at bounding box center [1077, 512] width 201 height 30
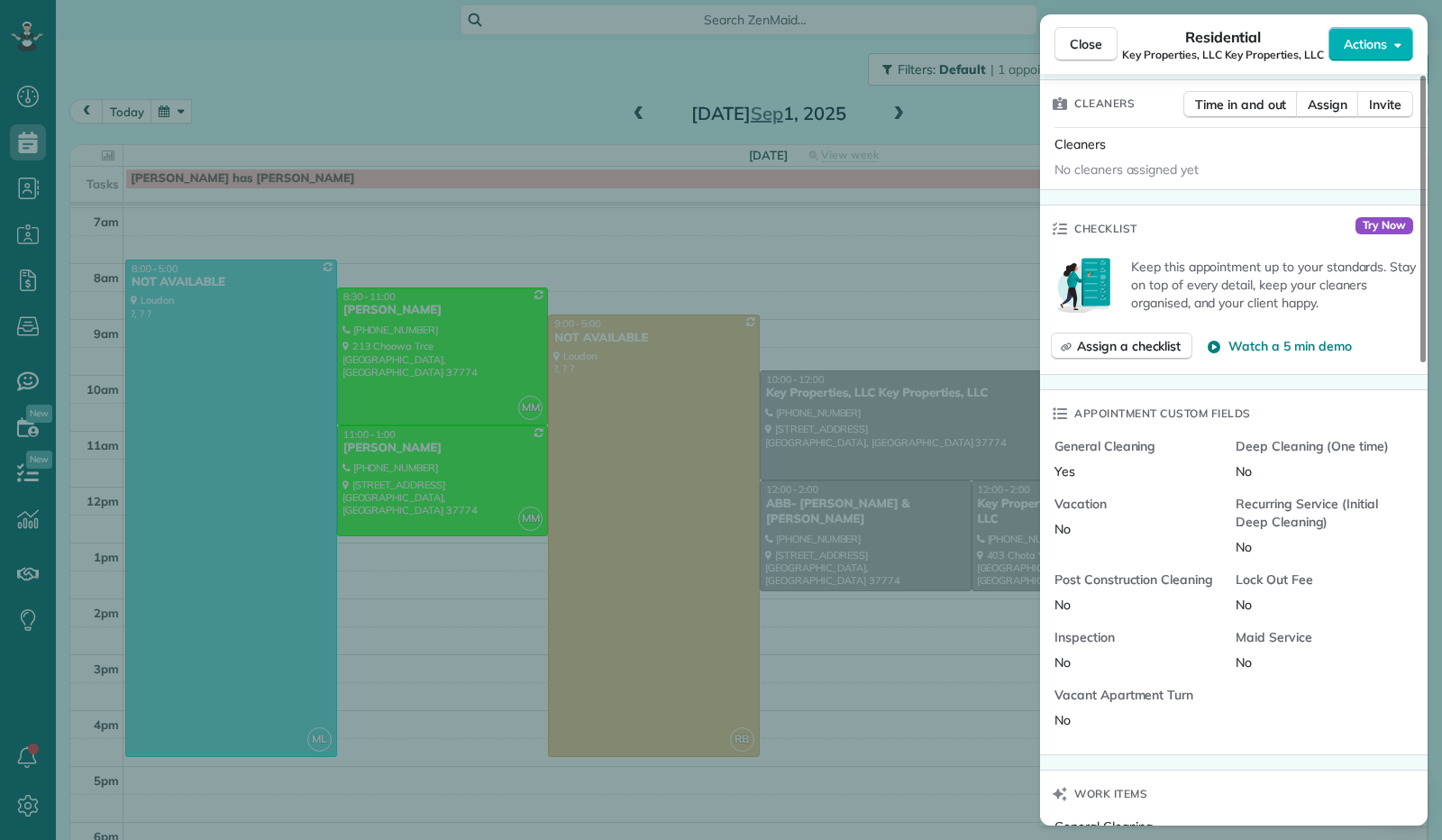
scroll to position [904, 0]
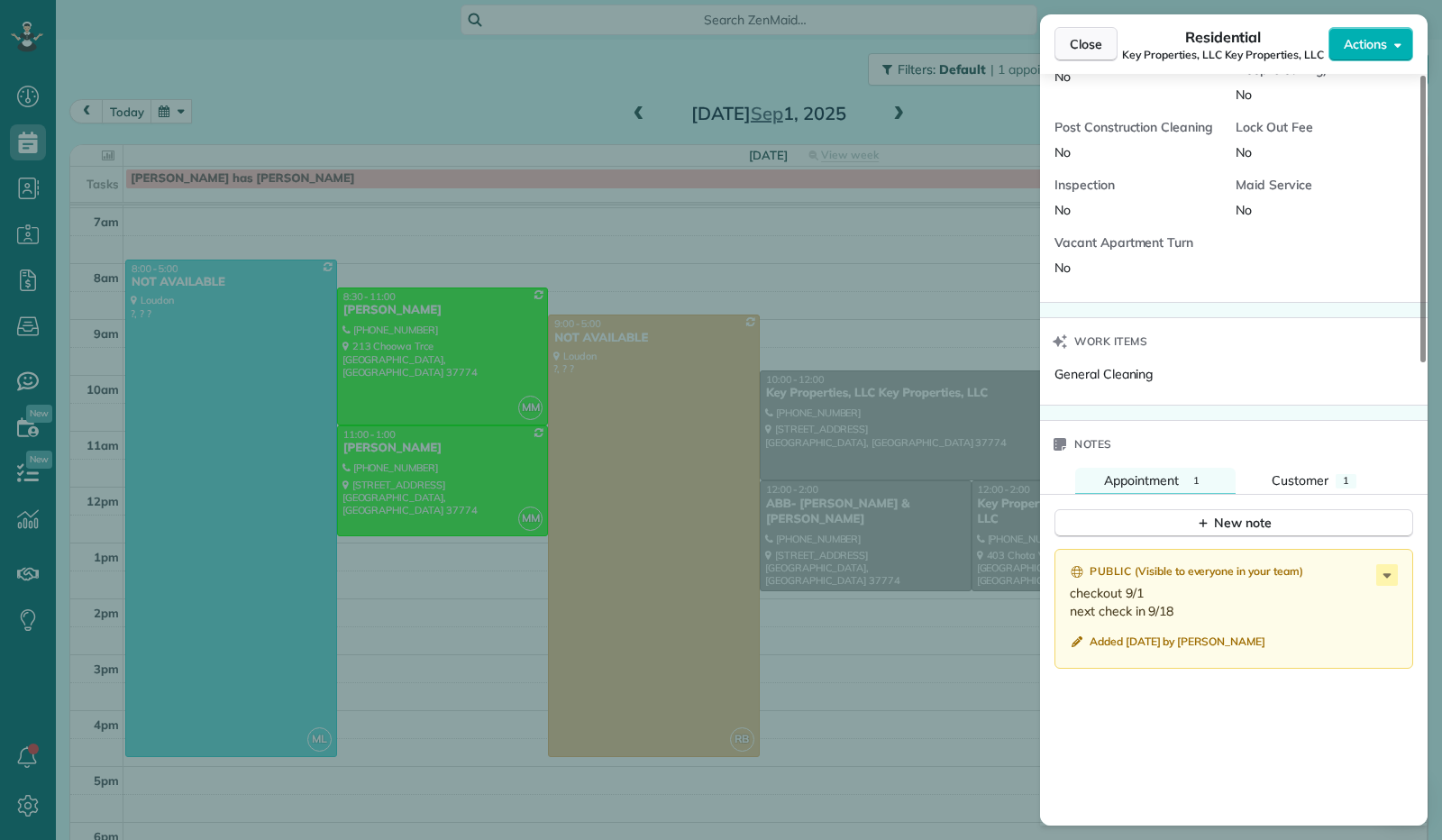
click at [1081, 53] on button "Close" at bounding box center [1086, 44] width 63 height 34
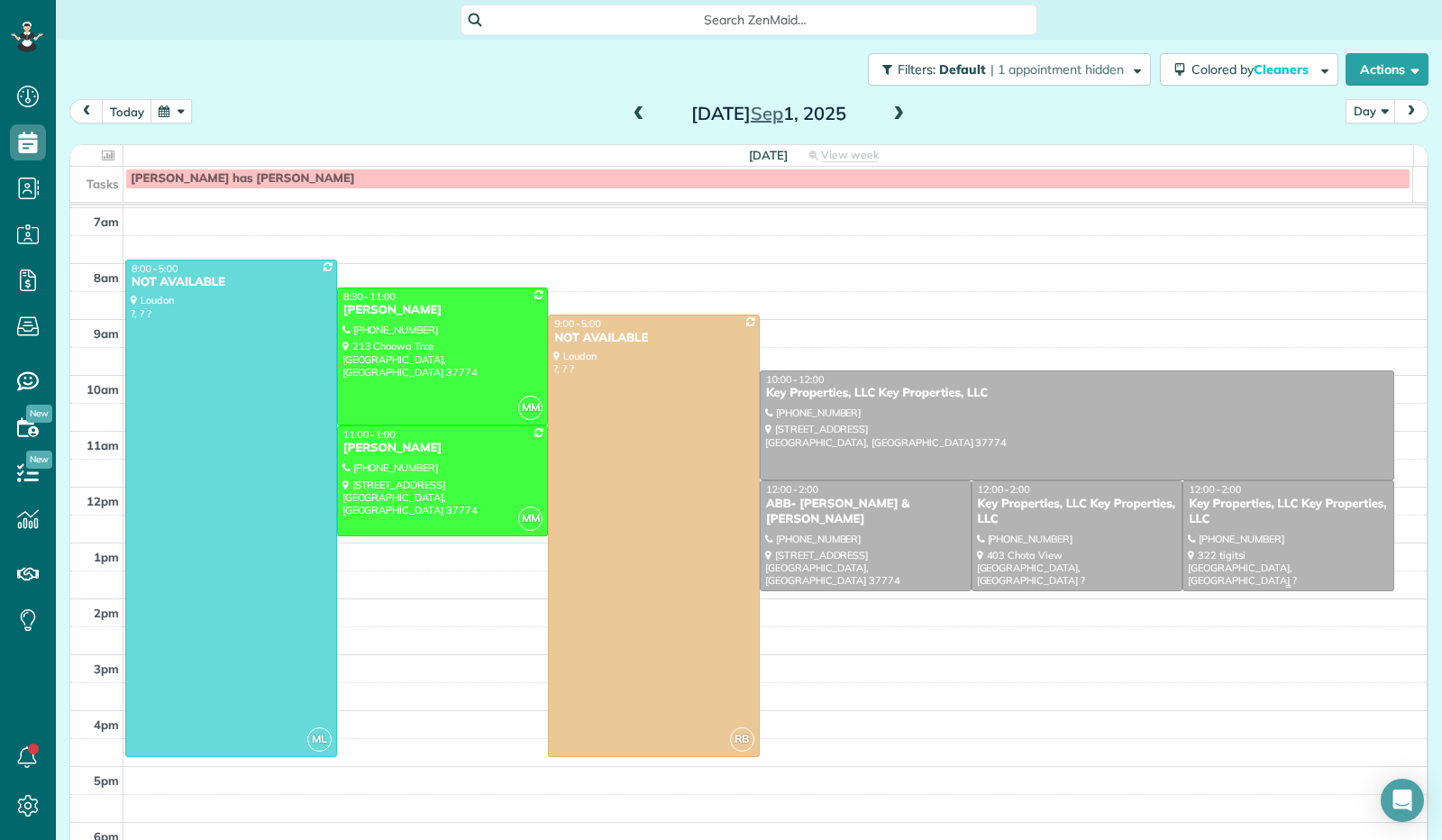
click at [1244, 569] on div at bounding box center [1288, 535] width 210 height 109
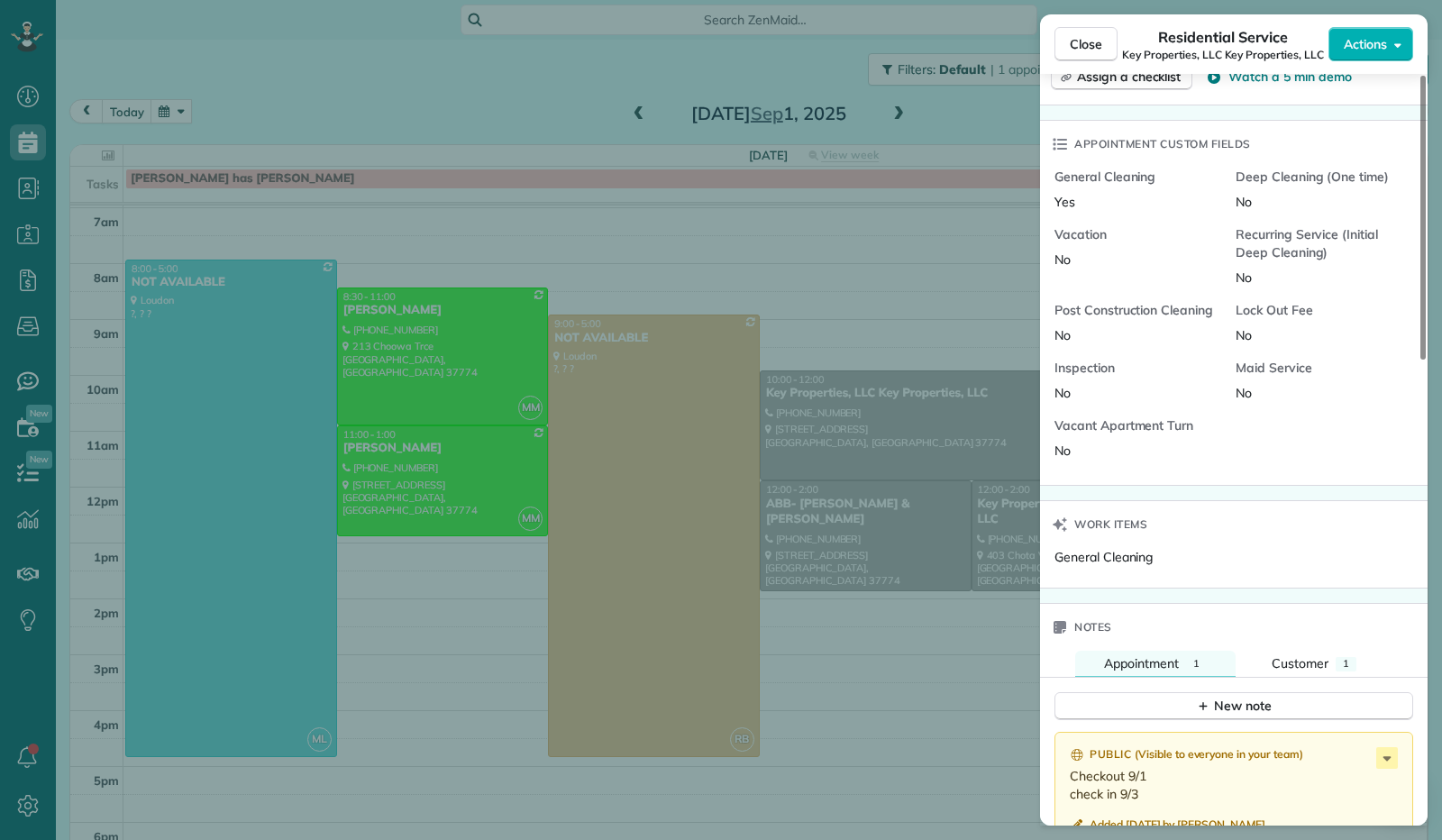
scroll to position [1082, 0]
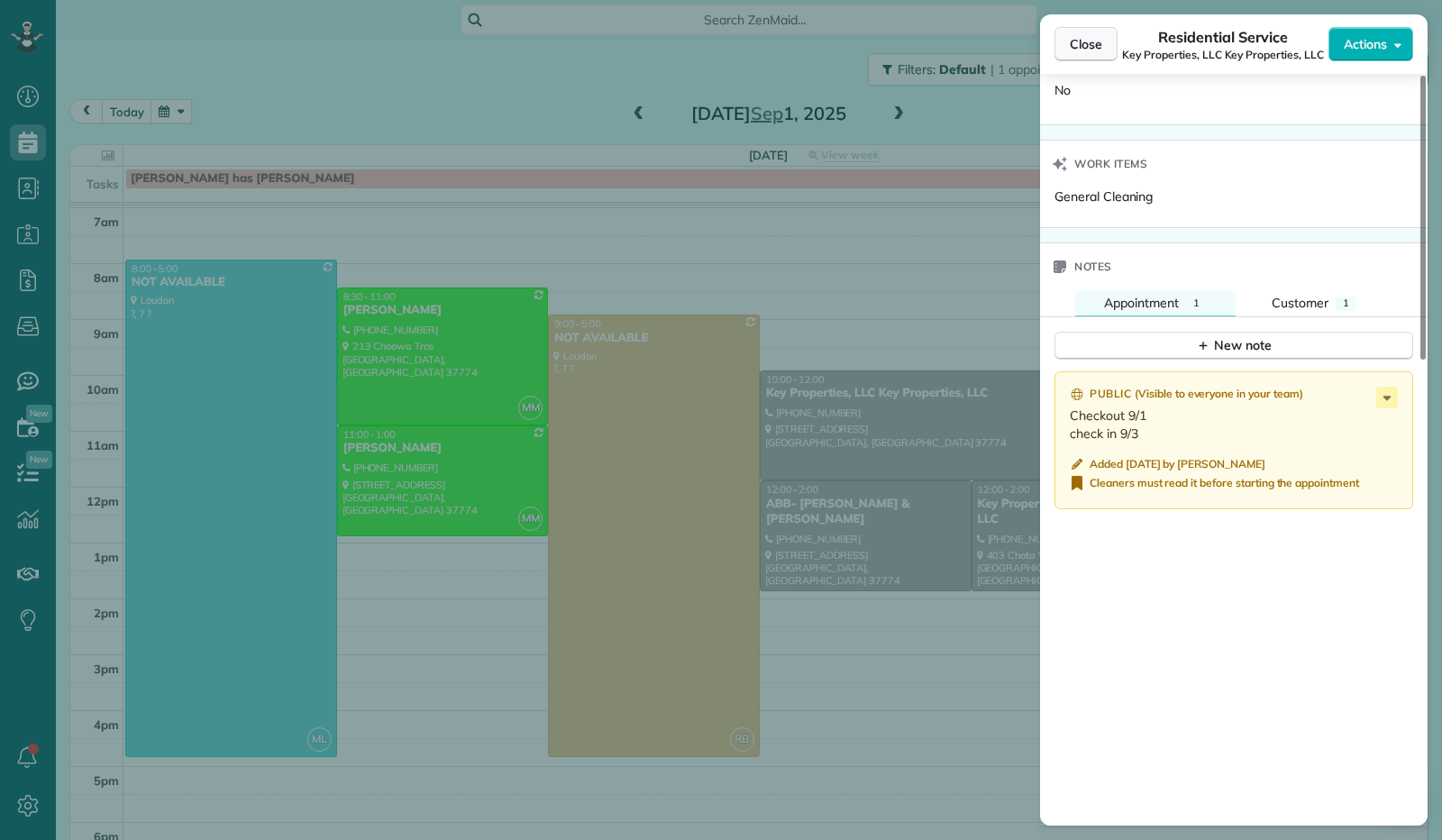
click at [1092, 37] on span "Close" at bounding box center [1086, 44] width 32 height 18
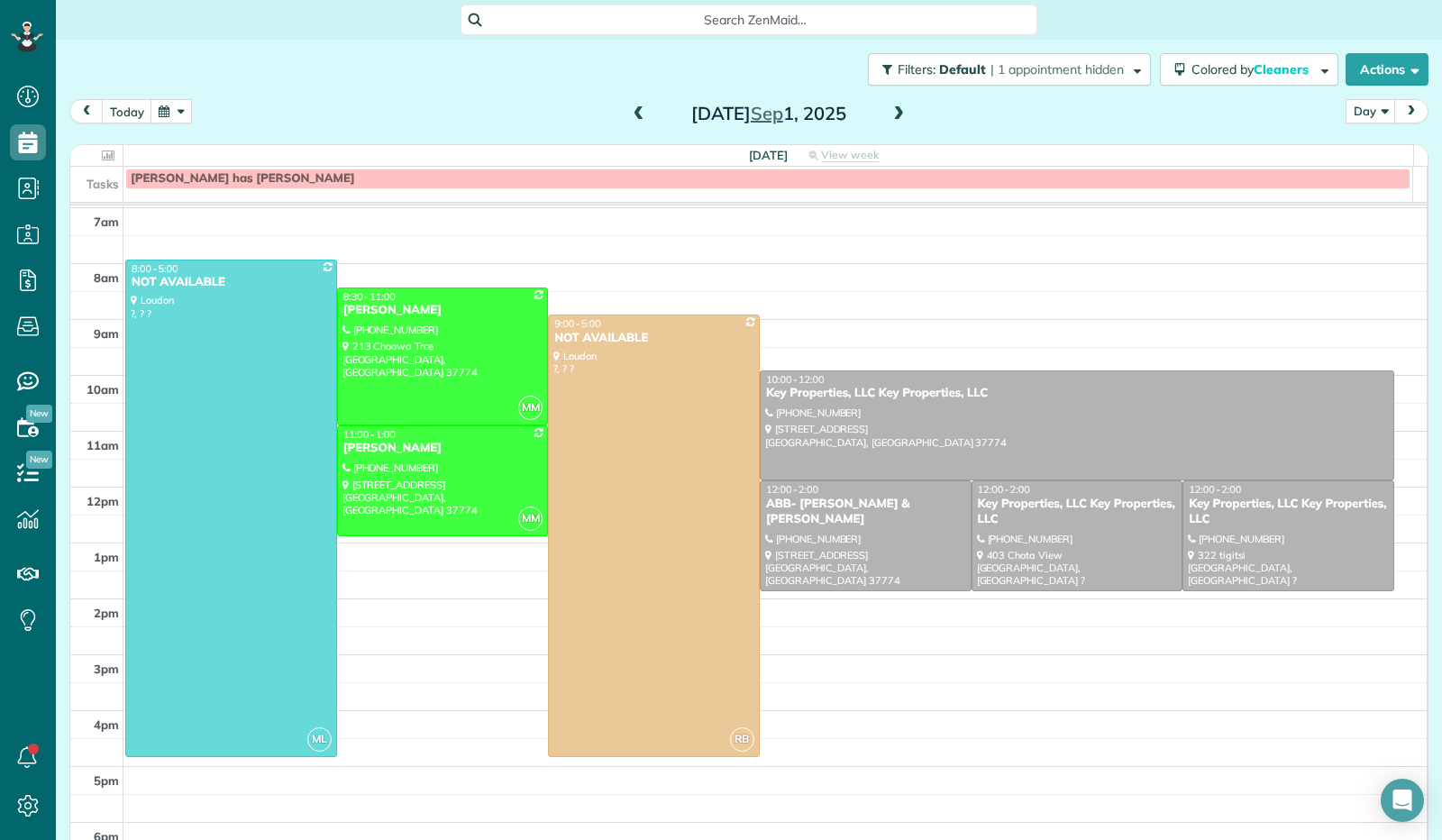
click at [889, 118] on span at bounding box center [898, 114] width 20 height 16
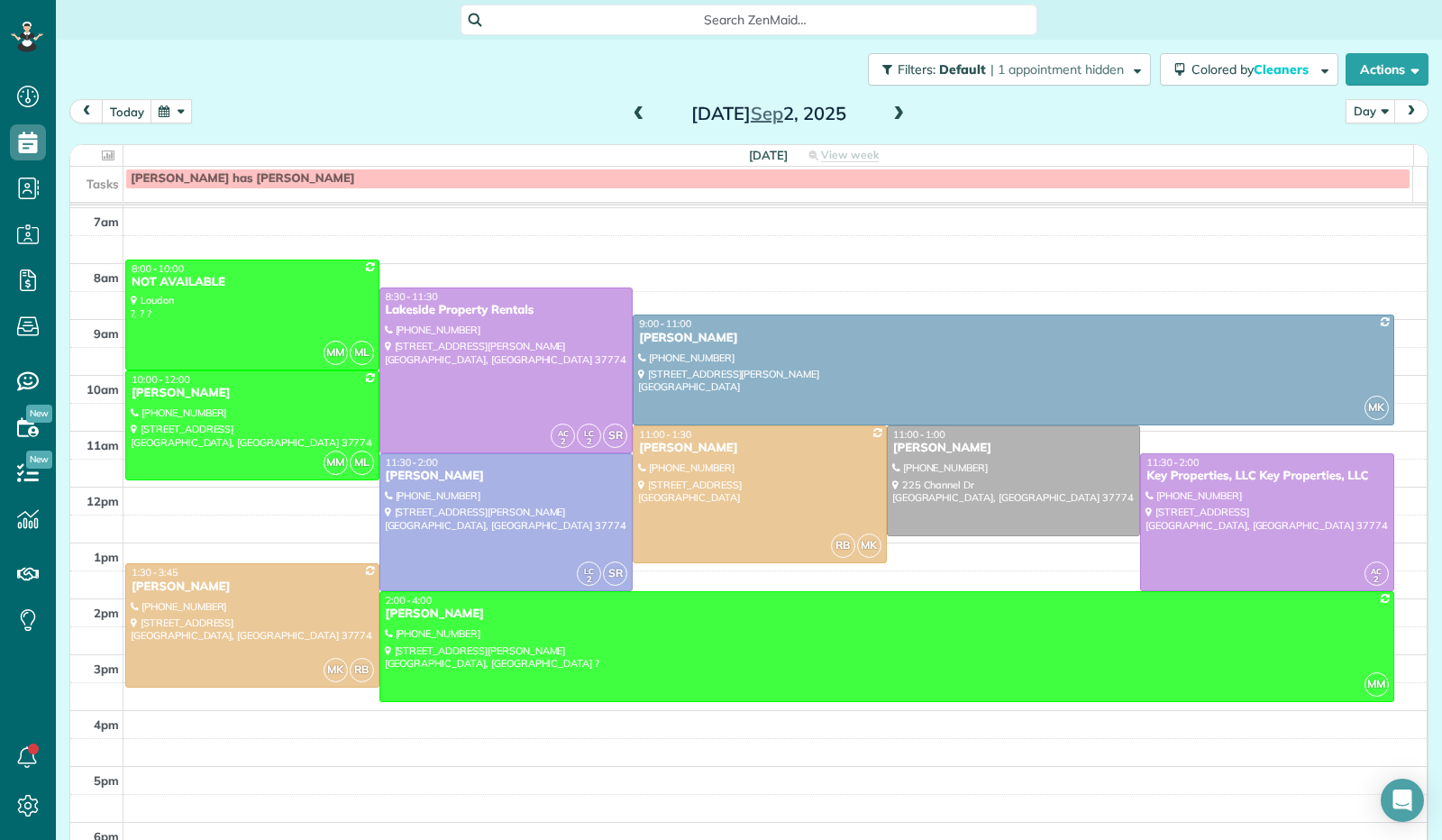
click at [891, 115] on span at bounding box center [898, 114] width 20 height 16
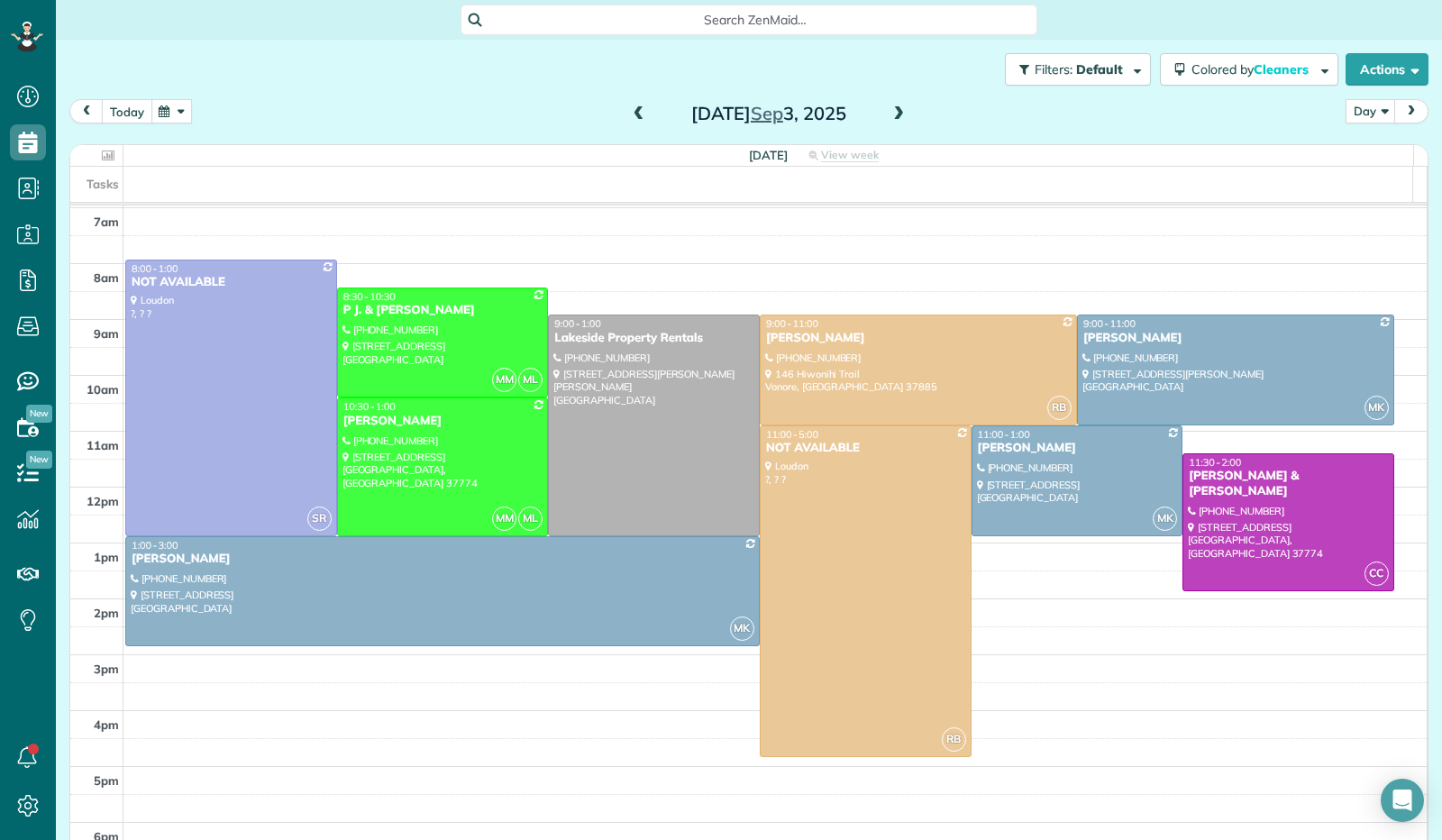
click at [124, 105] on button "today" at bounding box center [126, 111] width 50 height 25
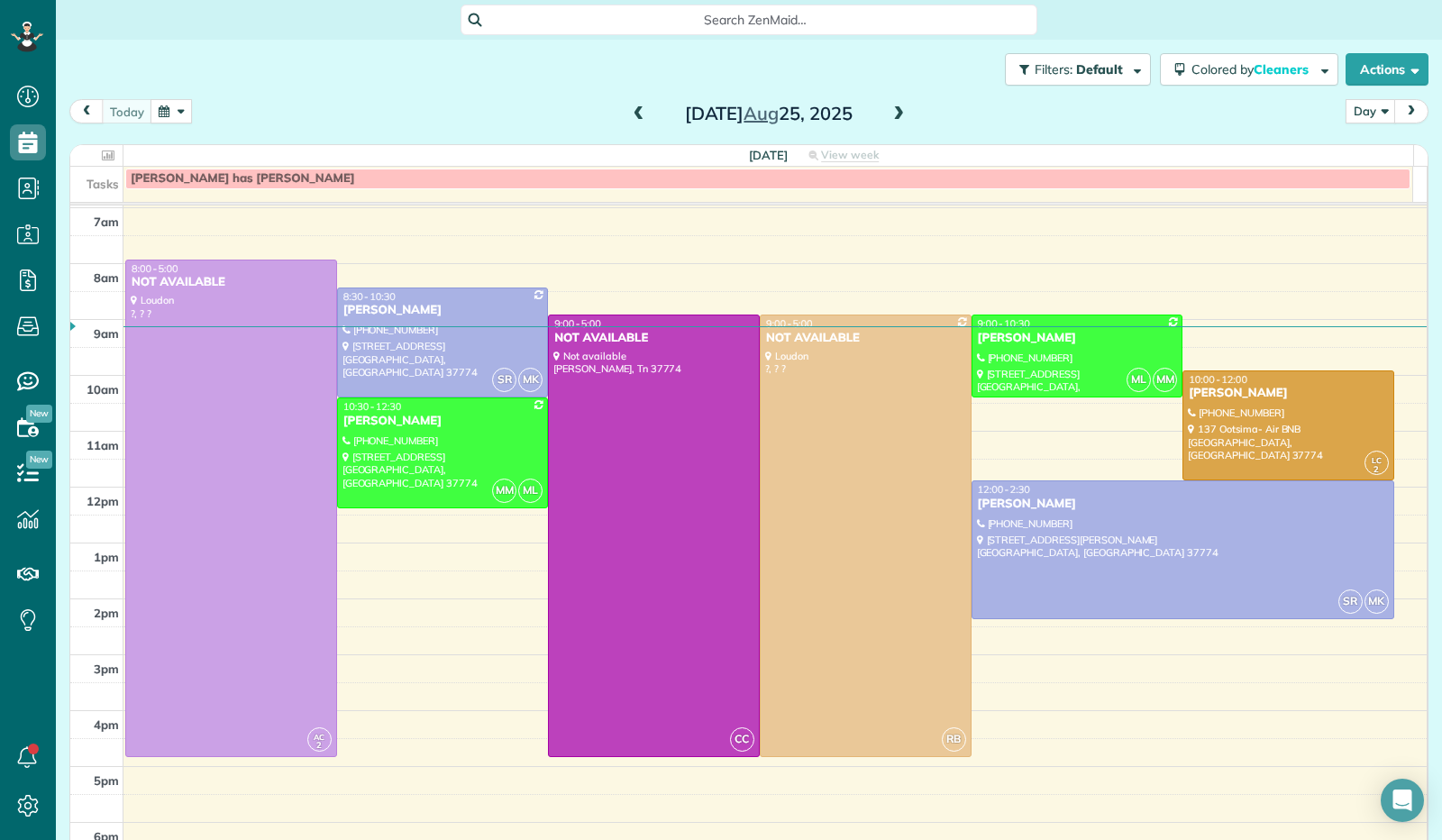
click at [629, 113] on span at bounding box center [639, 114] width 20 height 16
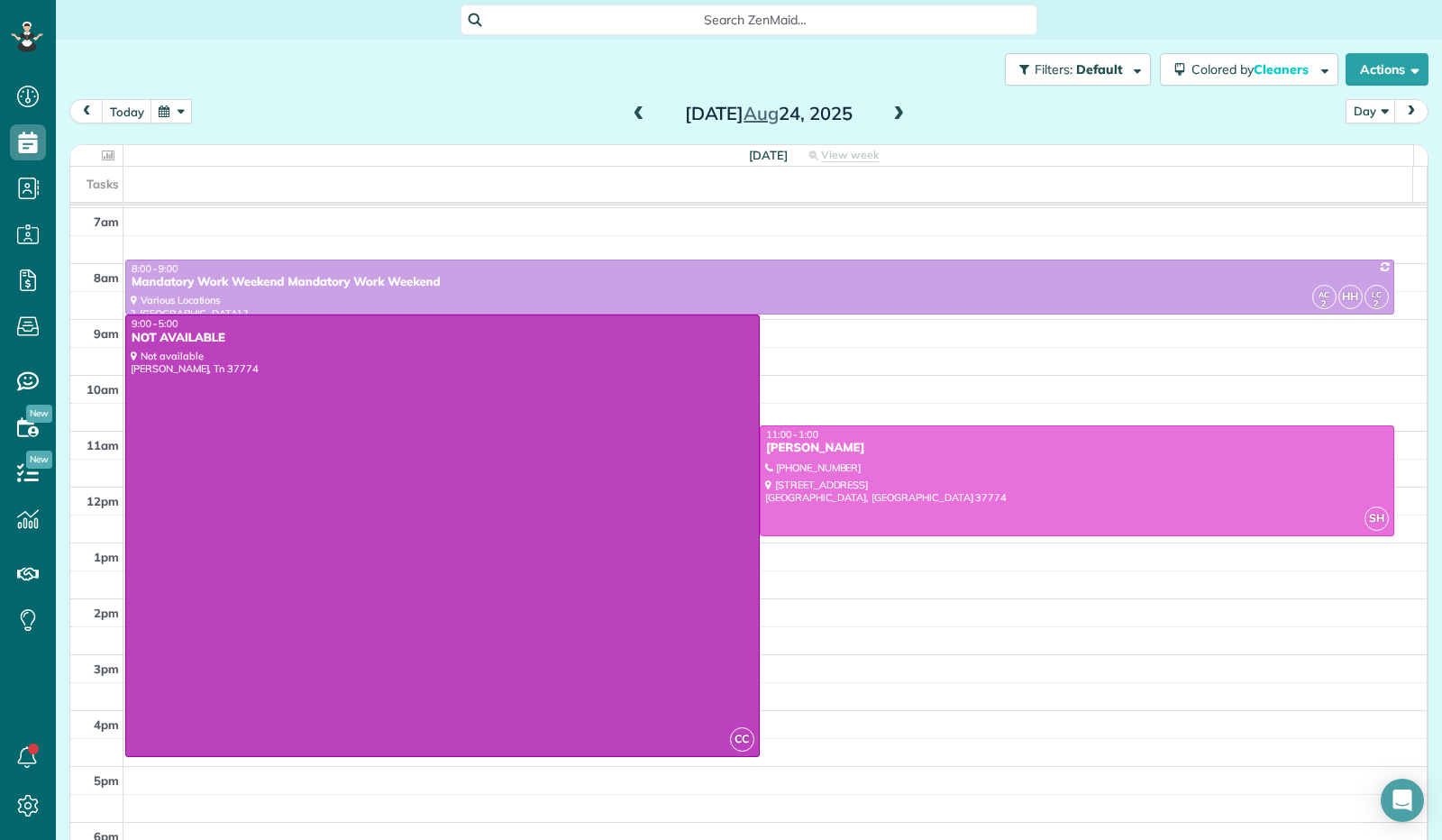
click at [894, 116] on span at bounding box center [898, 114] width 20 height 16
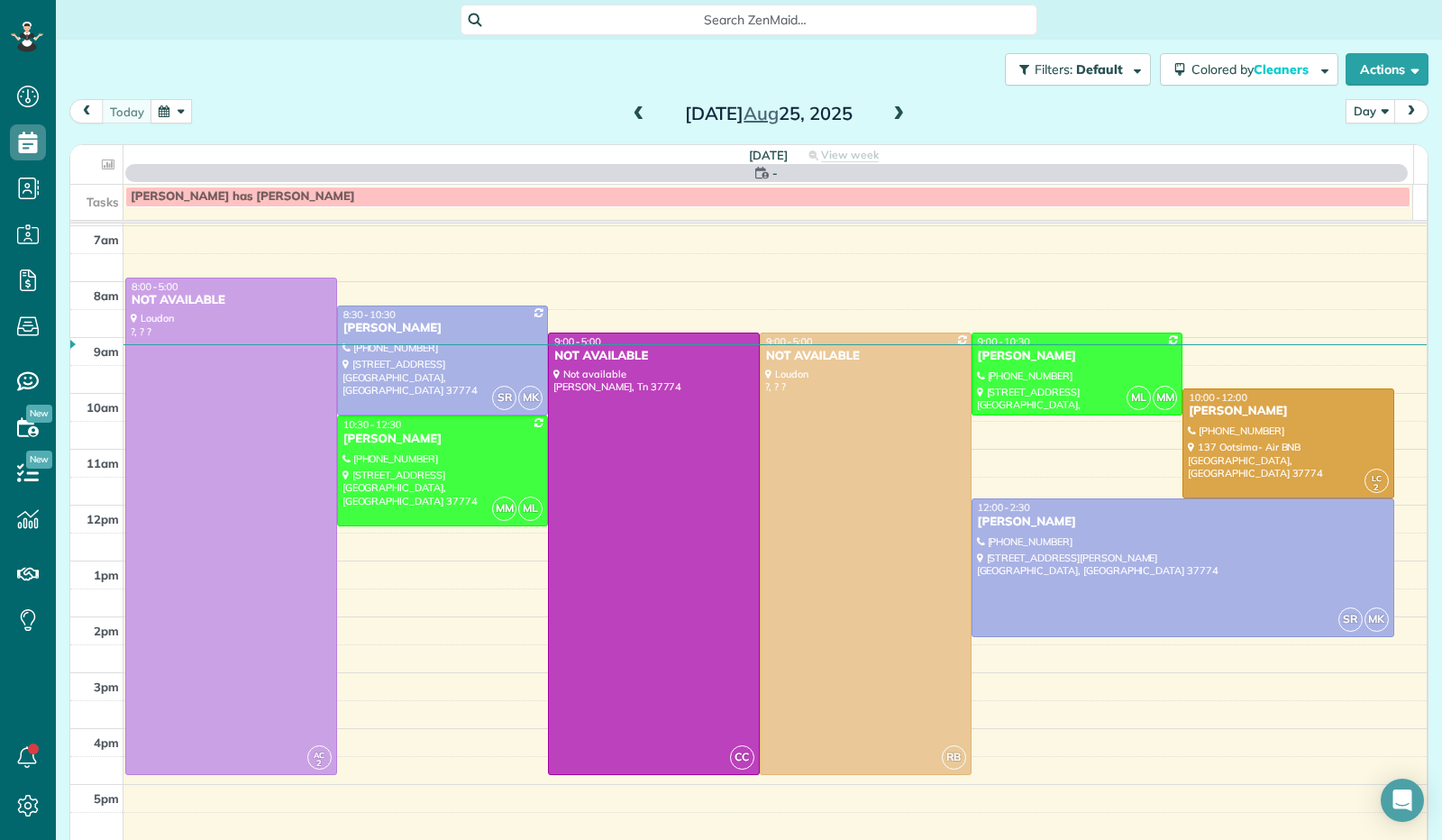
click at [894, 116] on span at bounding box center [898, 114] width 20 height 16
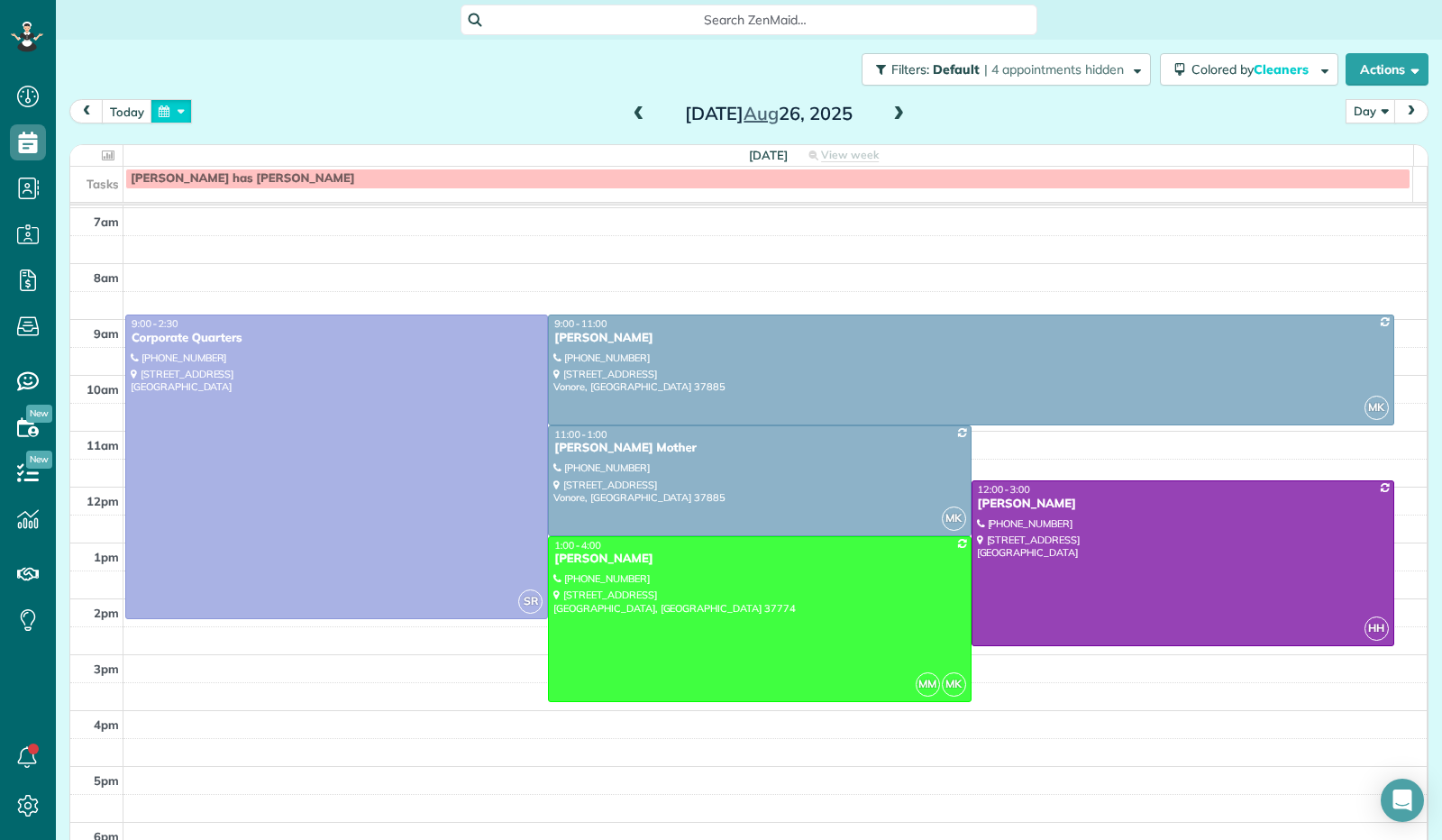
click at [173, 111] on button "button" at bounding box center [172, 111] width 42 height 25
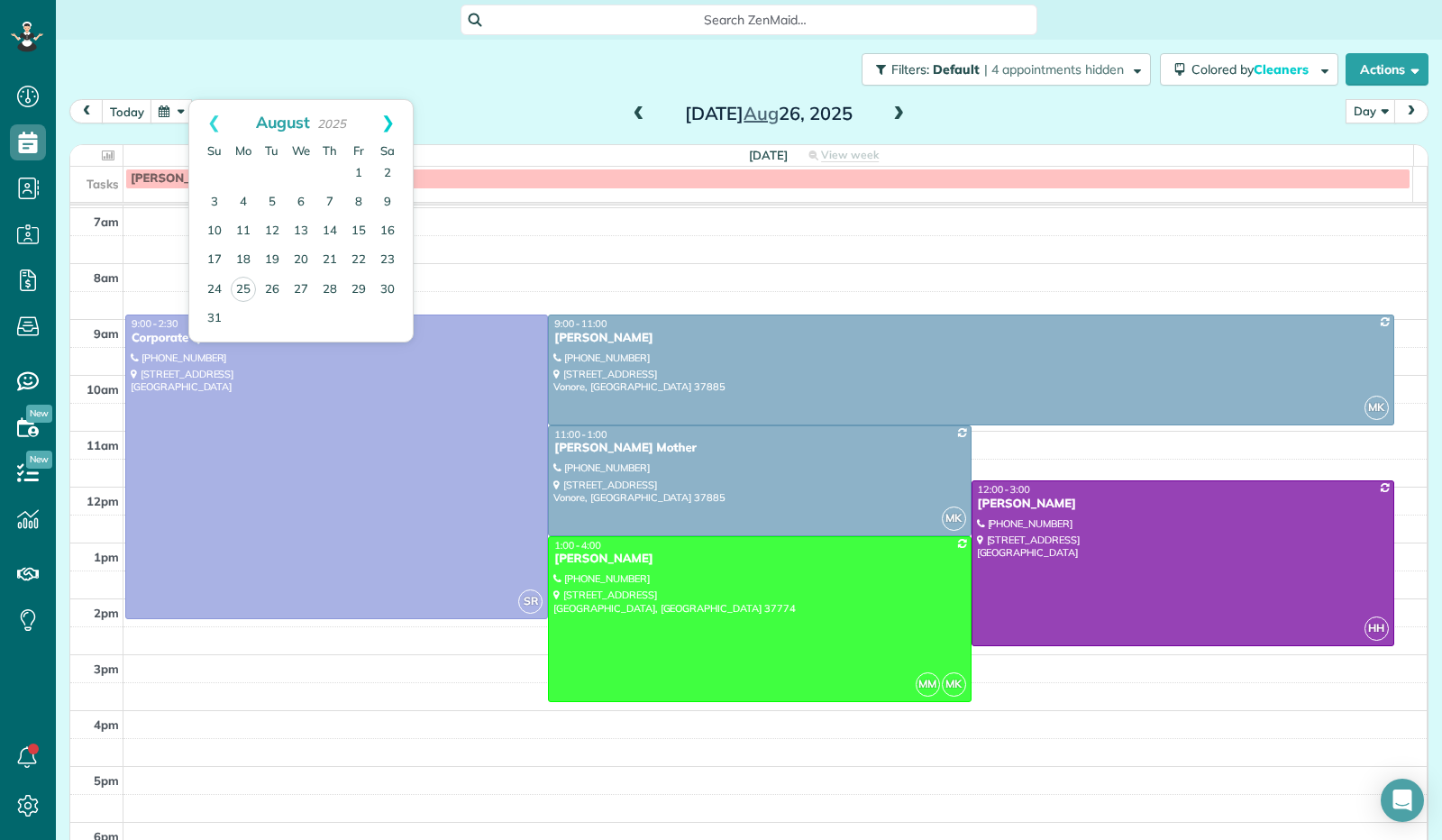
click at [387, 127] on link "Next" at bounding box center [388, 121] width 49 height 45
click at [247, 168] on link "1" at bounding box center [243, 174] width 28 height 28
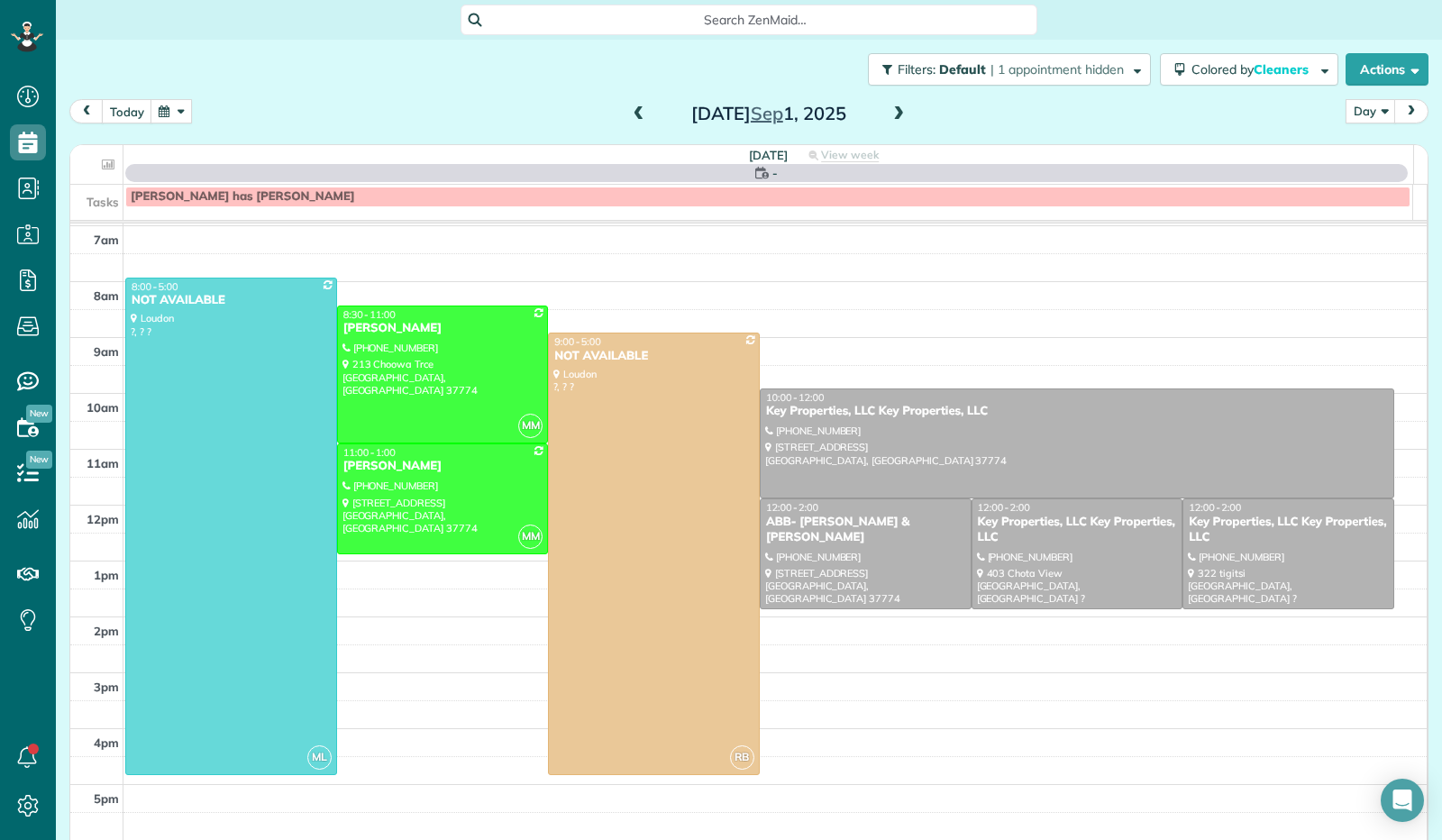
click at [895, 116] on span at bounding box center [898, 114] width 20 height 16
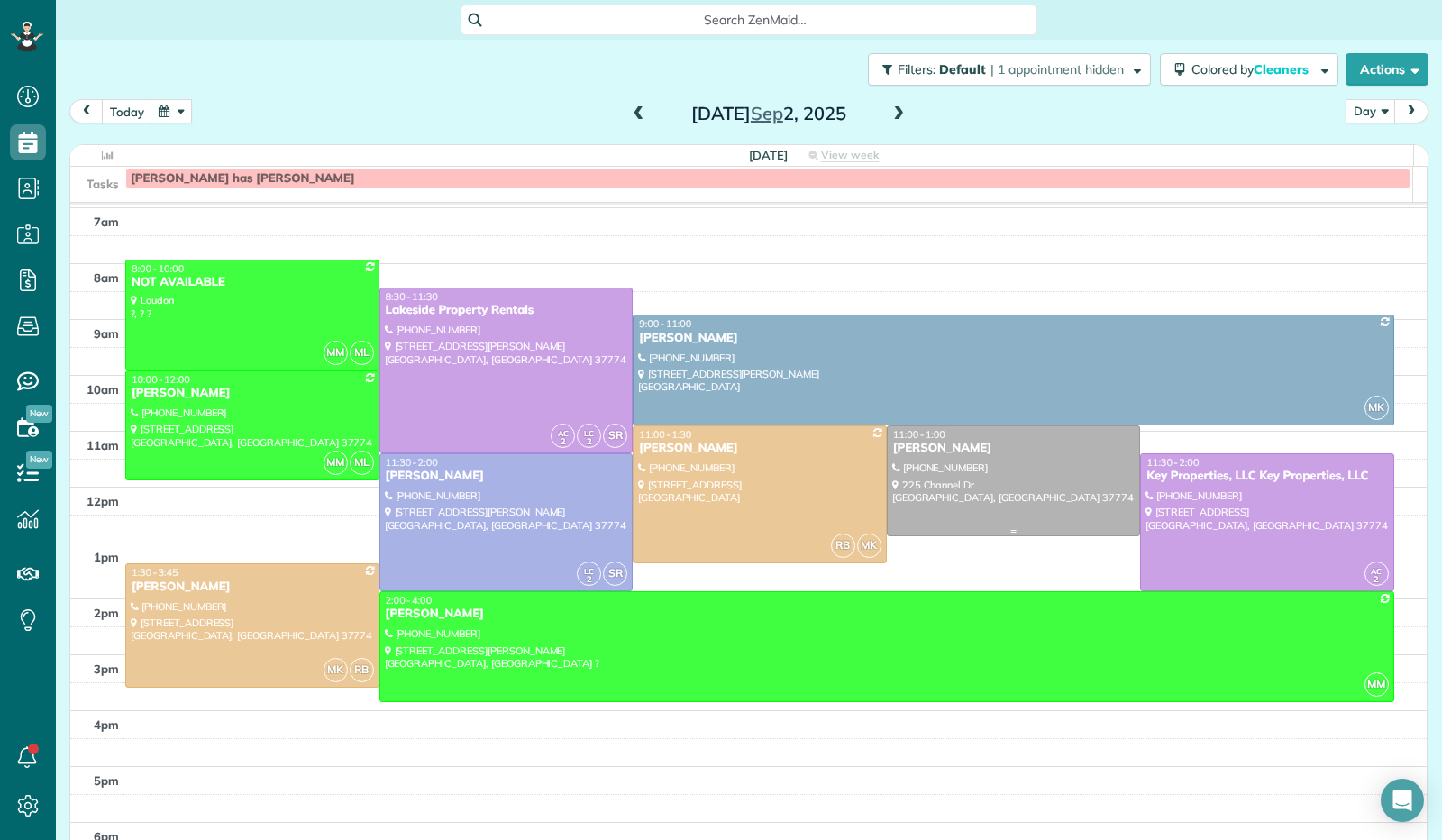
click at [969, 496] on div at bounding box center [1014, 480] width 253 height 109
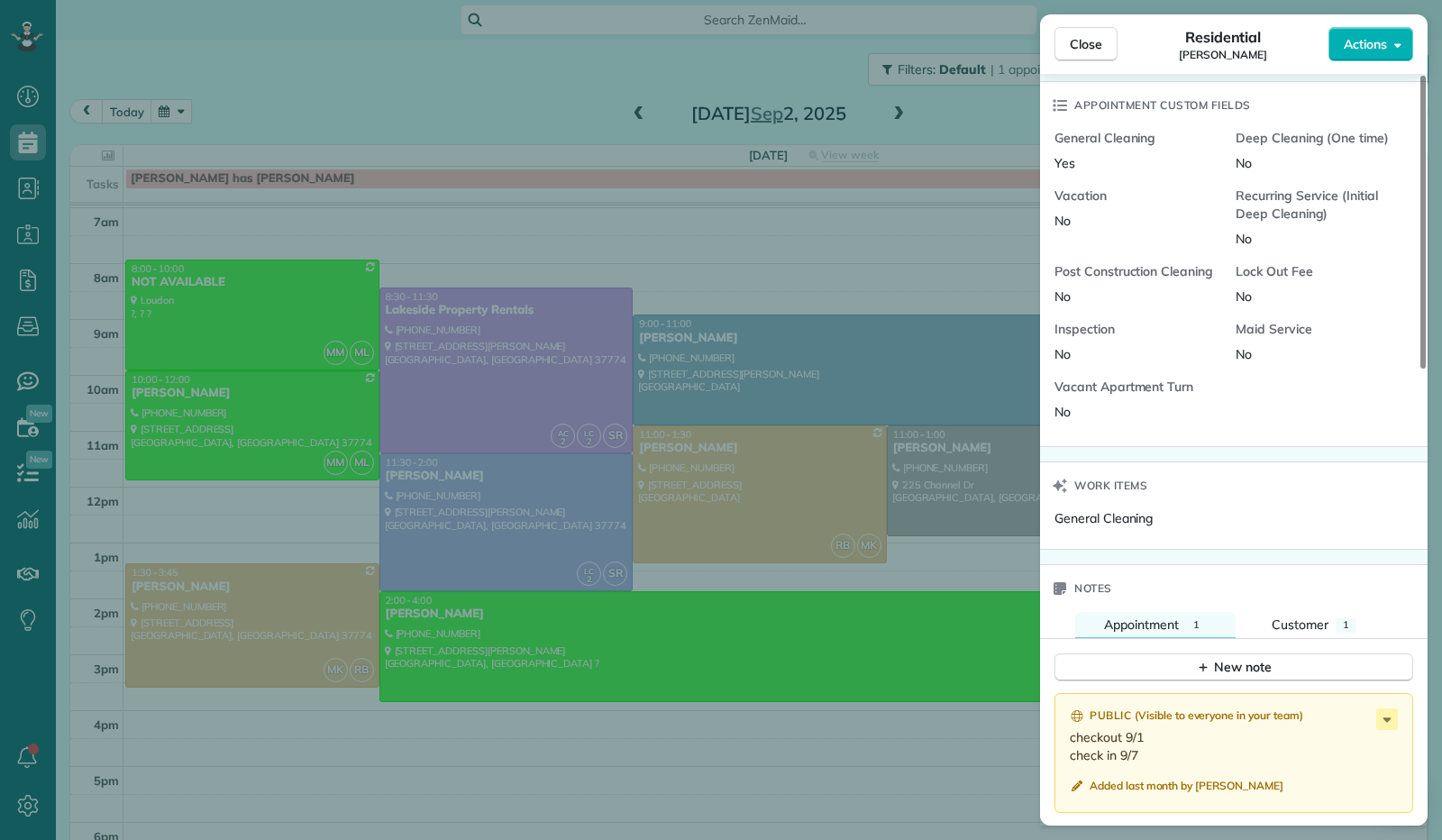
scroll to position [1171, 0]
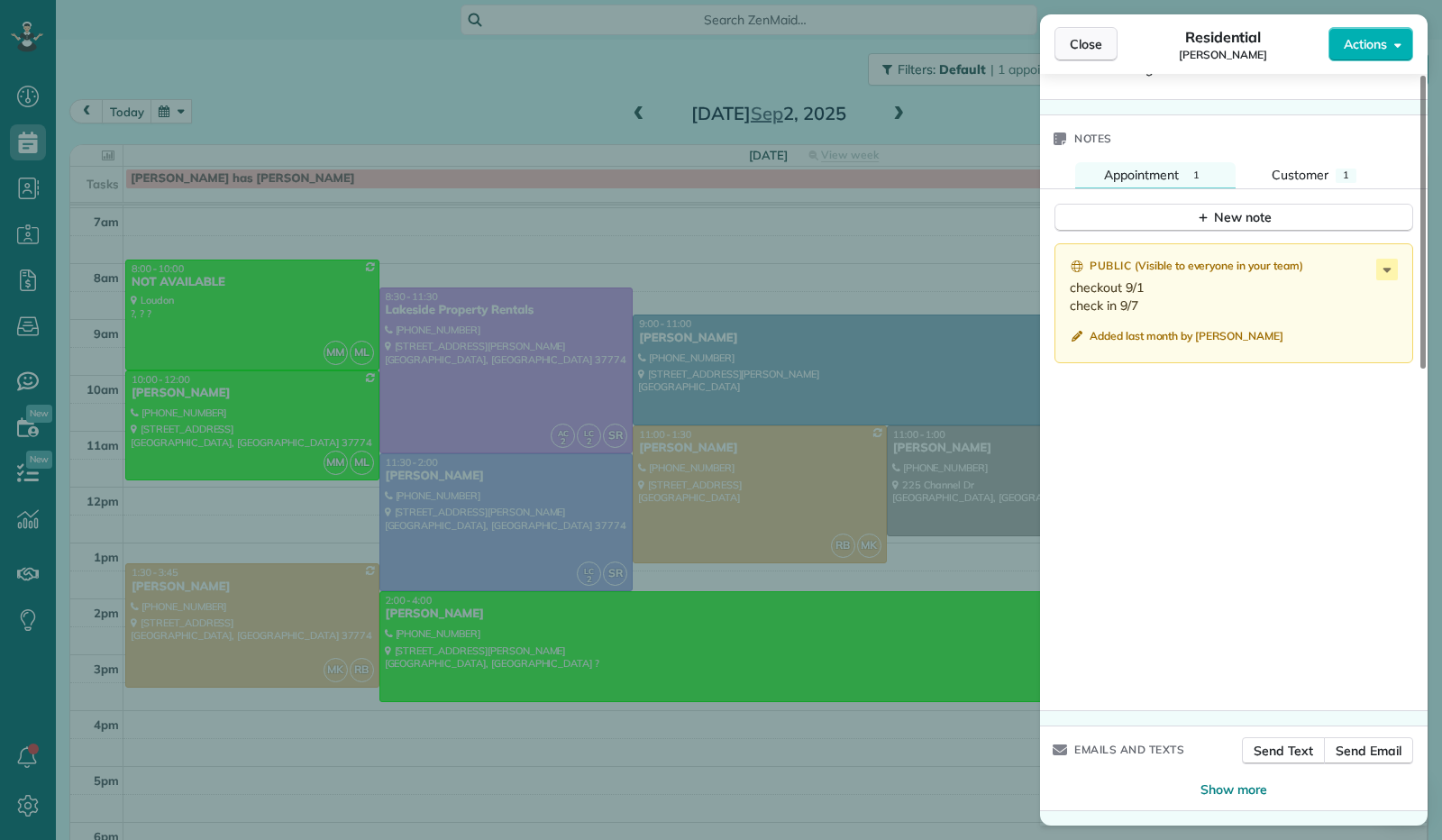
click at [1082, 41] on span "Close" at bounding box center [1086, 44] width 32 height 18
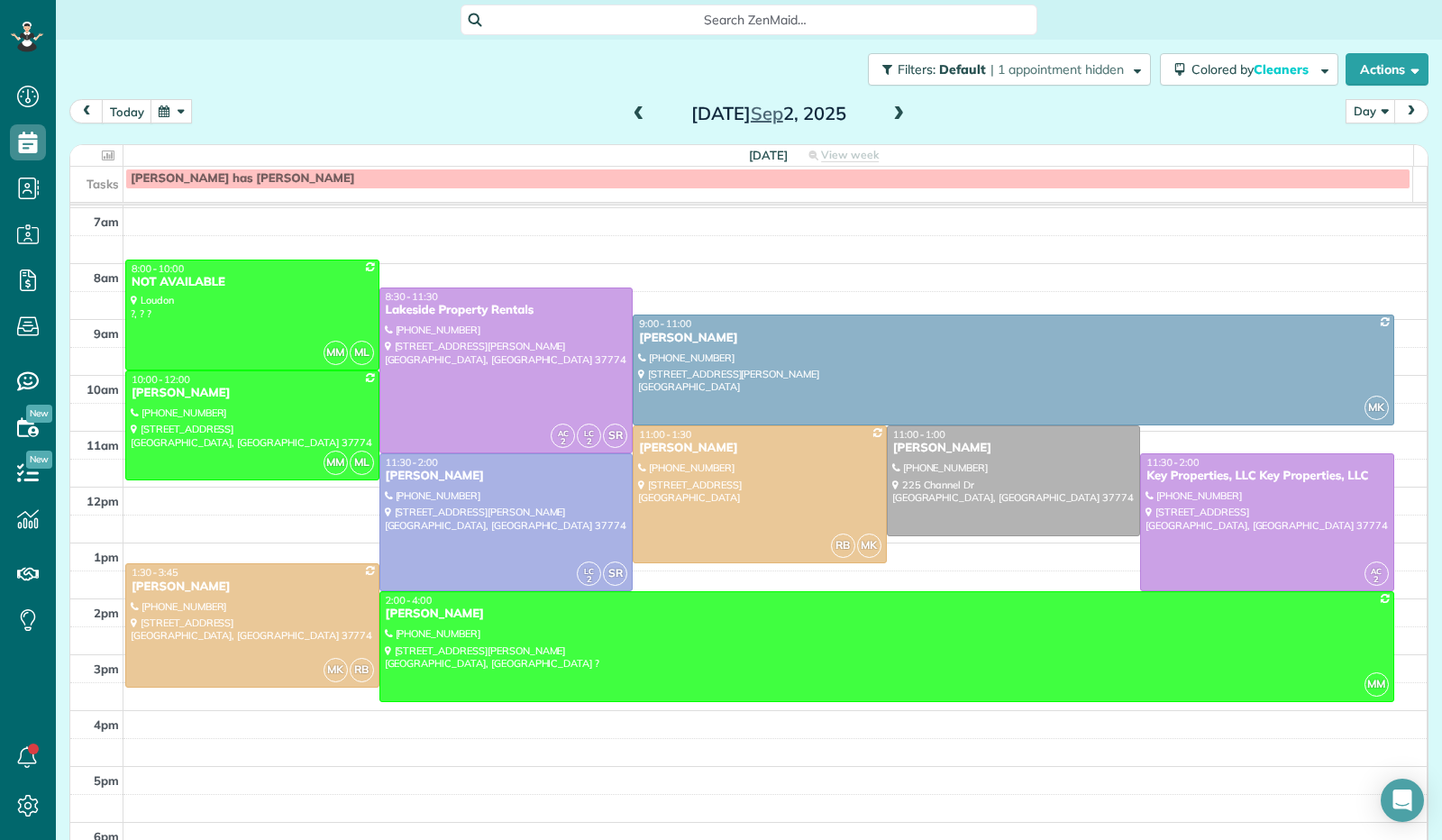
click at [890, 111] on span at bounding box center [898, 114] width 20 height 16
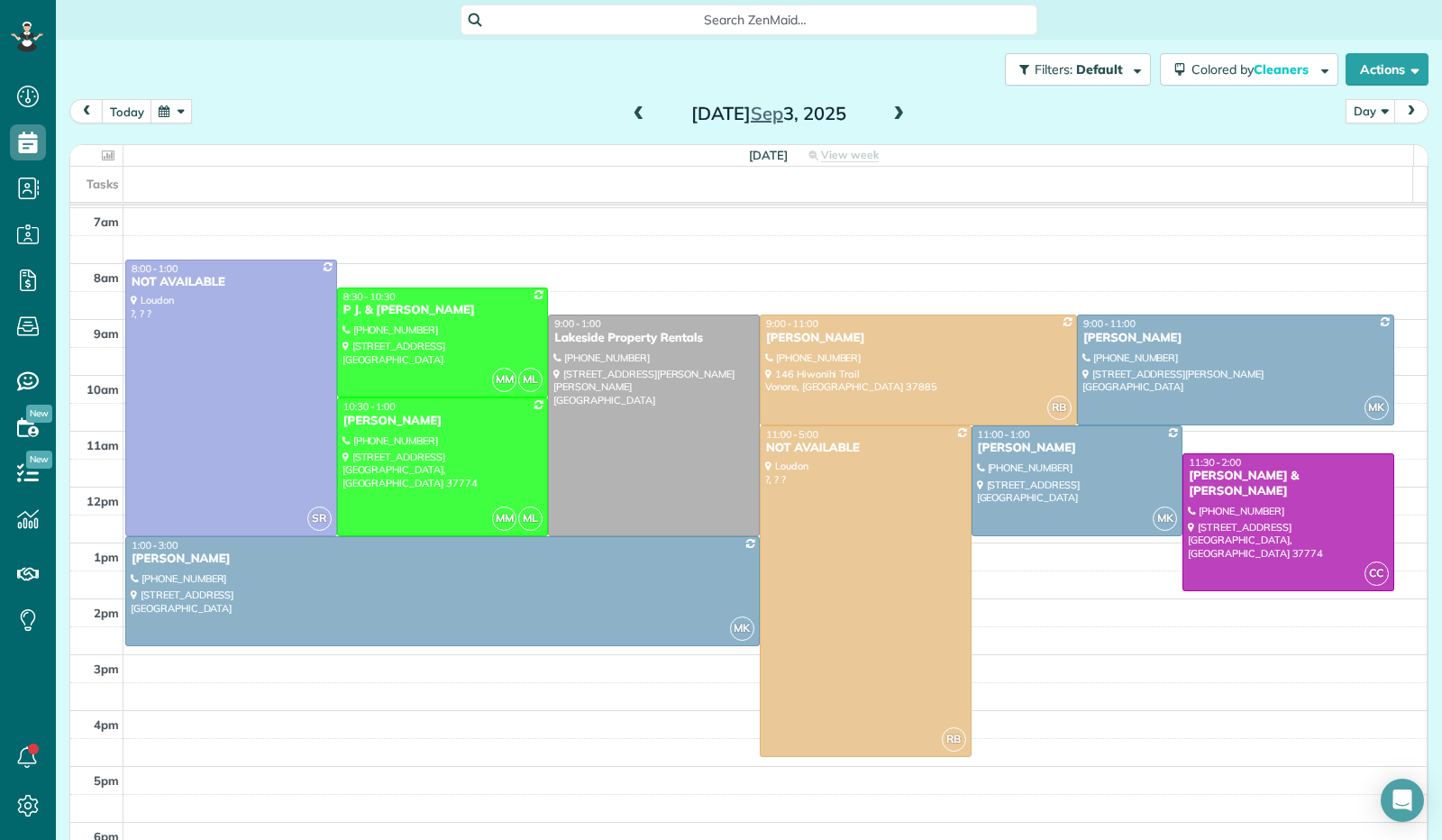
click at [889, 115] on span at bounding box center [898, 114] width 20 height 16
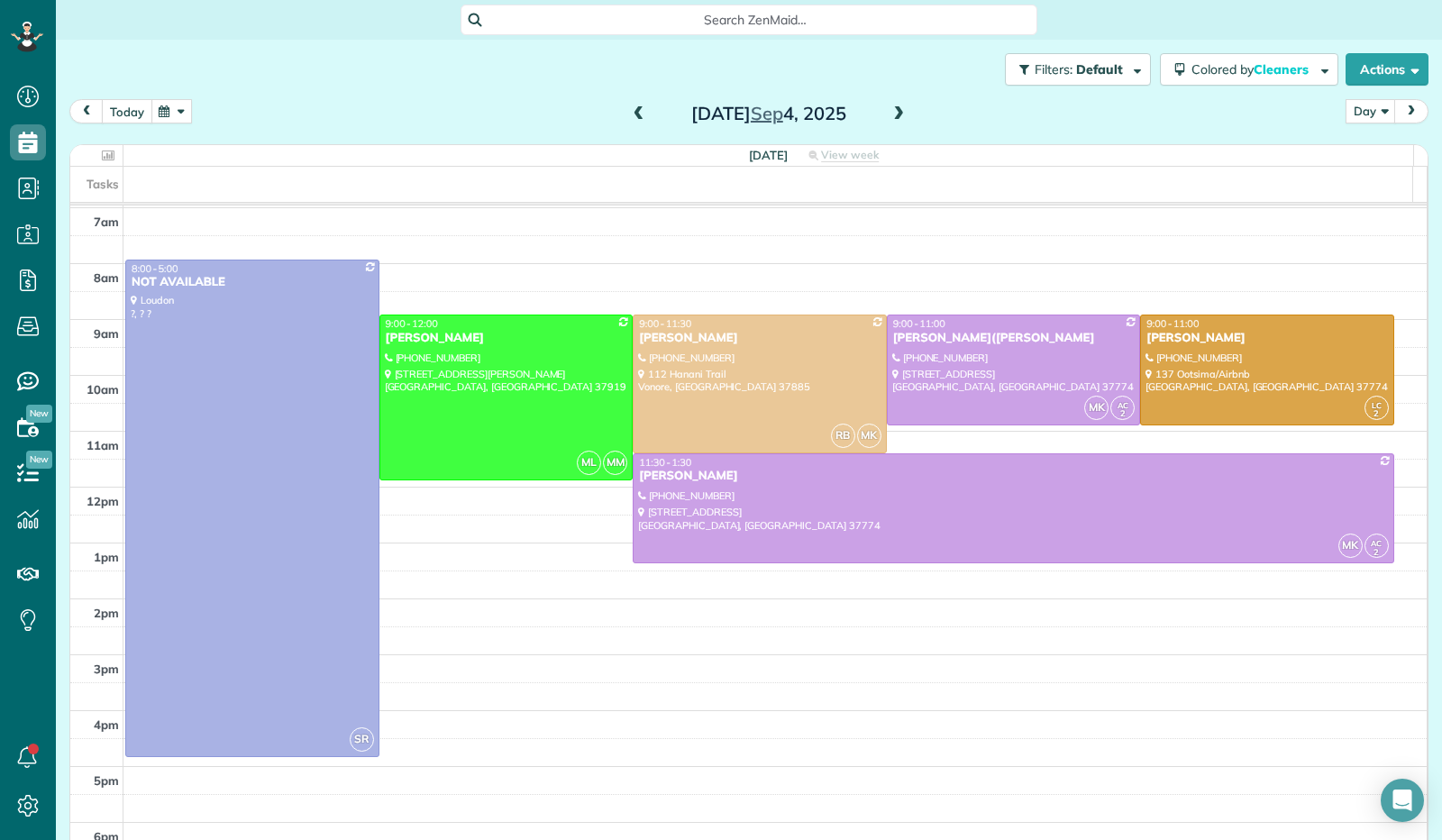
click at [131, 110] on button "today" at bounding box center [126, 111] width 50 height 25
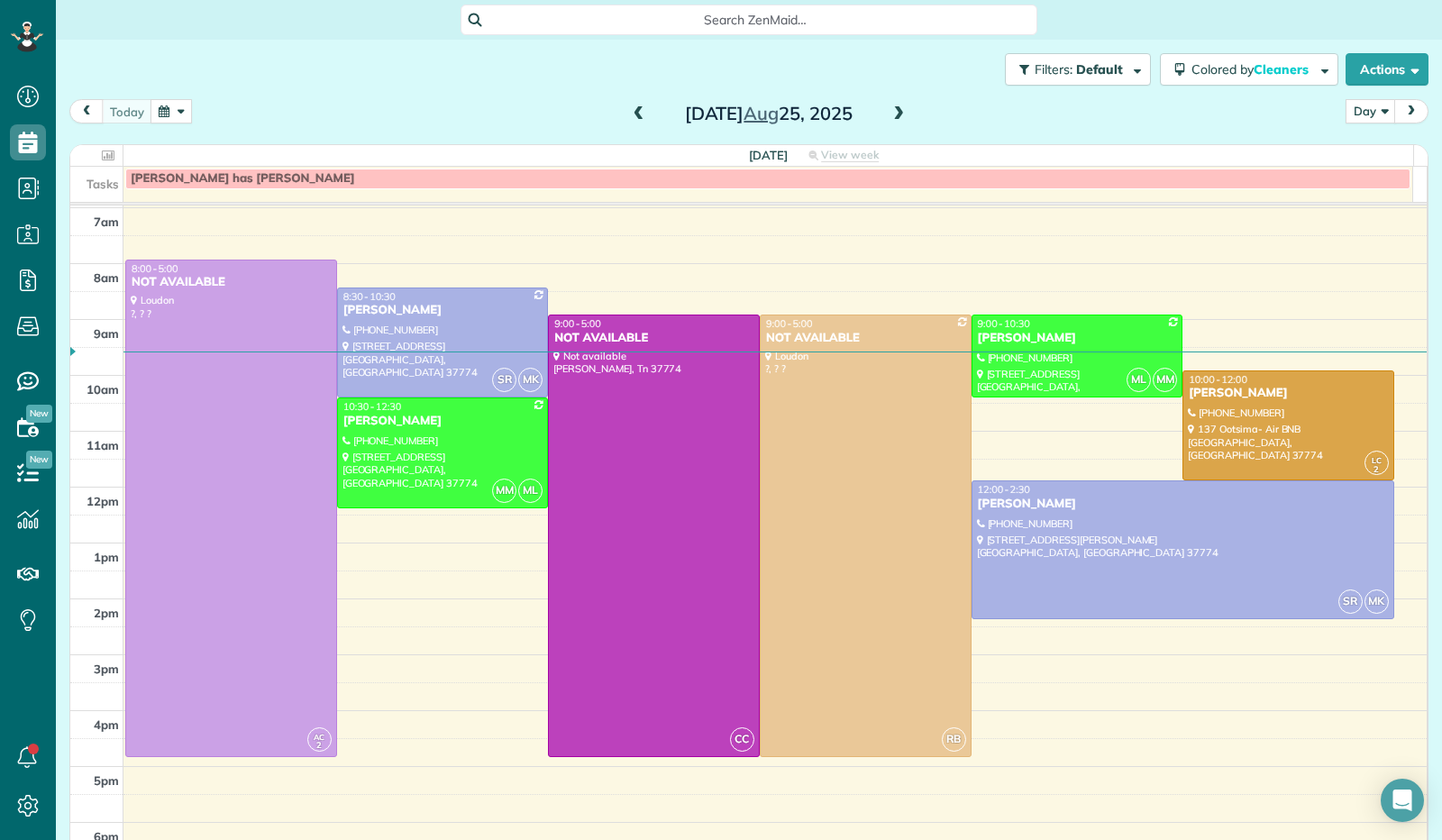
click at [168, 107] on button "button" at bounding box center [172, 111] width 42 height 25
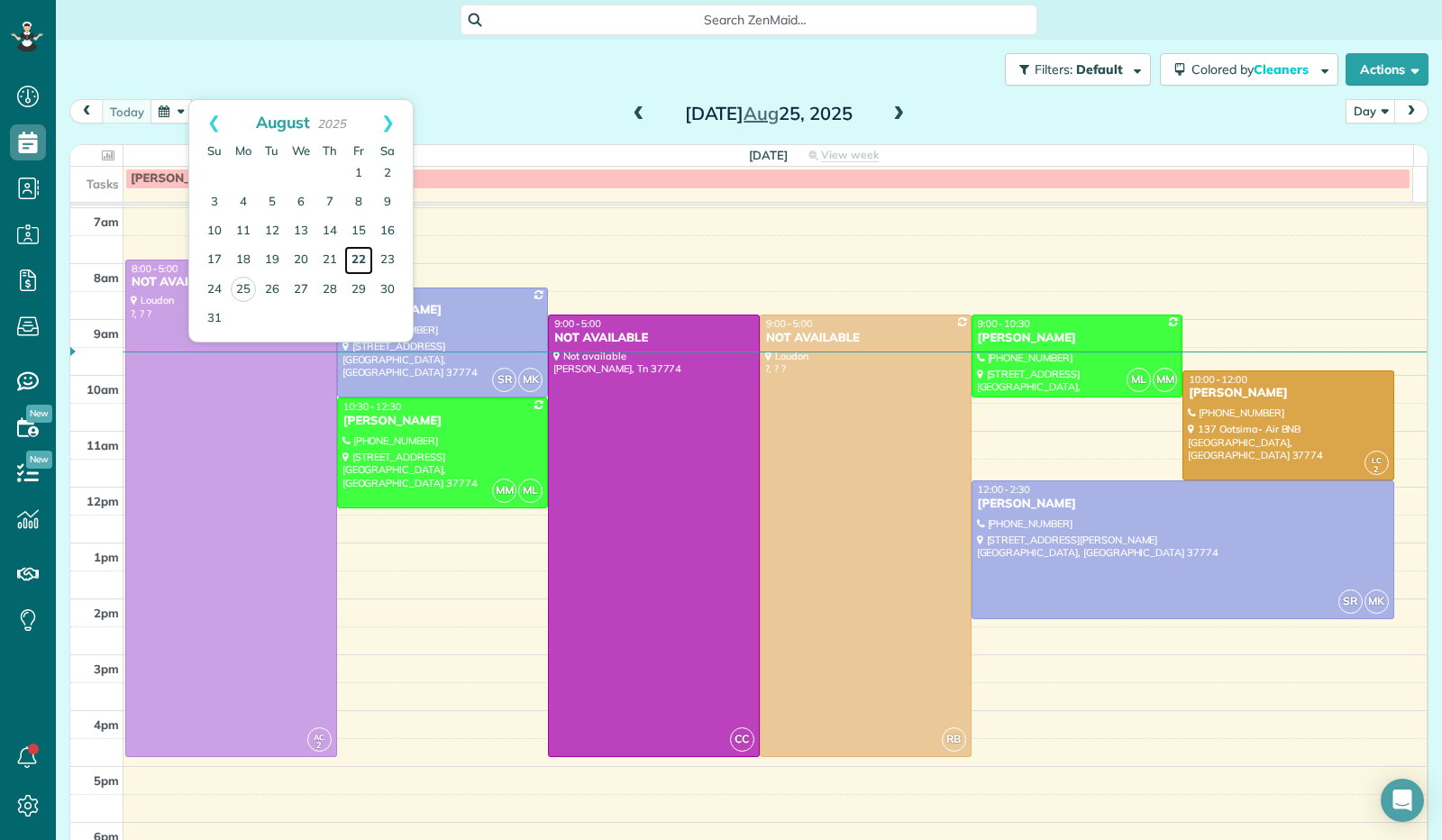
click at [362, 260] on link "22" at bounding box center [359, 260] width 28 height 28
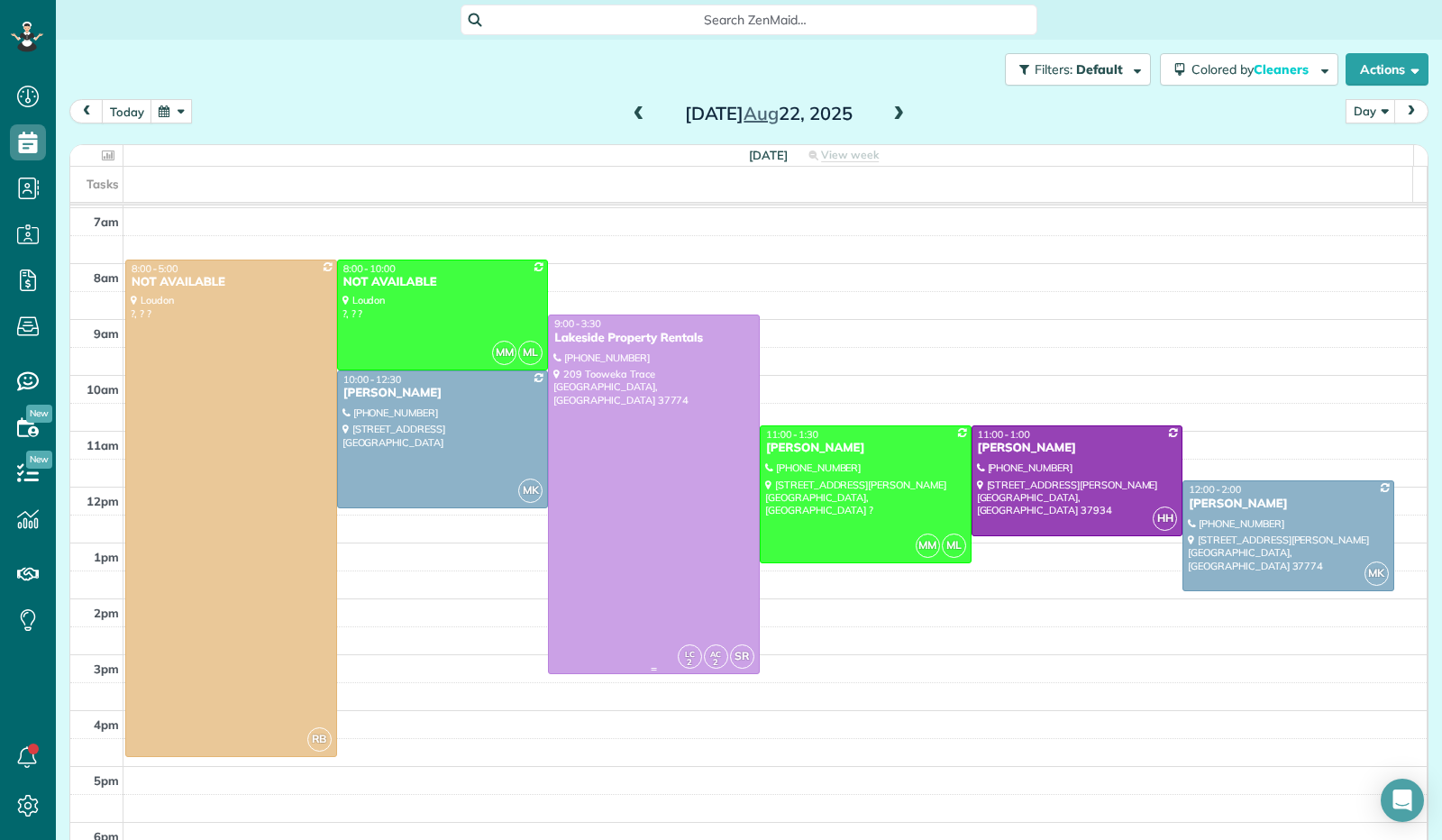
click at [632, 508] on div at bounding box center [653, 494] width 210 height 358
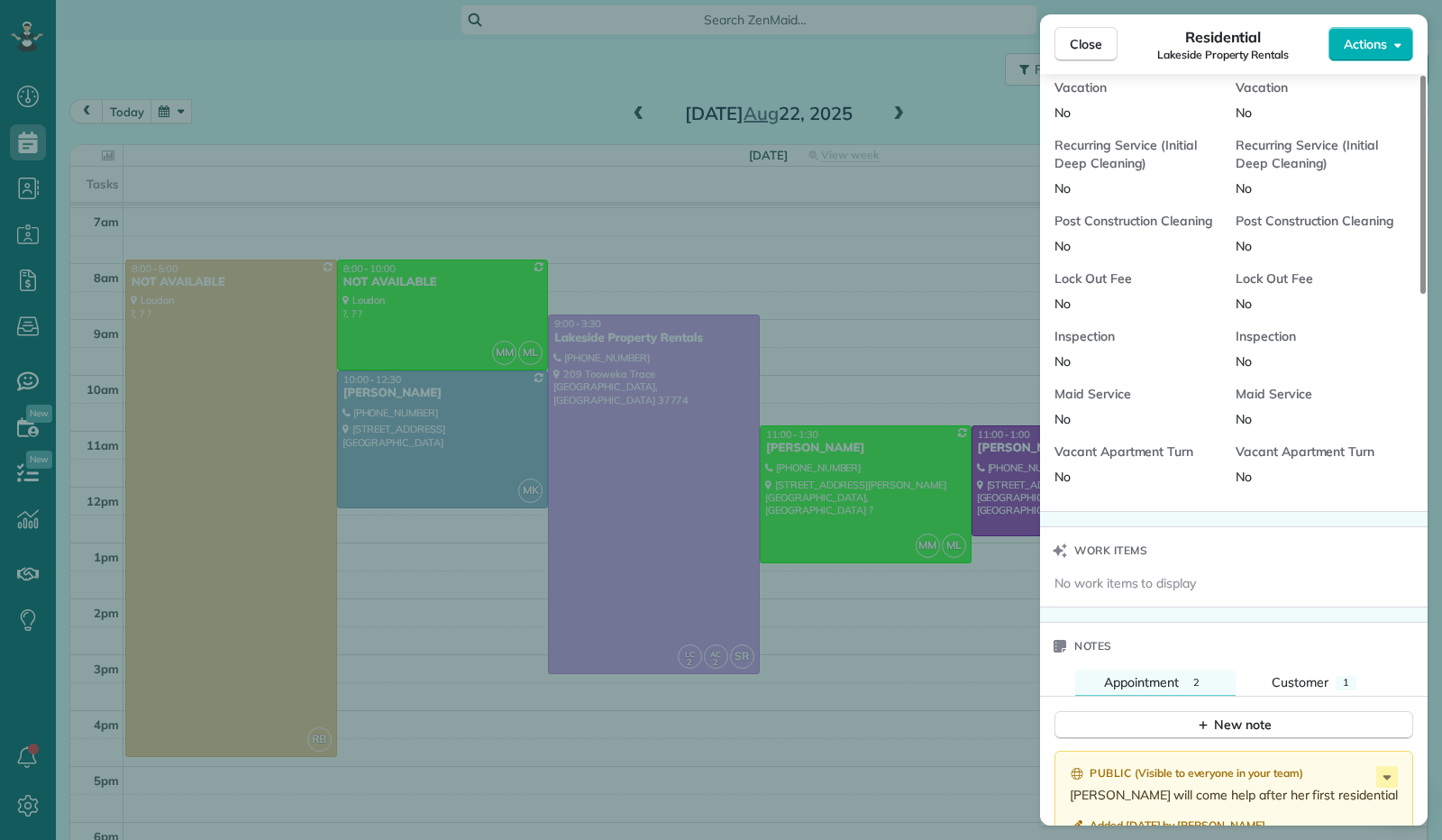
scroll to position [1354, 0]
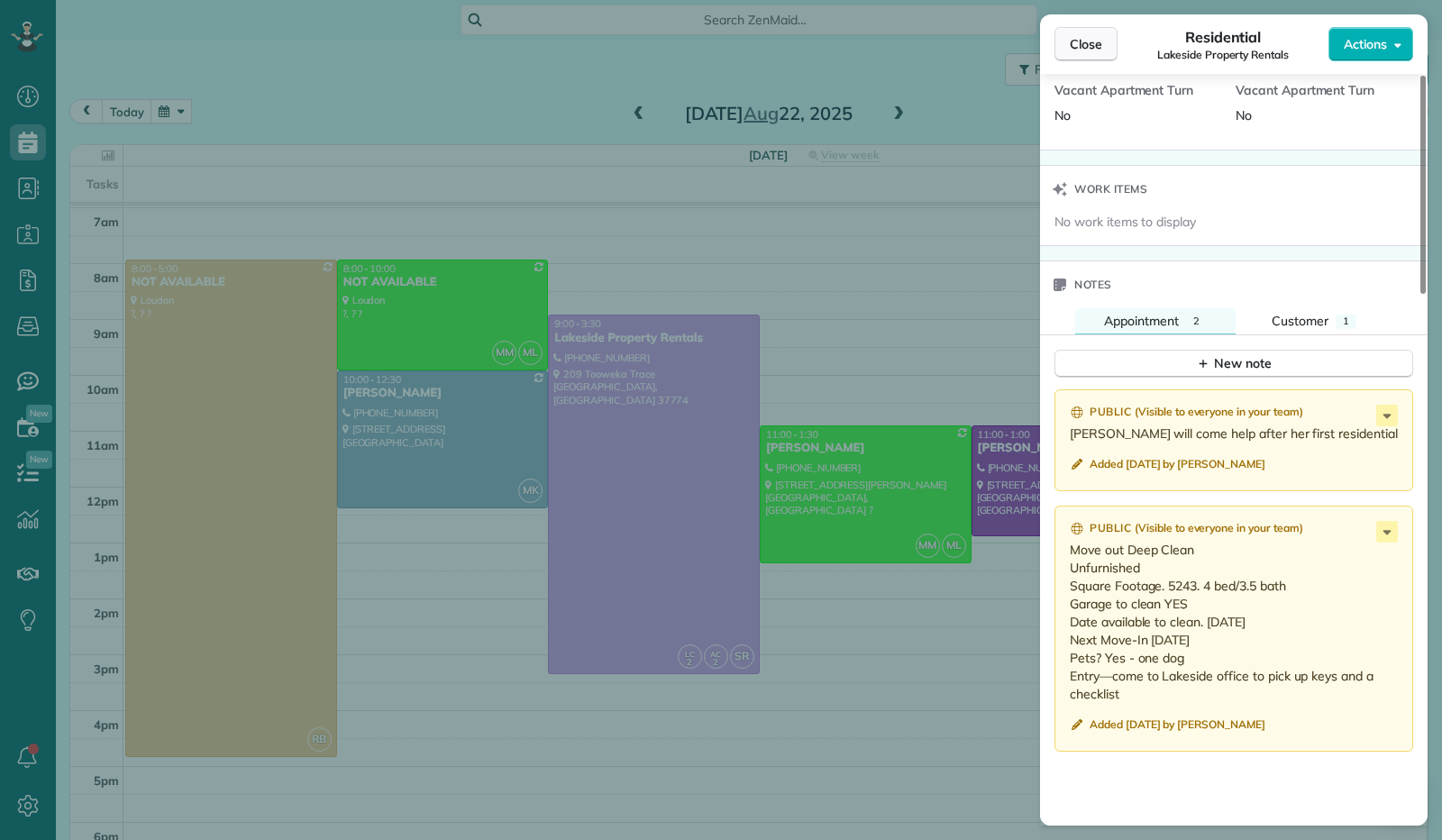
click at [1077, 49] on span "Close" at bounding box center [1086, 44] width 32 height 18
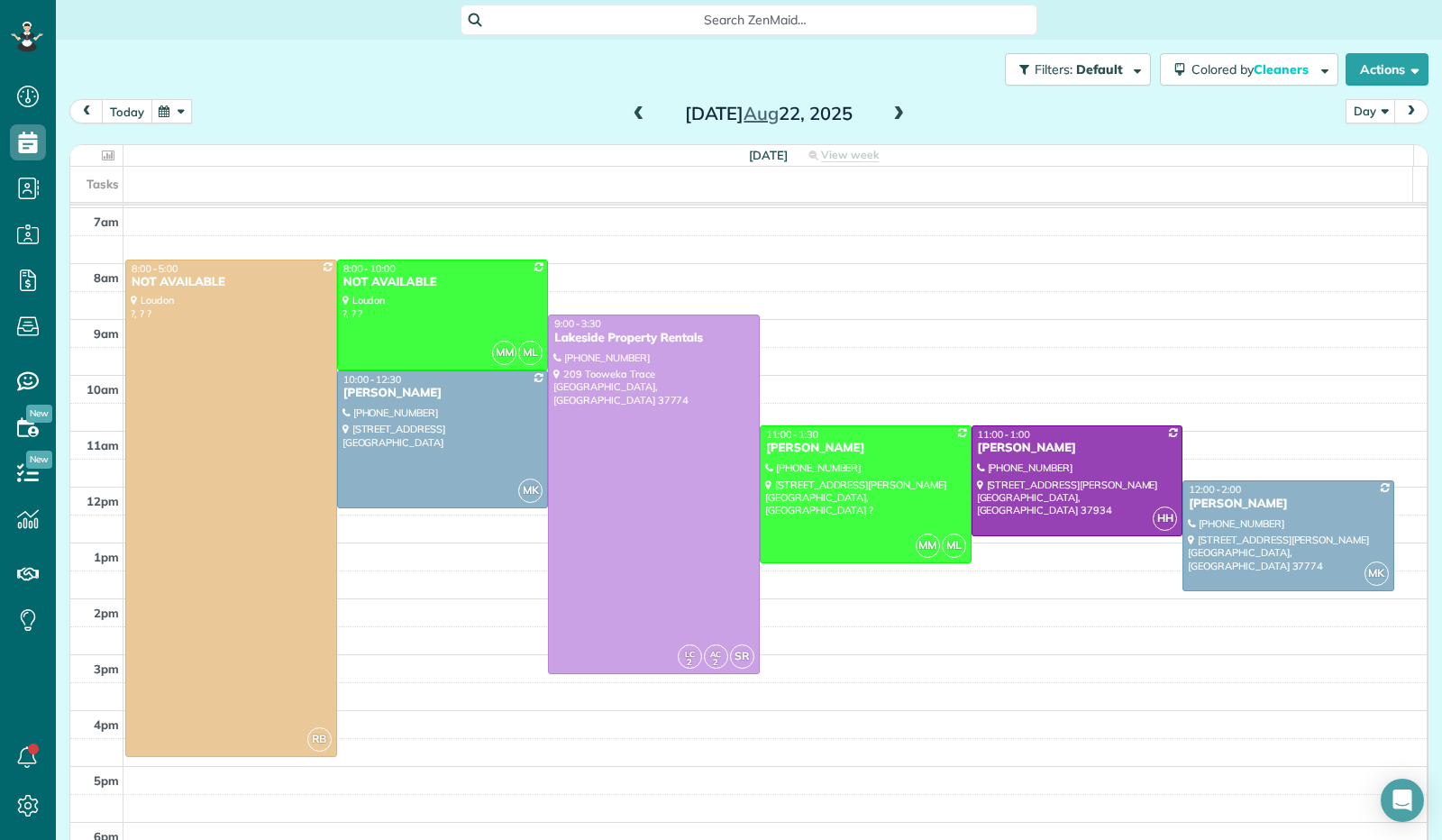
click at [118, 115] on button "today" at bounding box center [126, 111] width 50 height 25
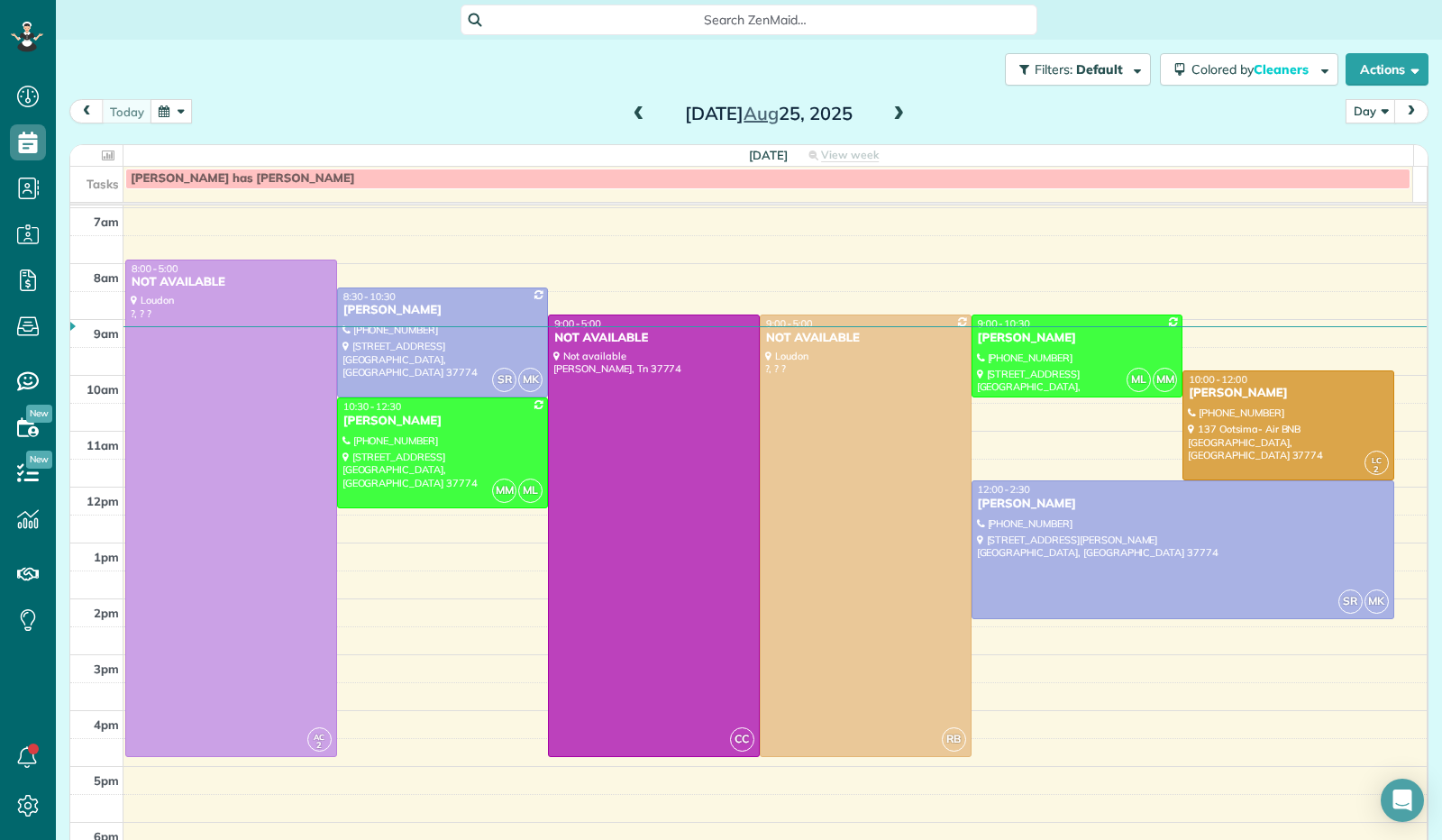
click at [889, 119] on span at bounding box center [898, 114] width 20 height 16
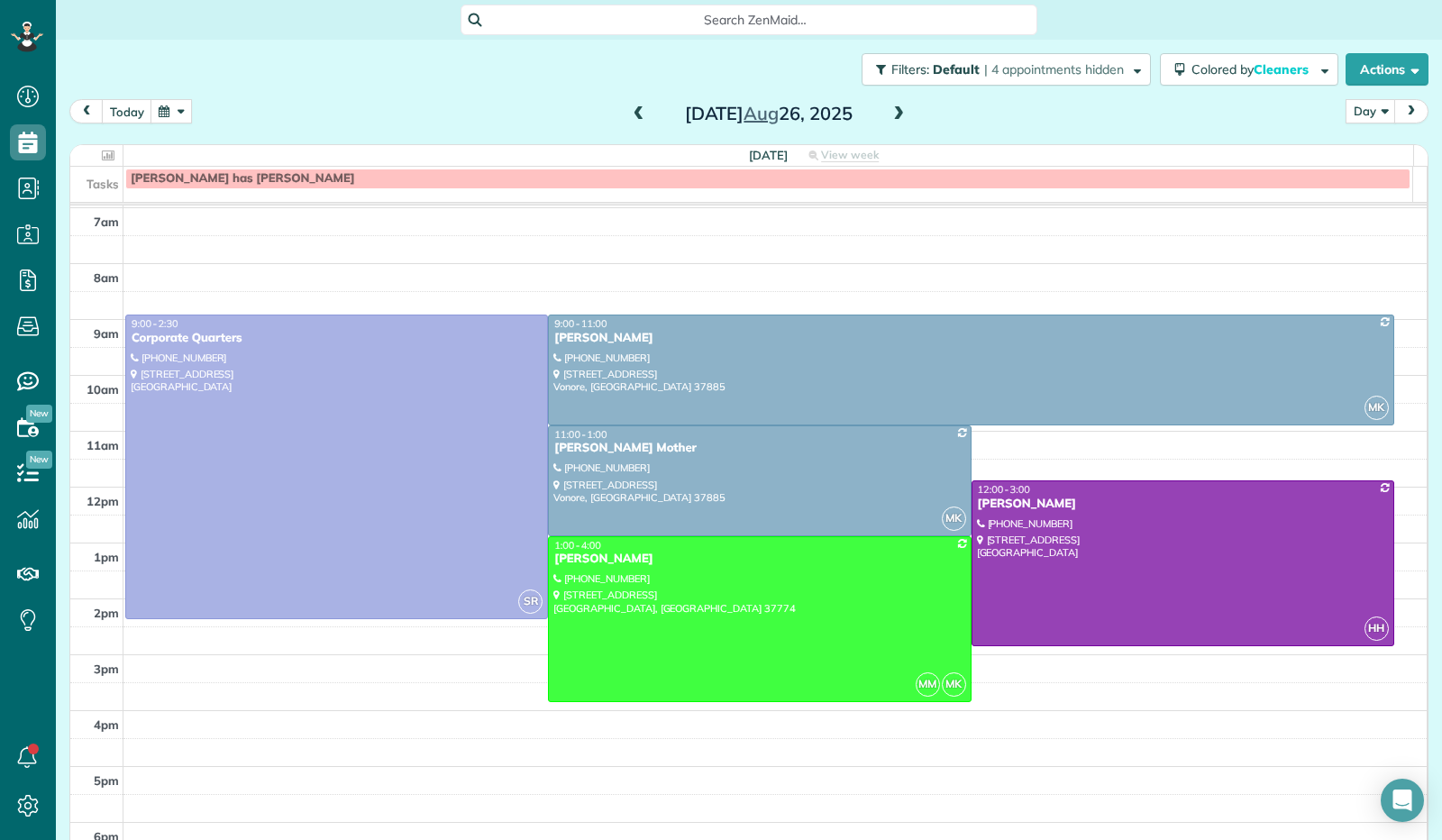
click at [900, 115] on span at bounding box center [898, 114] width 20 height 16
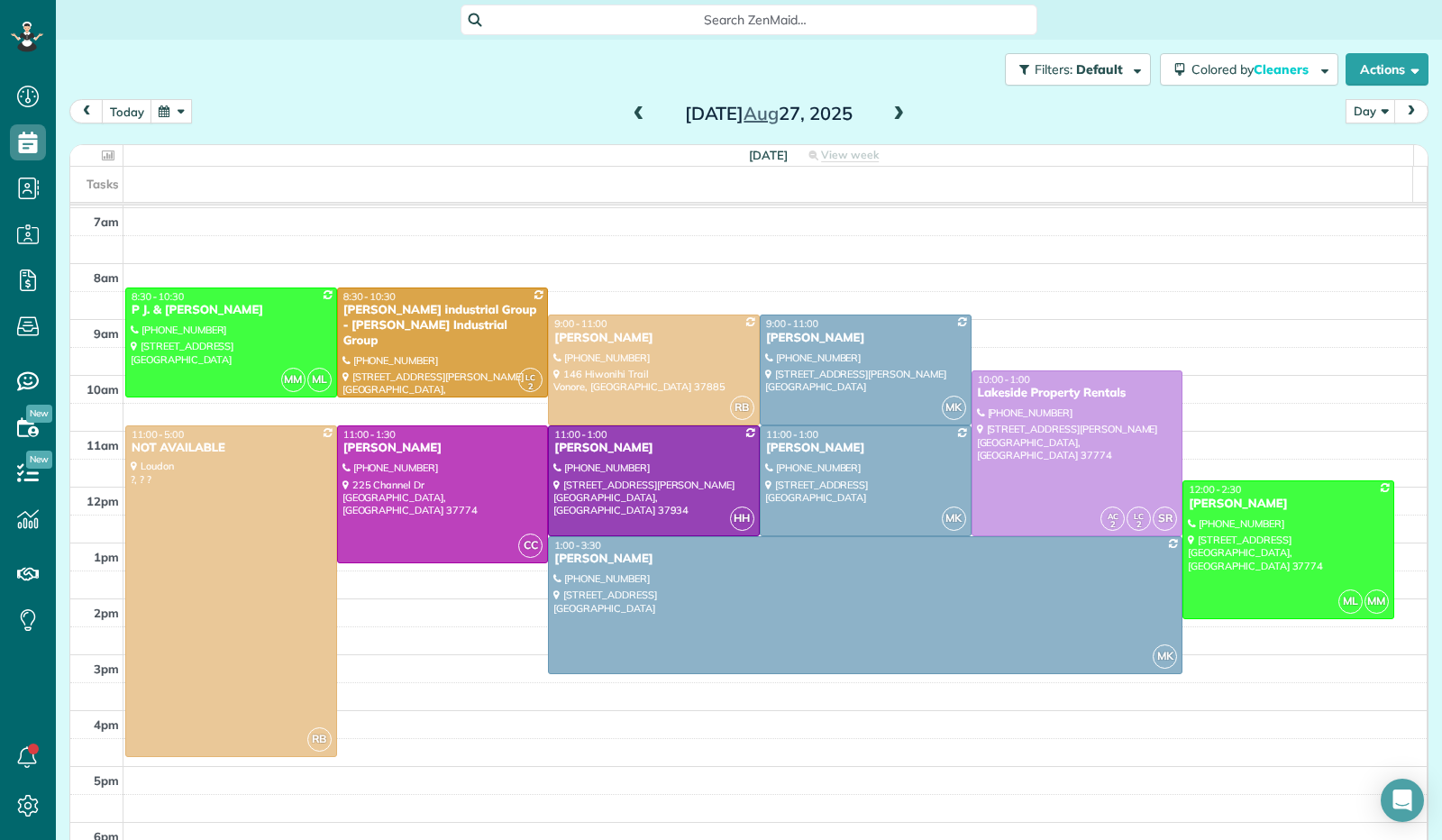
click at [897, 112] on span at bounding box center [898, 114] width 20 height 16
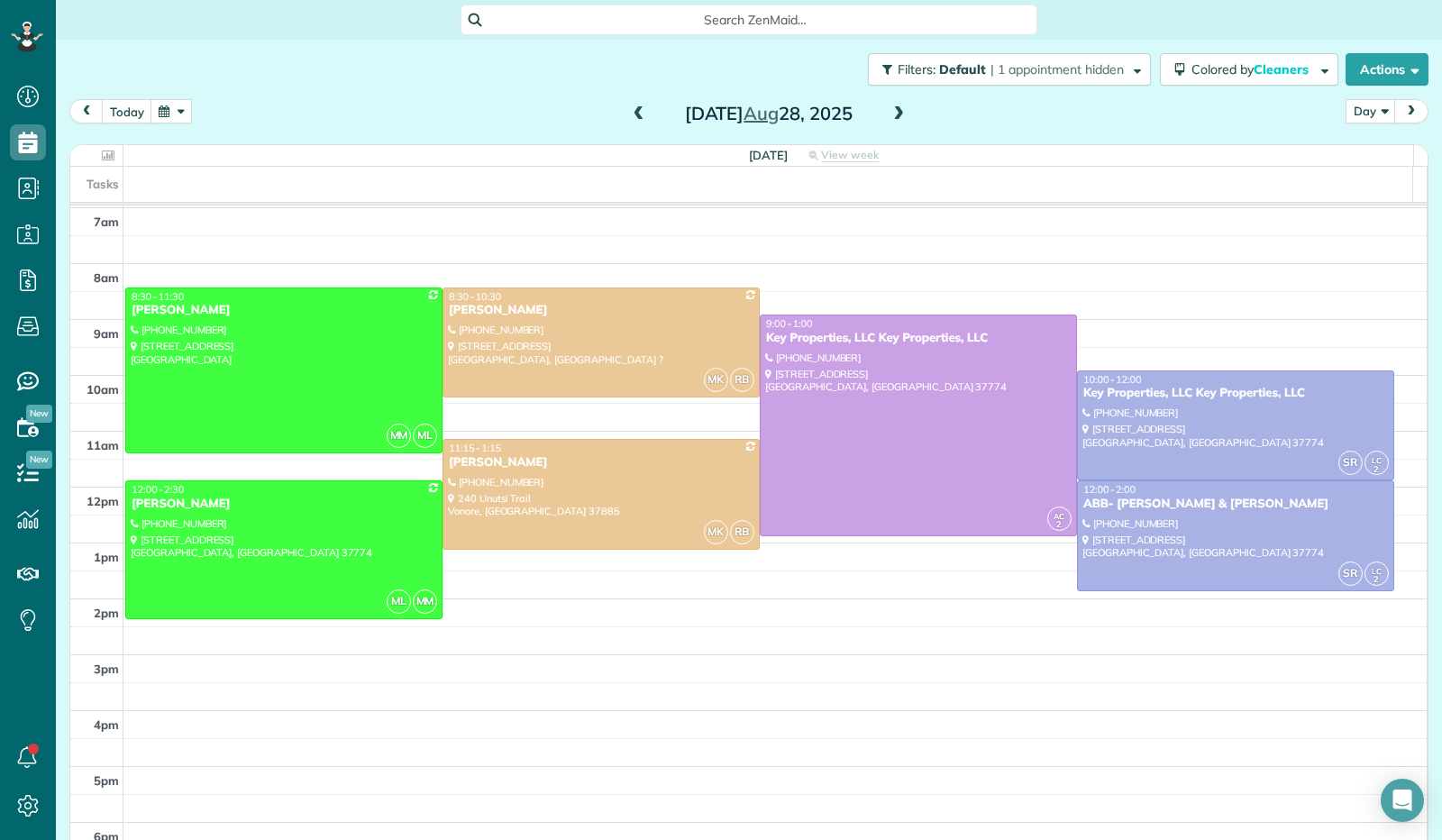
click at [896, 113] on span at bounding box center [898, 114] width 20 height 16
